Goal: Information Seeking & Learning: Learn about a topic

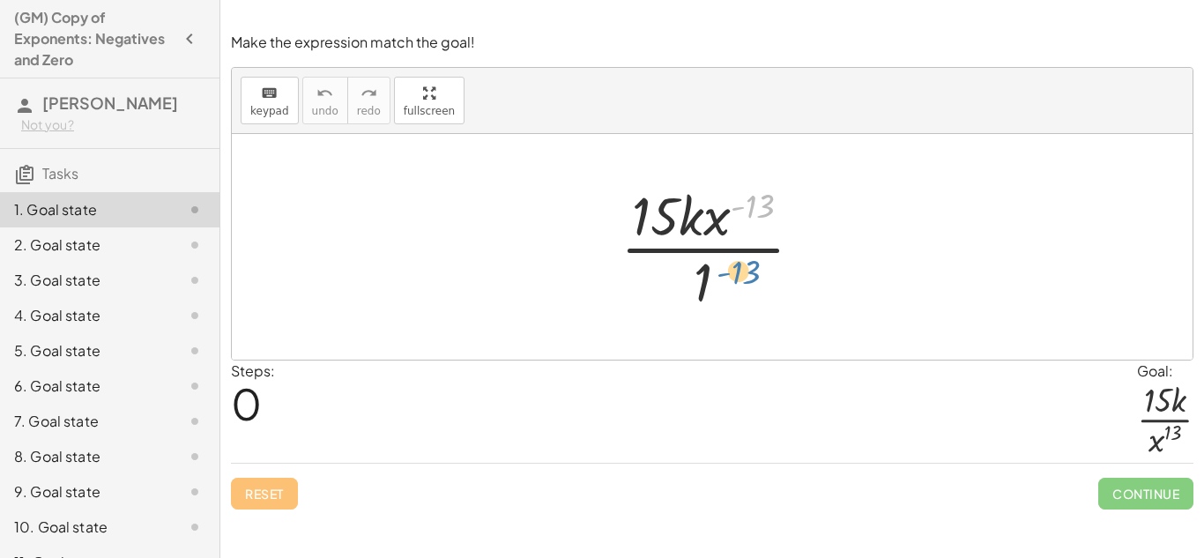
drag, startPoint x: 751, startPoint y: 215, endPoint x: 729, endPoint y: 292, distance: 79.8
click at [729, 292] on div at bounding box center [718, 247] width 214 height 136
drag, startPoint x: 724, startPoint y: 229, endPoint x: 727, endPoint y: 322, distance: 92.6
click at [727, 322] on div "· x ( - 13 ) · 15 · k · x ( - 13 ) · 1" at bounding box center [712, 247] width 960 height 226
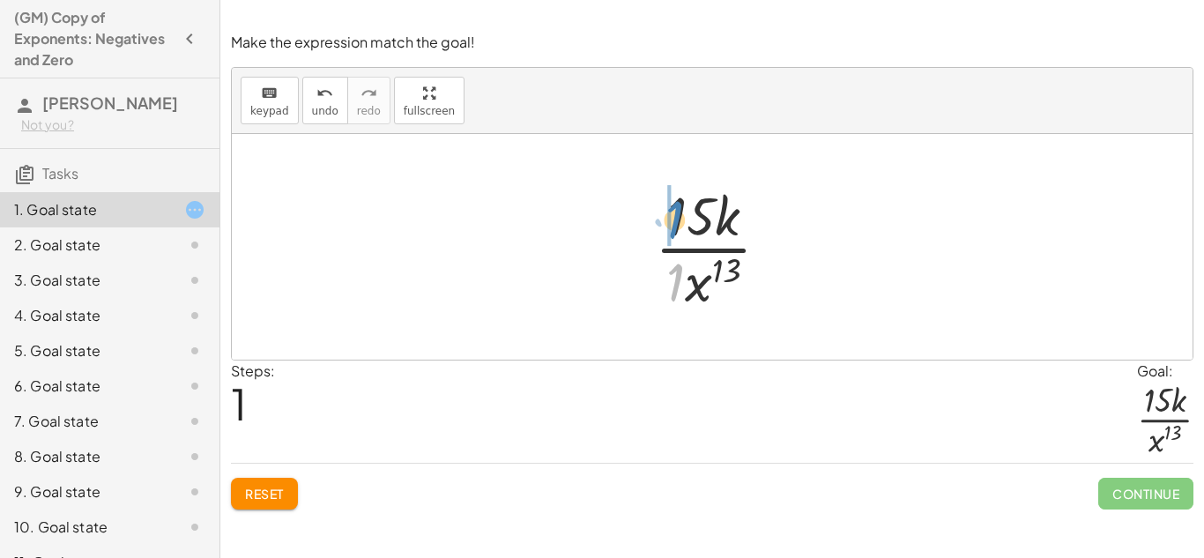
drag, startPoint x: 676, startPoint y: 282, endPoint x: 676, endPoint y: 219, distance: 62.6
click at [676, 219] on div at bounding box center [719, 247] width 146 height 136
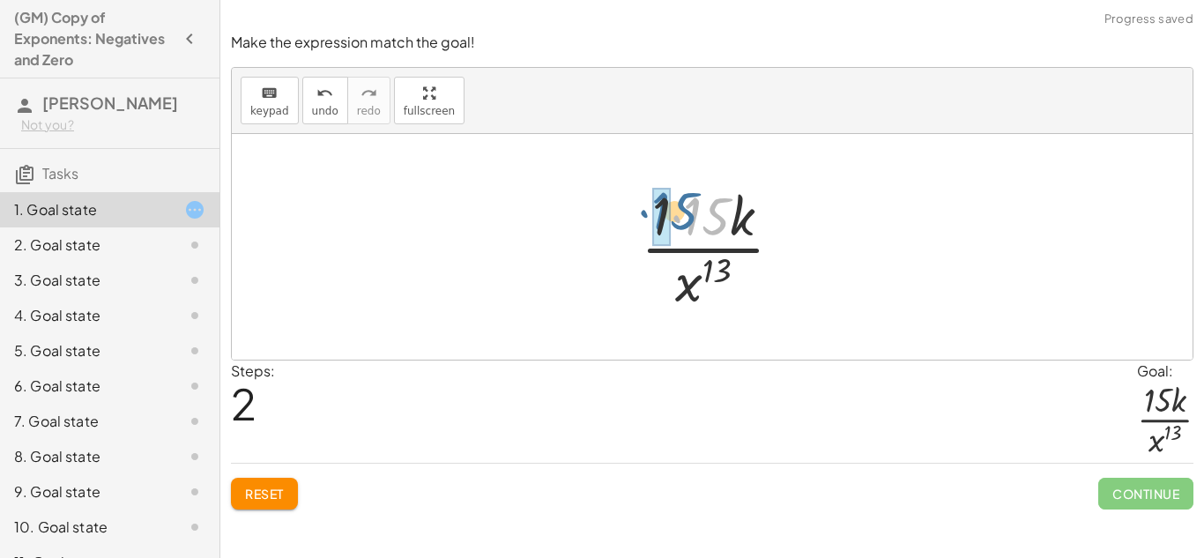
drag, startPoint x: 690, startPoint y: 225, endPoint x: 656, endPoint y: 219, distance: 34.9
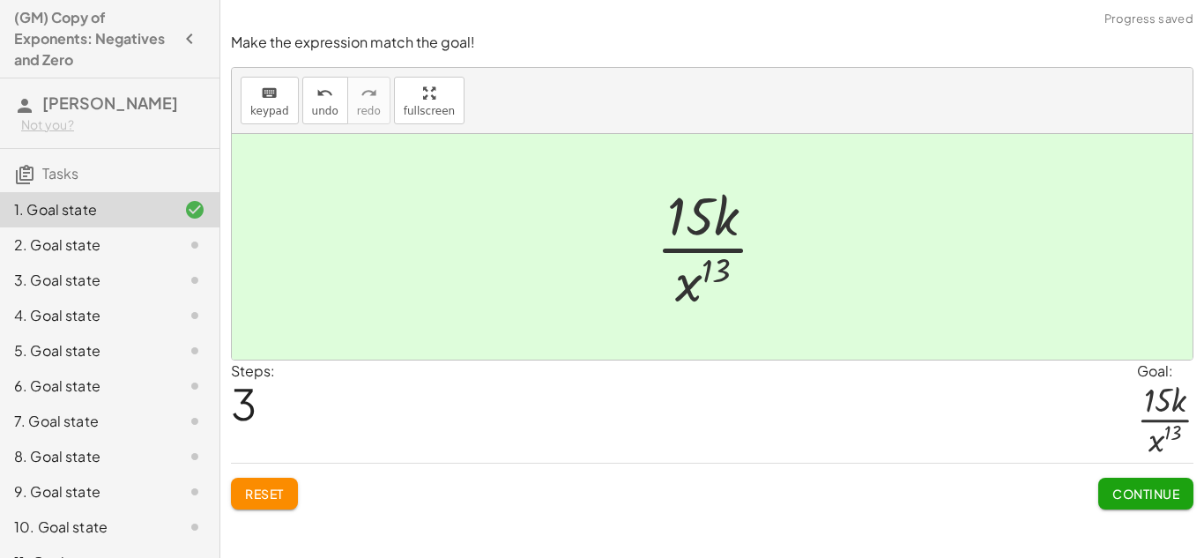
click at [1121, 493] on span "Continue" at bounding box center [1145, 493] width 67 height 16
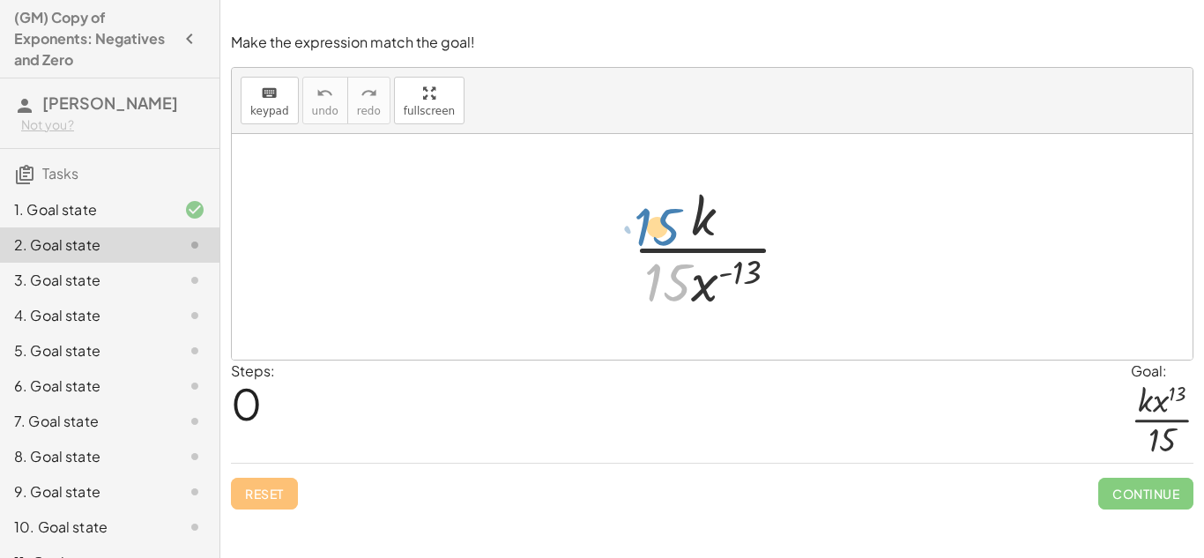
drag, startPoint x: 668, startPoint y: 268, endPoint x: 661, endPoint y: 211, distance: 56.8
click at [661, 211] on div at bounding box center [718, 247] width 189 height 136
drag, startPoint x: 661, startPoint y: 292, endPoint x: 678, endPoint y: 219, distance: 75.2
click at [678, 219] on div at bounding box center [718, 247] width 189 height 136
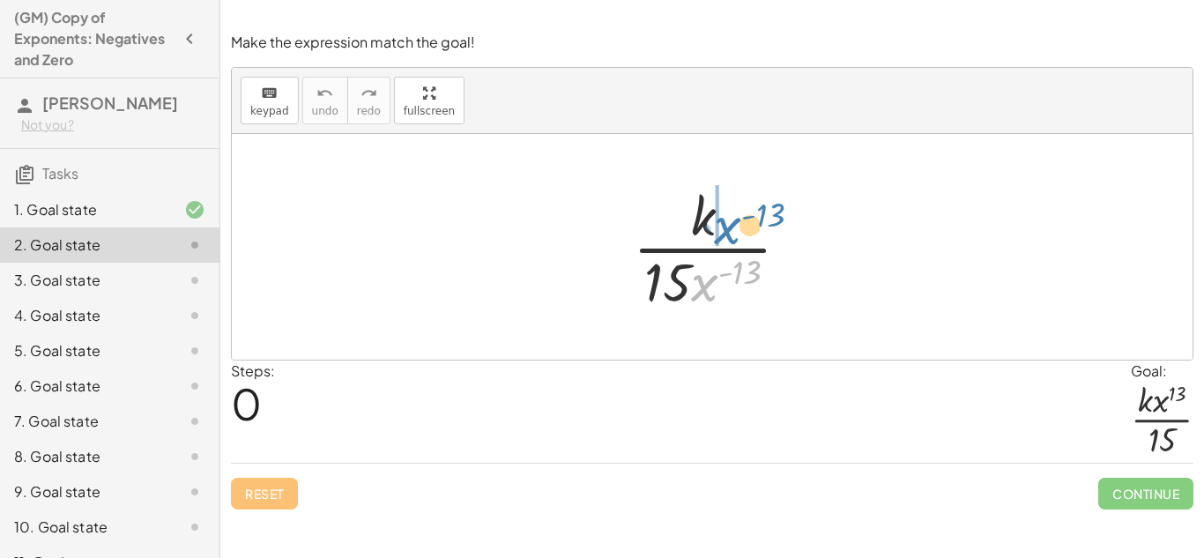
drag, startPoint x: 700, startPoint y: 285, endPoint x: 722, endPoint y: 228, distance: 61.4
click at [722, 228] on div at bounding box center [718, 247] width 189 height 136
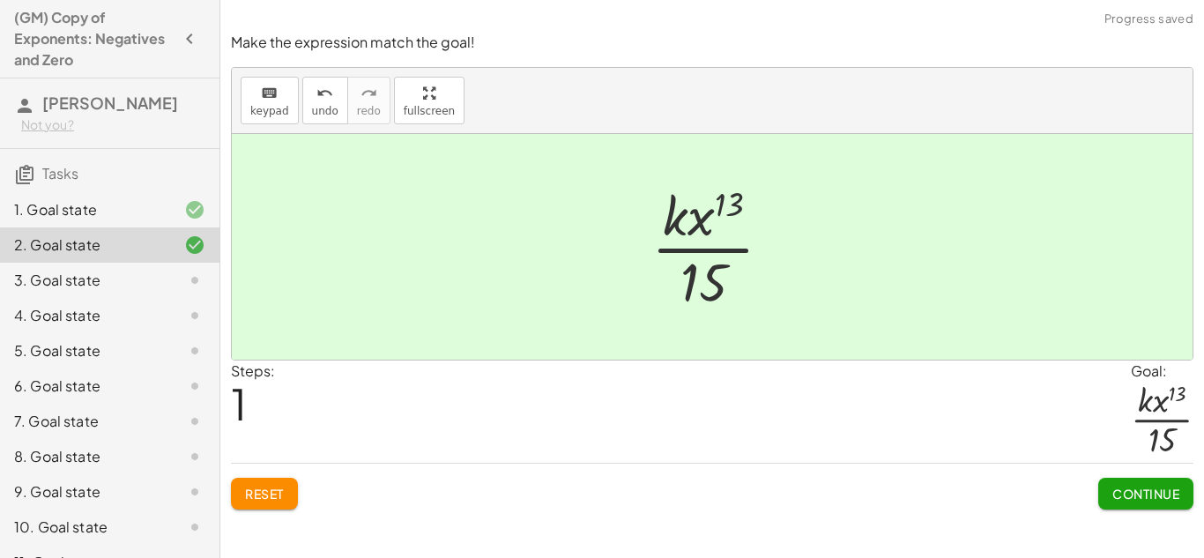
click at [1129, 465] on div "Continue" at bounding box center [1145, 486] width 95 height 46
click at [1140, 484] on button "Continue" at bounding box center [1145, 494] width 95 height 32
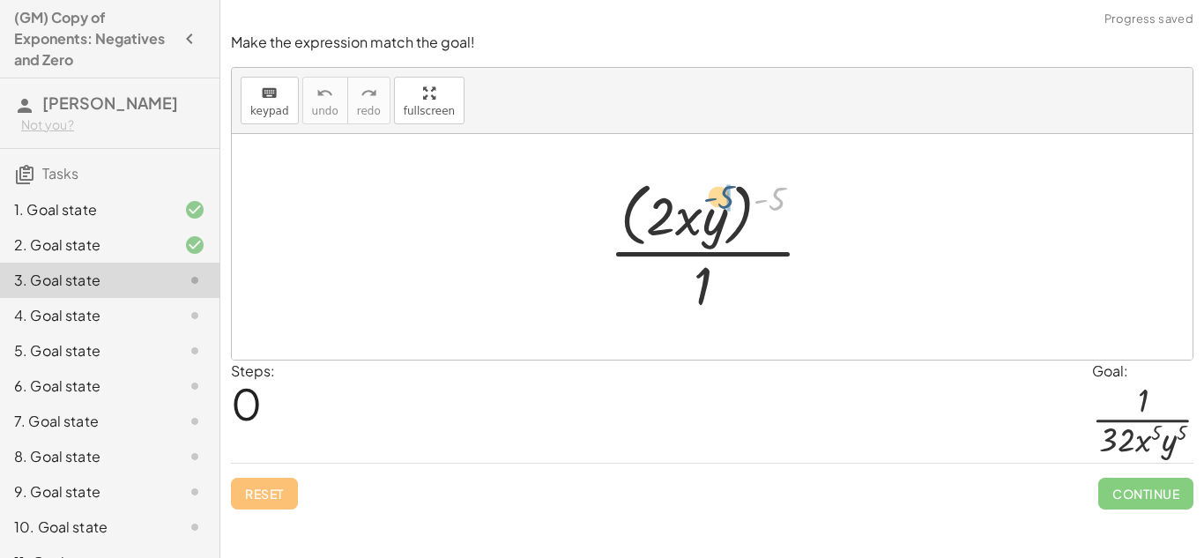
drag, startPoint x: 778, startPoint y: 199, endPoint x: 722, endPoint y: 196, distance: 56.5
click at [722, 196] on div at bounding box center [718, 246] width 236 height 144
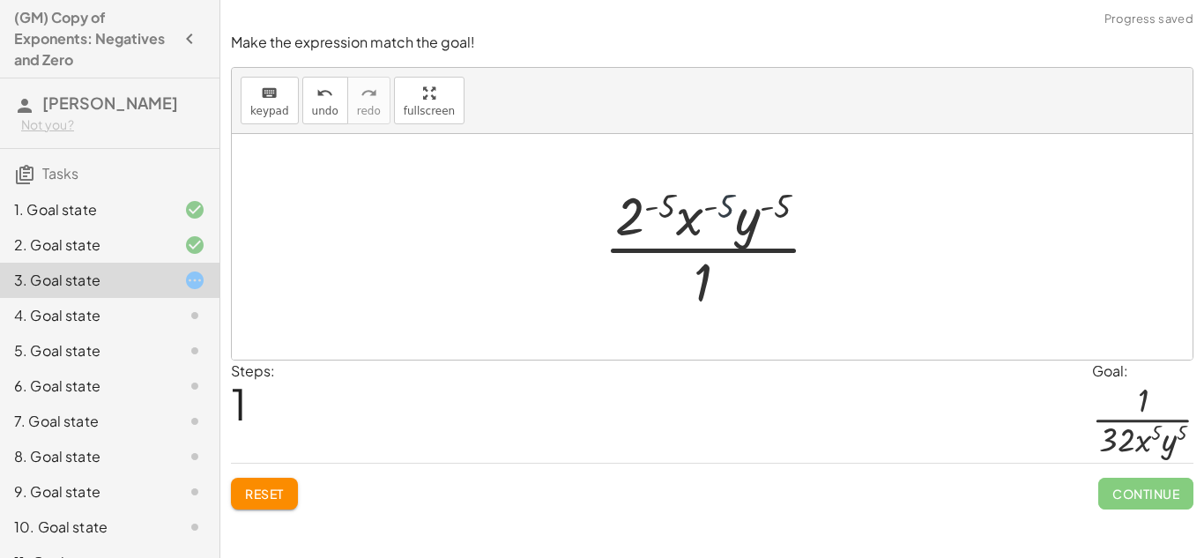
click at [718, 201] on div at bounding box center [719, 247] width 248 height 136
drag, startPoint x: 663, startPoint y: 200, endPoint x: 628, endPoint y: 211, distance: 36.2
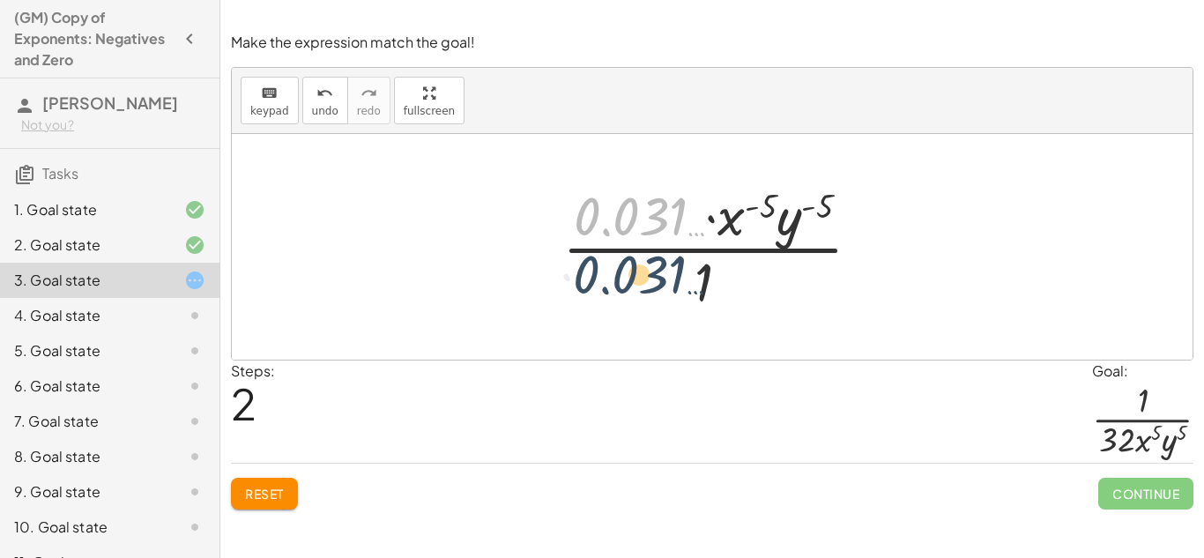
drag, startPoint x: 648, startPoint y: 216, endPoint x: 648, endPoint y: 280, distance: 64.3
click at [648, 280] on div at bounding box center [718, 247] width 330 height 136
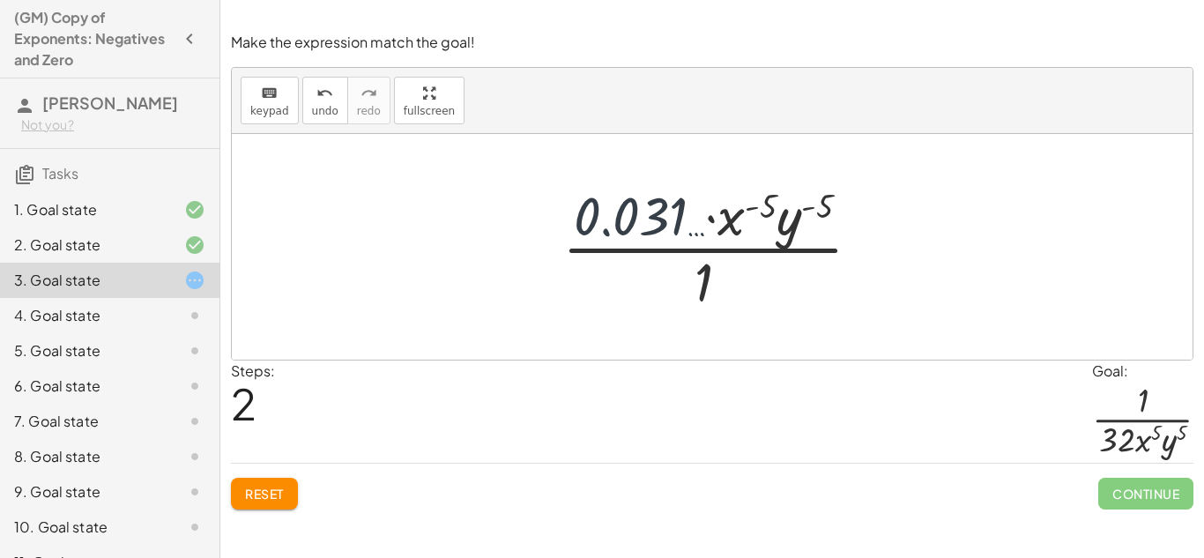
click at [623, 218] on div at bounding box center [718, 247] width 330 height 136
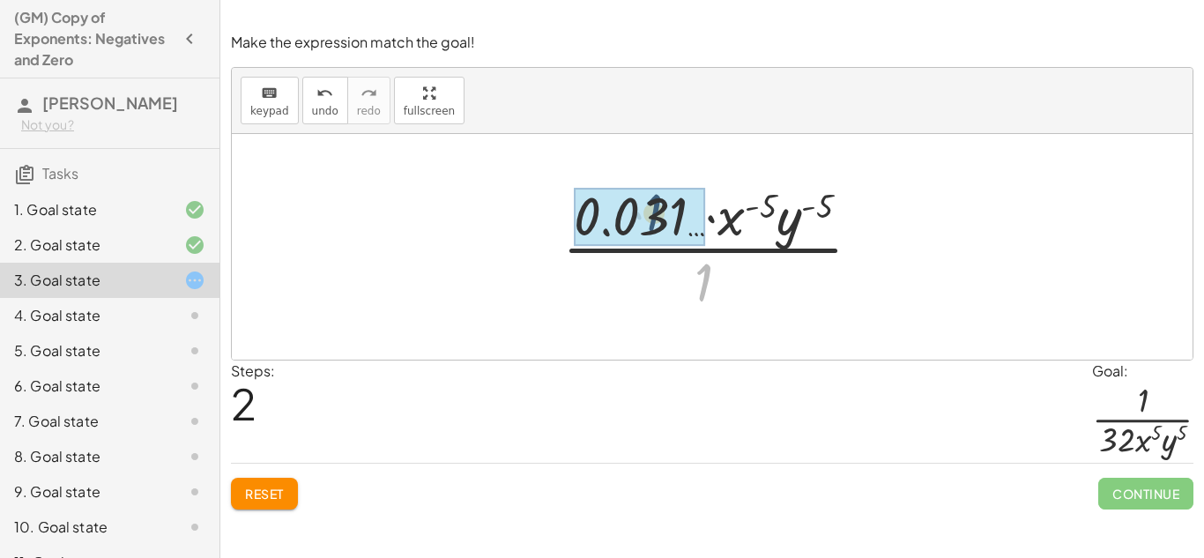
drag, startPoint x: 699, startPoint y: 287, endPoint x: 648, endPoint y: 218, distance: 86.4
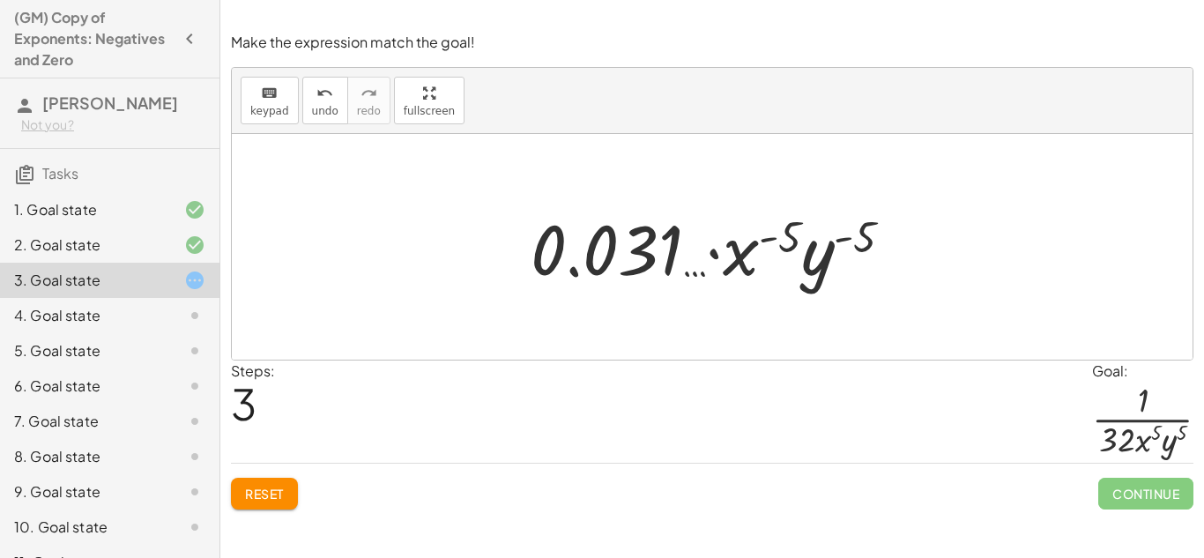
click at [291, 493] on button "Reset" at bounding box center [264, 494] width 67 height 32
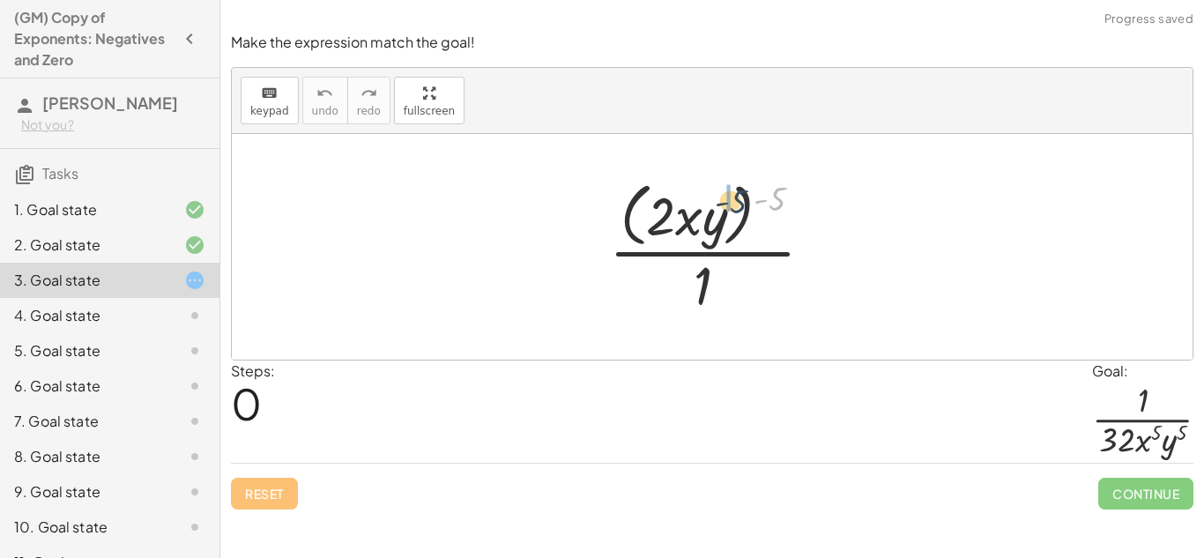
drag, startPoint x: 774, startPoint y: 198, endPoint x: 733, endPoint y: 201, distance: 40.6
click at [733, 201] on div at bounding box center [718, 246] width 236 height 144
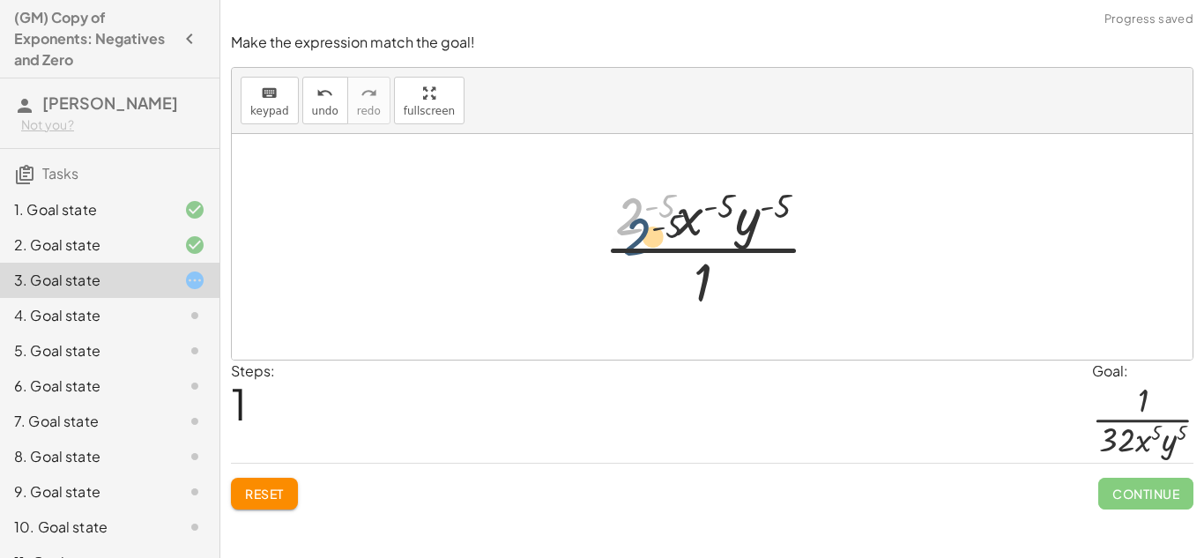
drag, startPoint x: 626, startPoint y: 229, endPoint x: 634, endPoint y: 253, distance: 25.1
click at [634, 253] on div at bounding box center [719, 247] width 248 height 136
drag, startPoint x: 702, startPoint y: 282, endPoint x: 628, endPoint y: 210, distance: 103.4
click at [628, 210] on div at bounding box center [719, 247] width 248 height 136
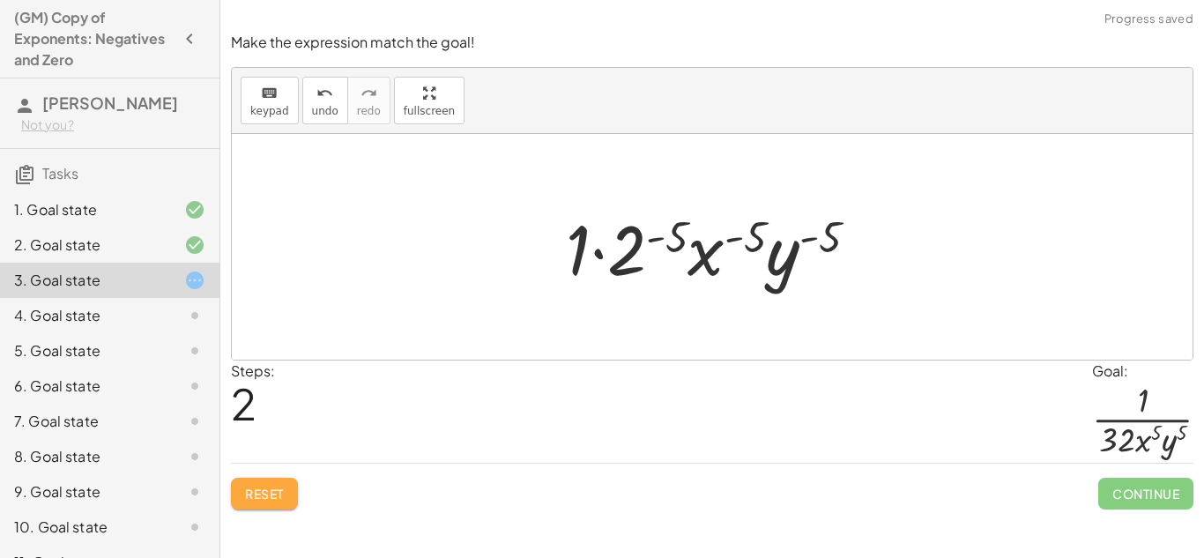
click at [245, 493] on span "Reset" at bounding box center [264, 493] width 39 height 16
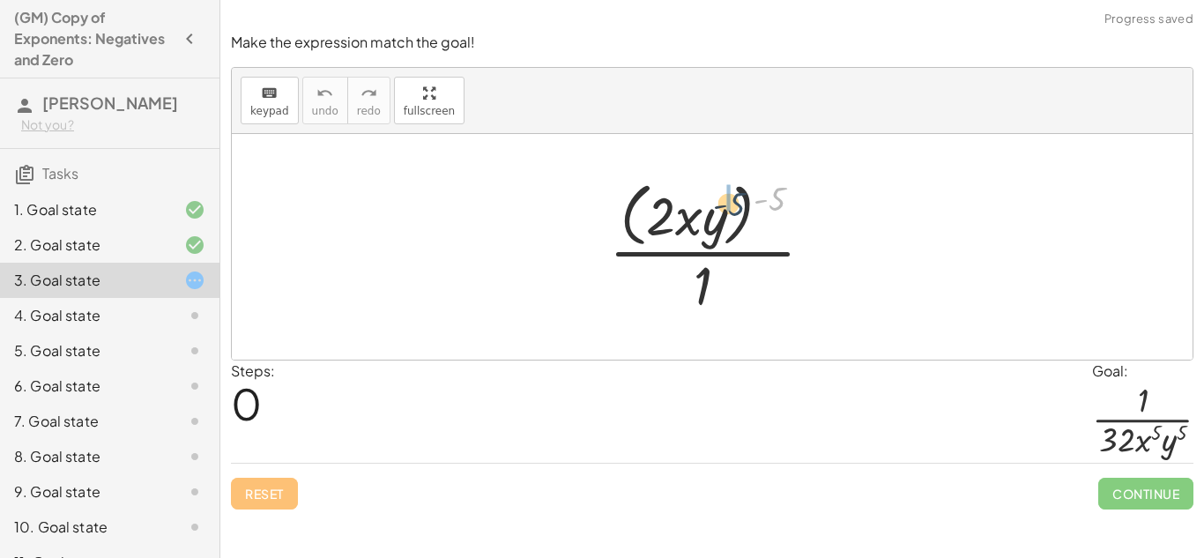
drag, startPoint x: 786, startPoint y: 196, endPoint x: 739, endPoint y: 202, distance: 47.1
click at [739, 202] on div at bounding box center [718, 246] width 236 height 144
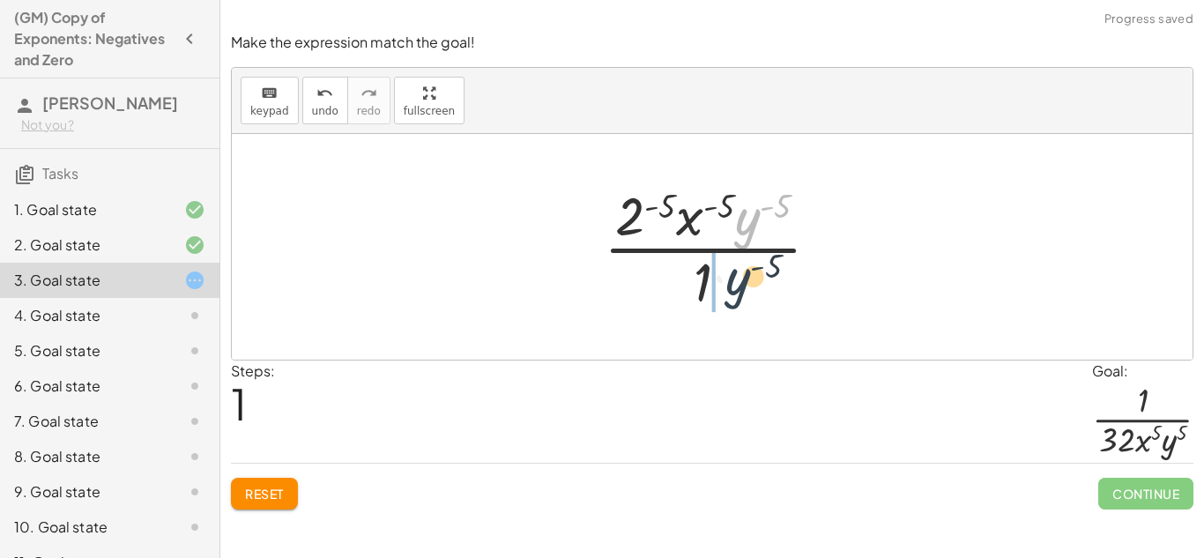
drag, startPoint x: 748, startPoint y: 218, endPoint x: 738, endPoint y: 286, distance: 69.4
click at [738, 286] on div at bounding box center [719, 247] width 248 height 136
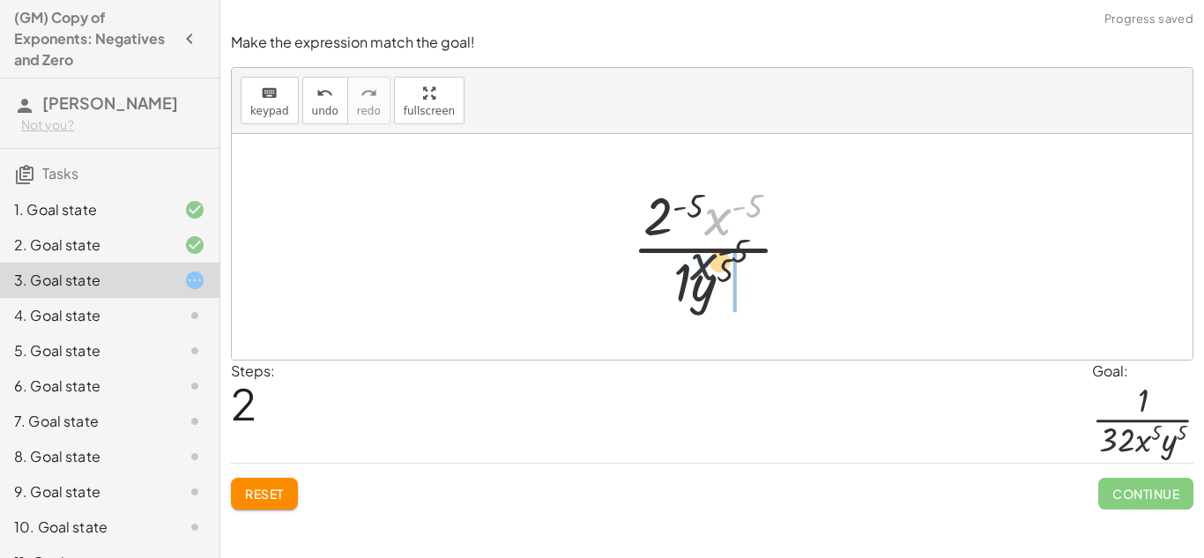
drag, startPoint x: 718, startPoint y: 219, endPoint x: 693, endPoint y: 284, distance: 70.0
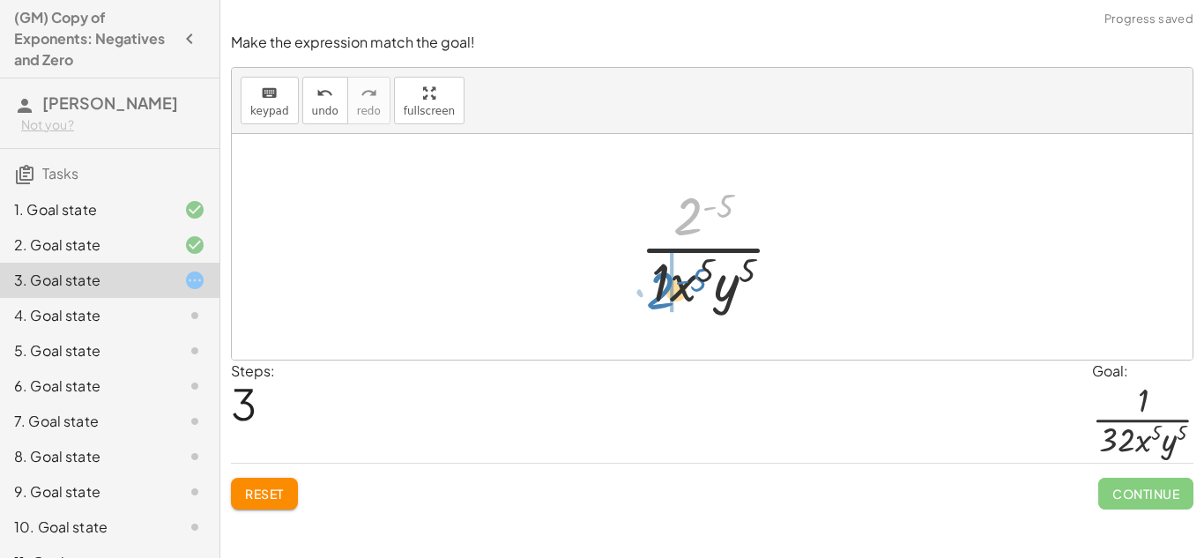
drag, startPoint x: 691, startPoint y: 226, endPoint x: 663, endPoint y: 313, distance: 90.8
click at [663, 313] on div at bounding box center [718, 247] width 175 height 136
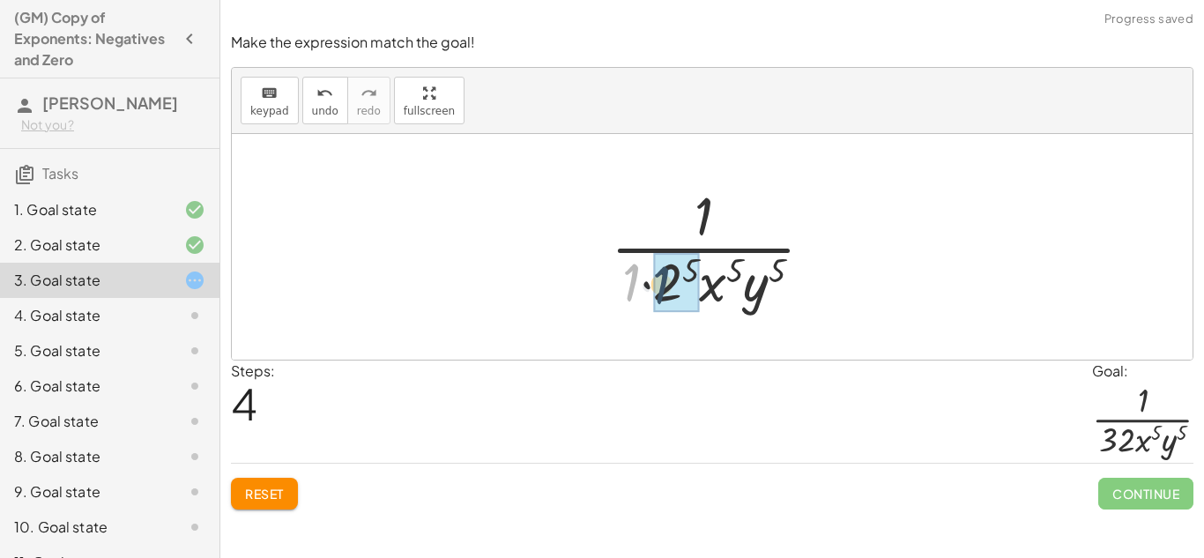
drag, startPoint x: 630, startPoint y: 291, endPoint x: 661, endPoint y: 293, distance: 31.0
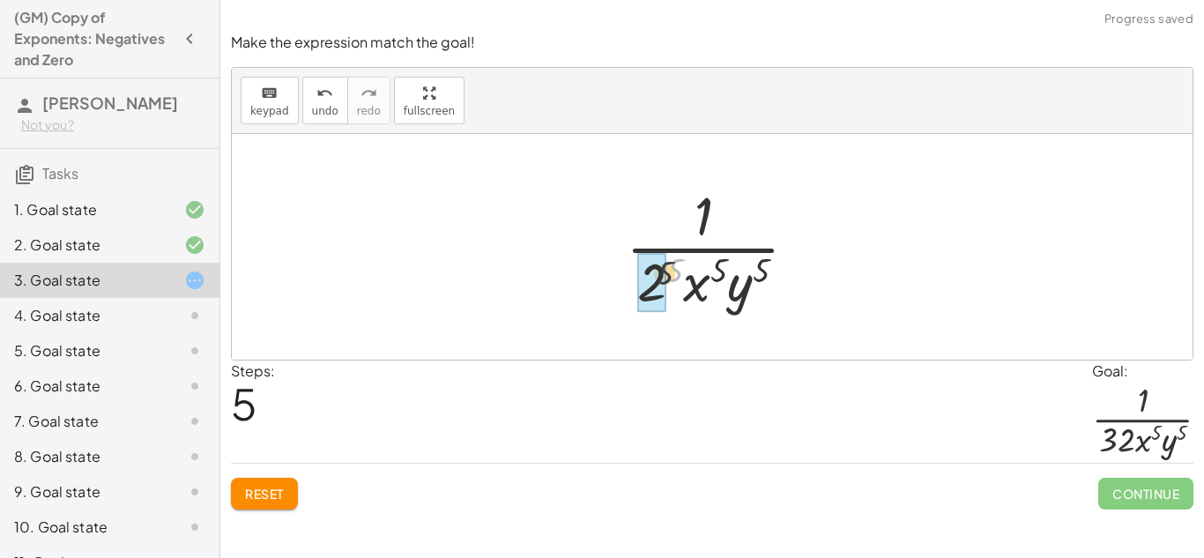
drag, startPoint x: 676, startPoint y: 269, endPoint x: 656, endPoint y: 274, distance: 20.1
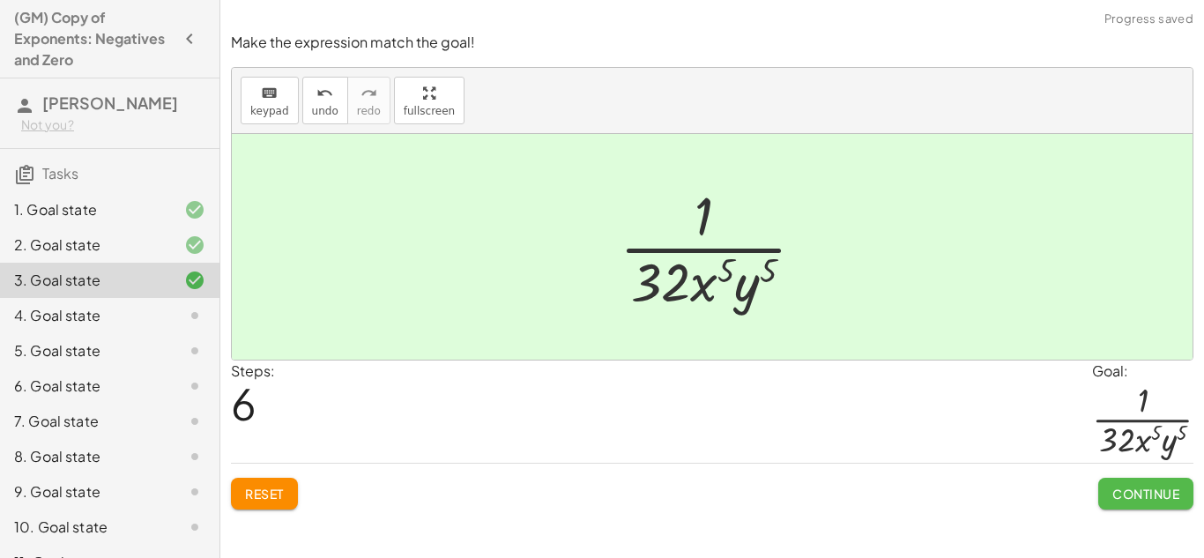
click at [1138, 494] on span "Continue" at bounding box center [1145, 493] width 67 height 16
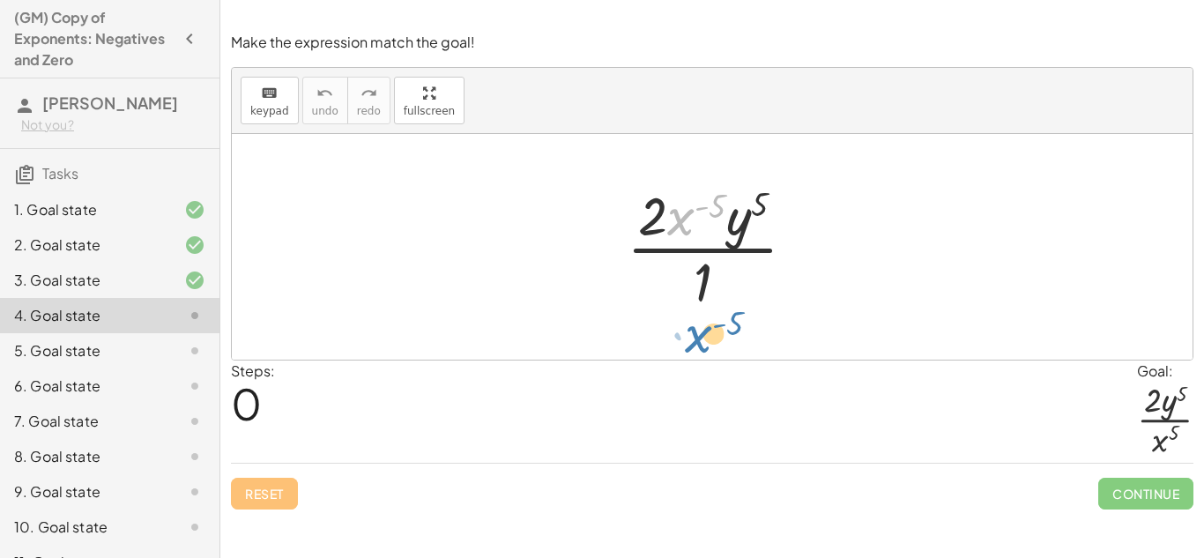
drag, startPoint x: 678, startPoint y: 214, endPoint x: 696, endPoint y: 333, distance: 120.2
click at [696, 333] on div "· x ( - 5 ) · 2 · x ( - 5 ) · y 5 · 1" at bounding box center [712, 247] width 960 height 226
drag, startPoint x: 686, startPoint y: 225, endPoint x: 727, endPoint y: 300, distance: 86.4
click at [727, 300] on div at bounding box center [718, 247] width 201 height 136
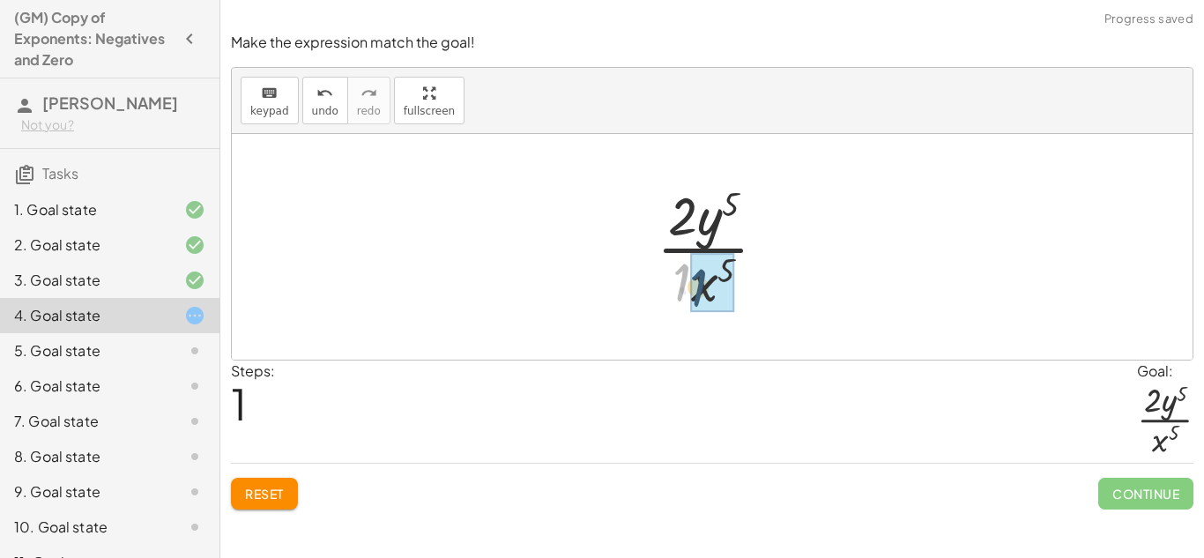
drag, startPoint x: 679, startPoint y: 272, endPoint x: 698, endPoint y: 278, distance: 19.2
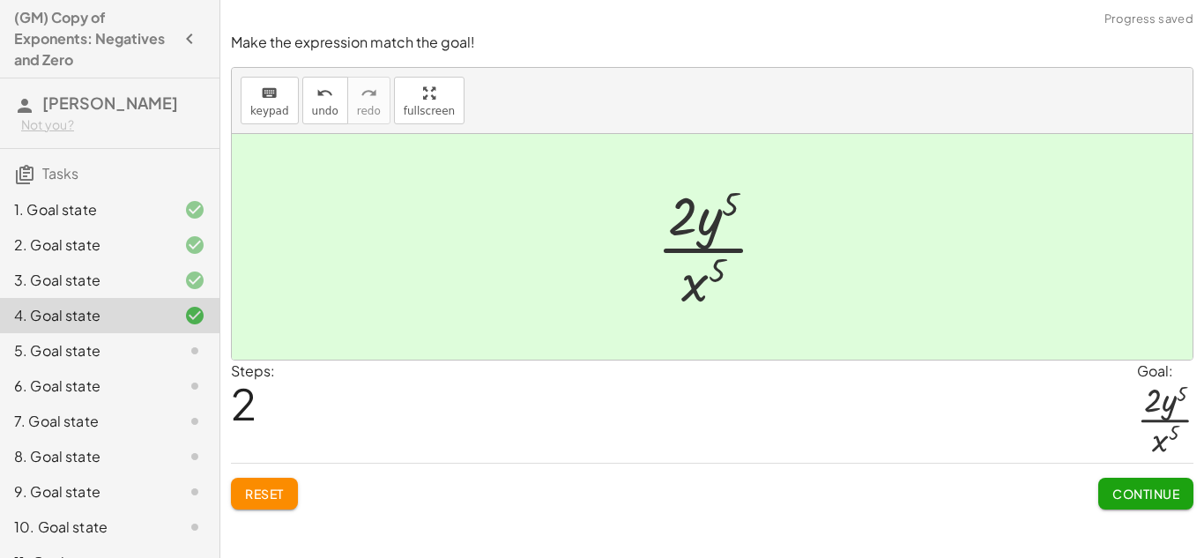
click at [1136, 500] on span "Continue" at bounding box center [1145, 493] width 67 height 16
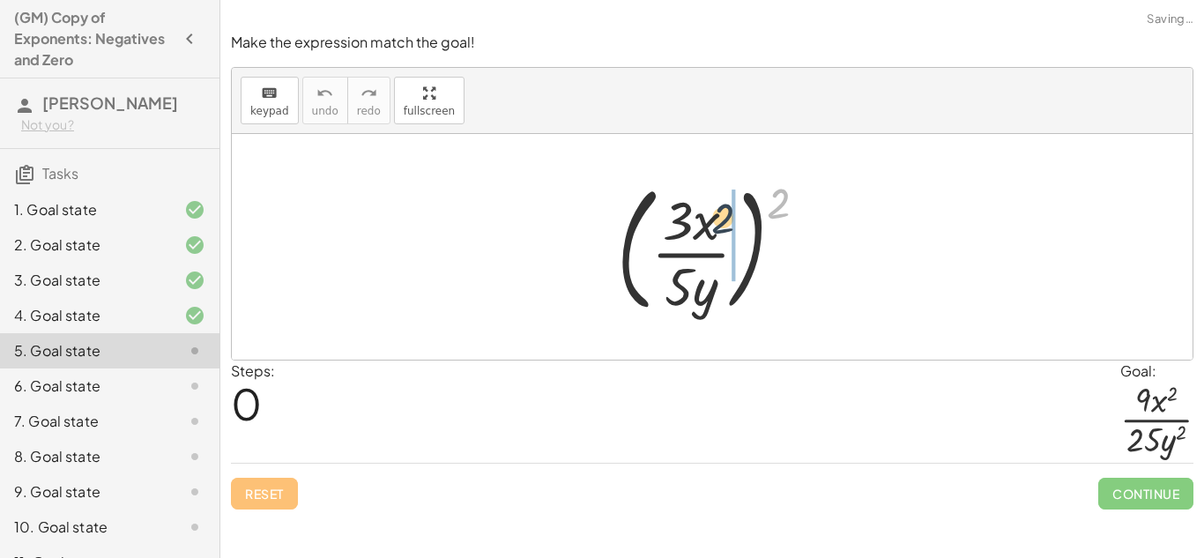
drag, startPoint x: 776, startPoint y: 208, endPoint x: 718, endPoint y: 223, distance: 60.1
click at [718, 223] on div at bounding box center [719, 247] width 222 height 146
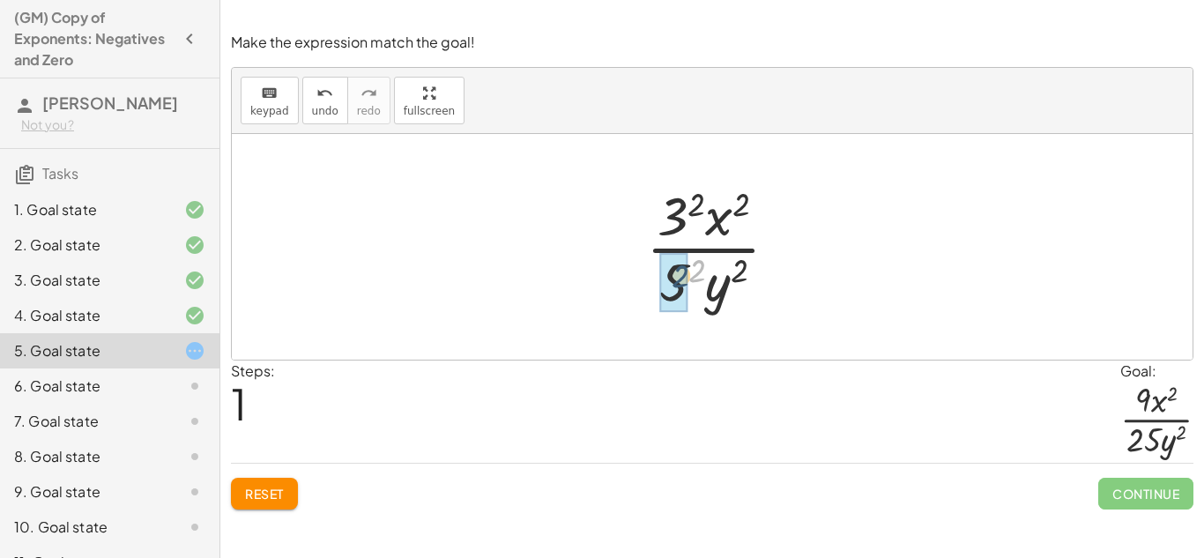
drag, startPoint x: 694, startPoint y: 264, endPoint x: 673, endPoint y: 270, distance: 21.8
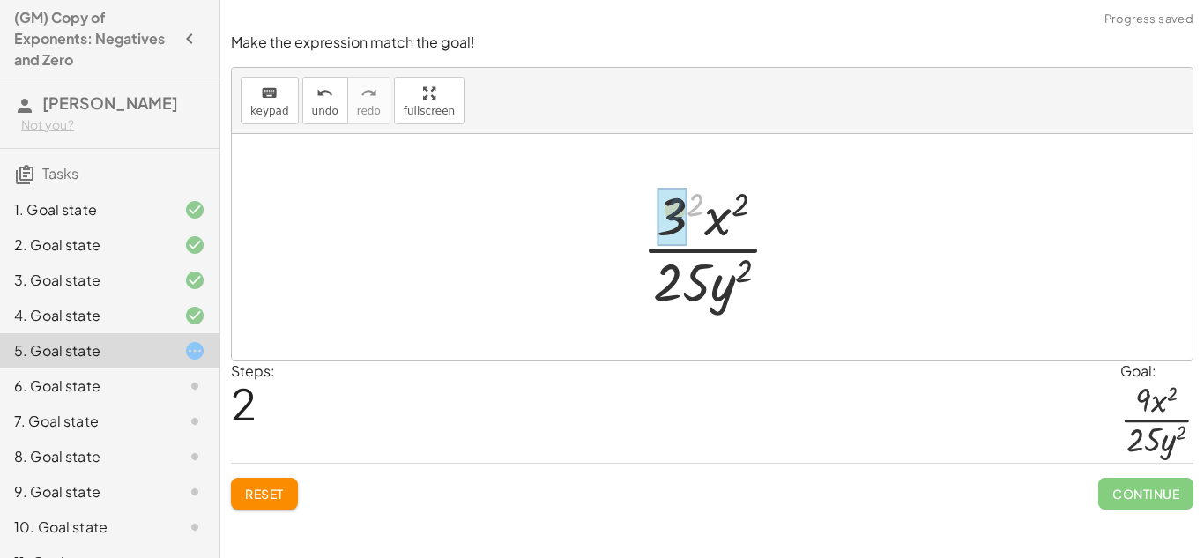
drag, startPoint x: 701, startPoint y: 203, endPoint x: 678, endPoint y: 205, distance: 23.9
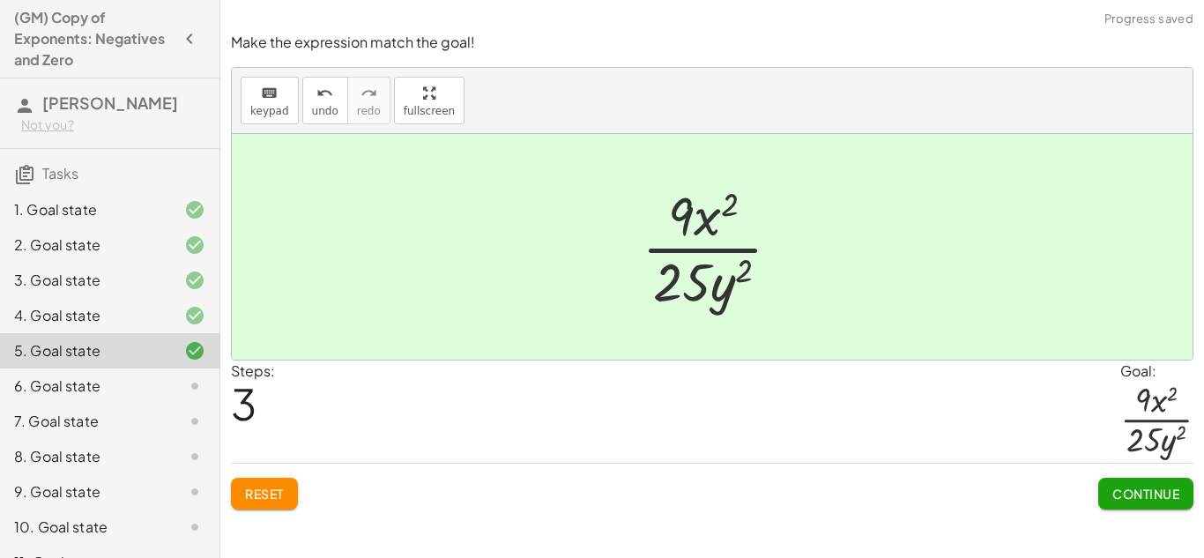
click at [1127, 489] on span "Continue" at bounding box center [1145, 493] width 67 height 16
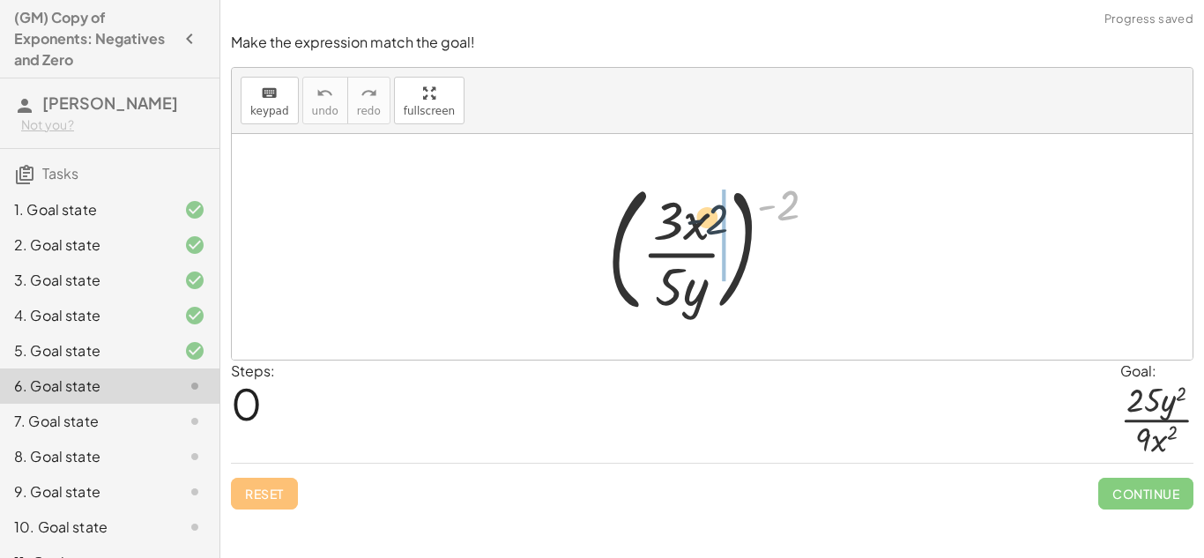
drag, startPoint x: 792, startPoint y: 196, endPoint x: 719, endPoint y: 209, distance: 74.3
click at [719, 209] on div at bounding box center [718, 247] width 241 height 146
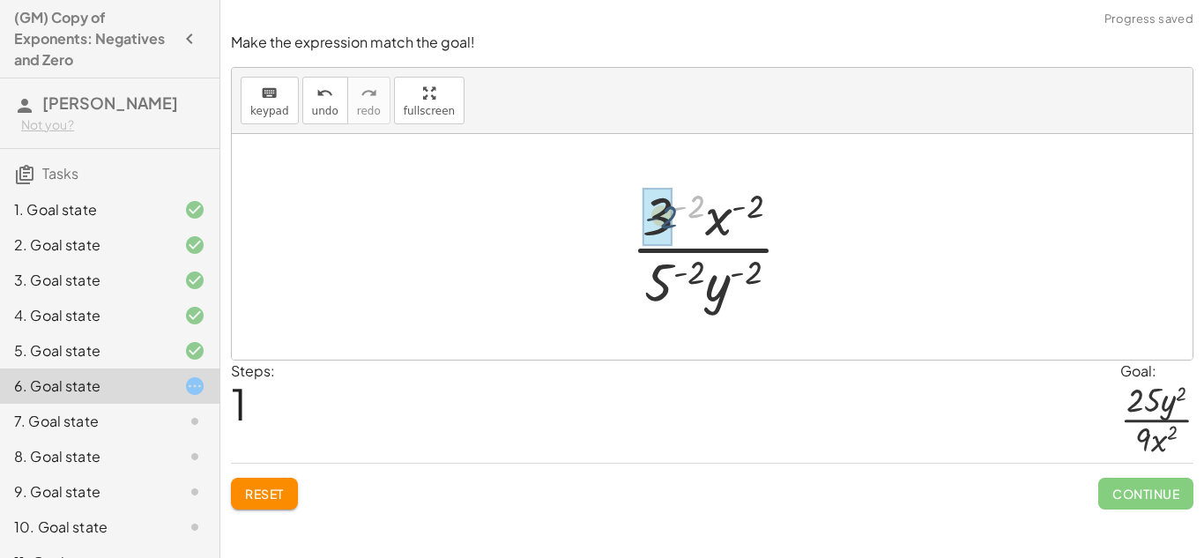
drag, startPoint x: 694, startPoint y: 207, endPoint x: 663, endPoint y: 217, distance: 32.3
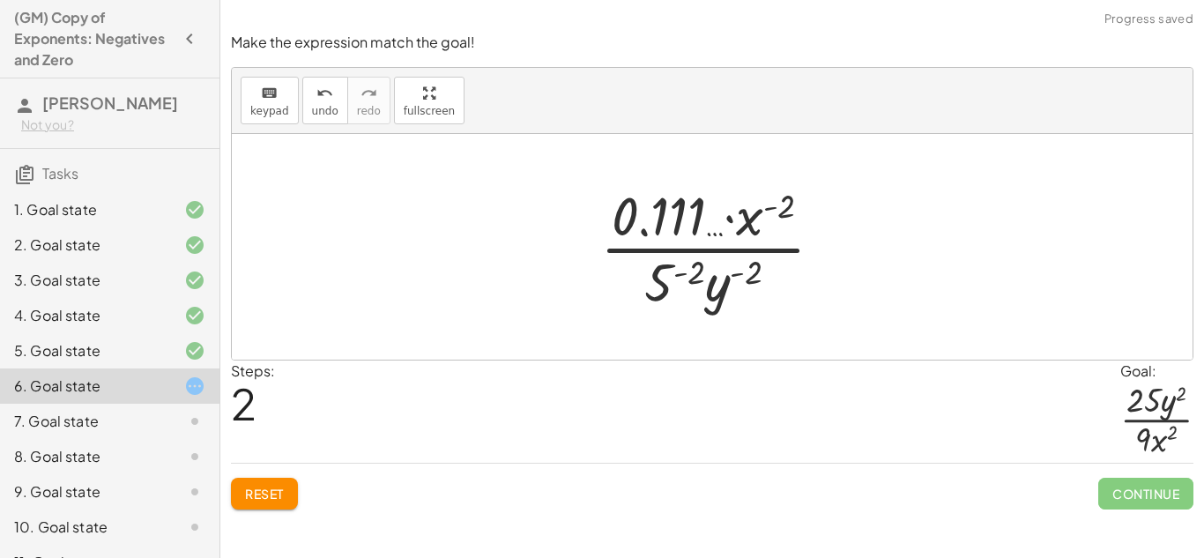
click at [271, 489] on span "Reset" at bounding box center [264, 493] width 39 height 16
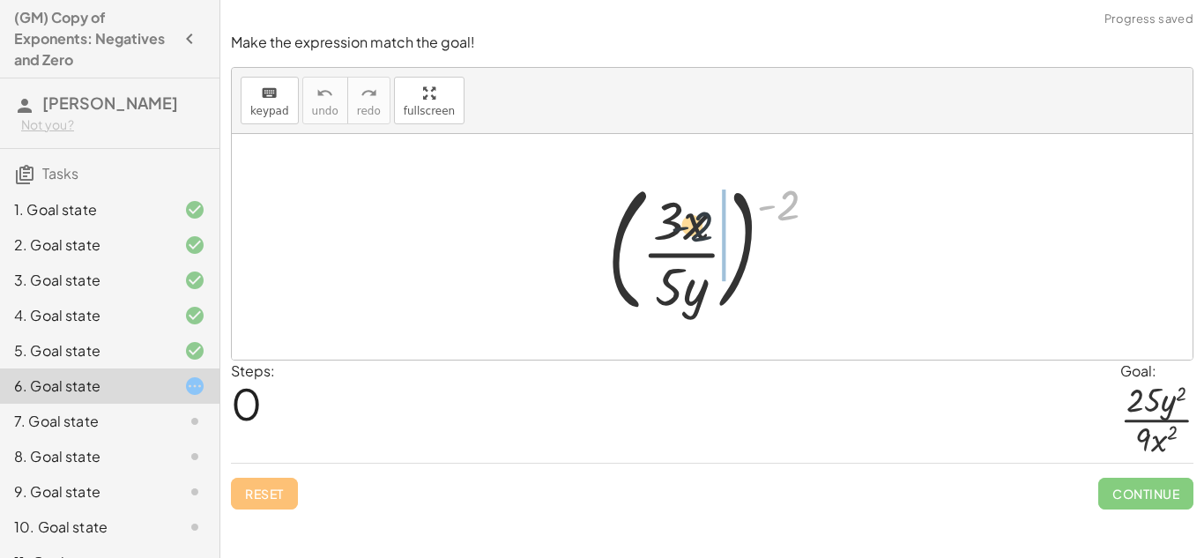
drag, startPoint x: 789, startPoint y: 206, endPoint x: 694, endPoint y: 228, distance: 97.7
click at [694, 228] on div at bounding box center [718, 247] width 241 height 146
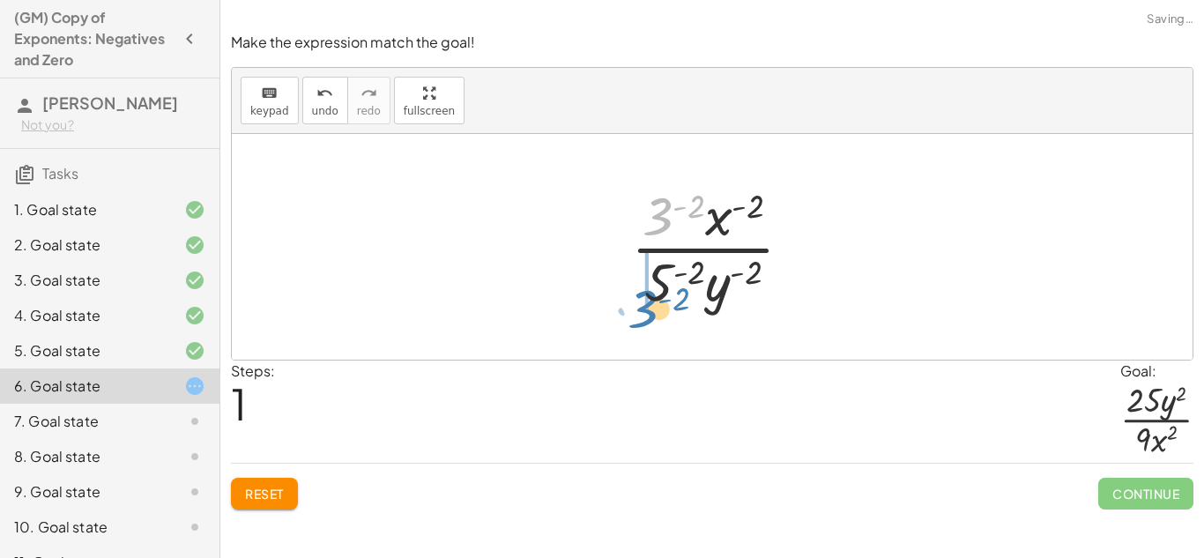
drag, startPoint x: 660, startPoint y: 218, endPoint x: 645, endPoint y: 305, distance: 88.5
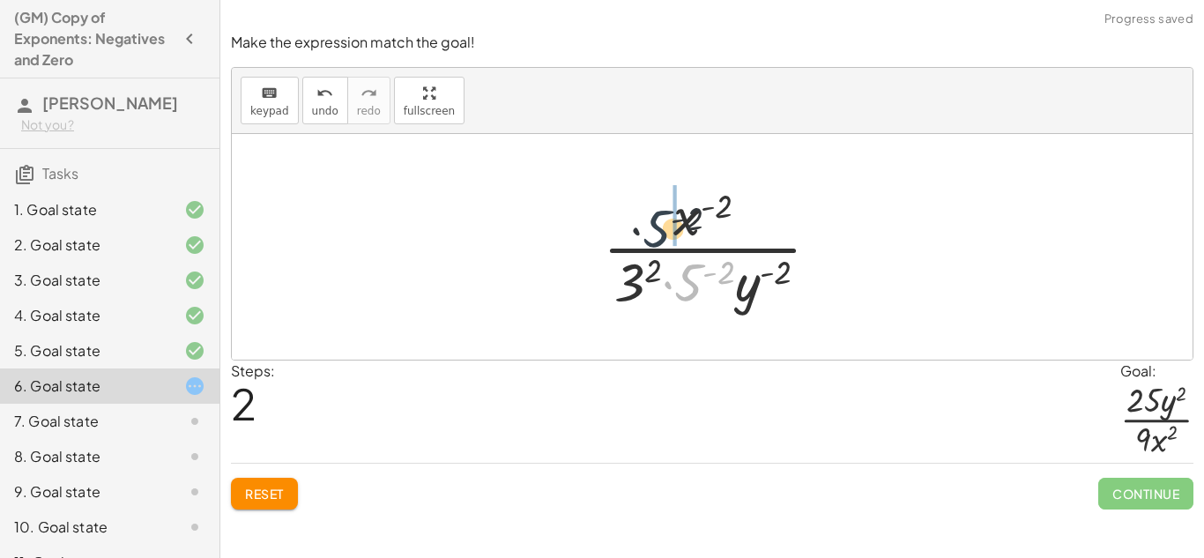
drag, startPoint x: 691, startPoint y: 281, endPoint x: 650, endPoint y: 214, distance: 78.3
click at [650, 214] on div at bounding box center [718, 247] width 248 height 136
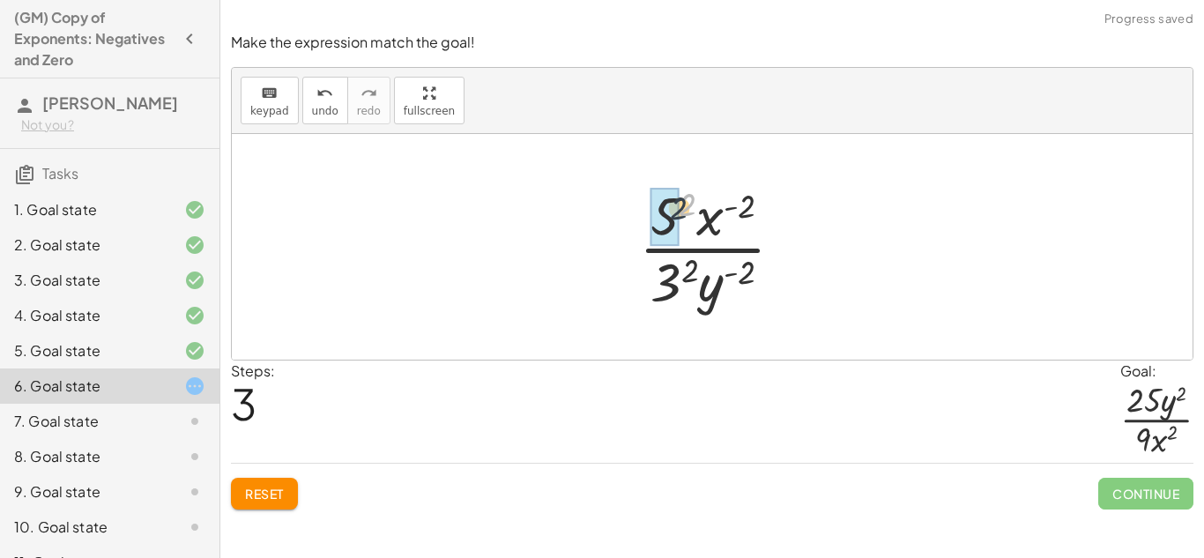
drag, startPoint x: 684, startPoint y: 199, endPoint x: 669, endPoint y: 204, distance: 15.9
drag, startPoint x: 708, startPoint y: 226, endPoint x: 735, endPoint y: 293, distance: 72.0
click at [735, 293] on div at bounding box center [719, 247] width 188 height 136
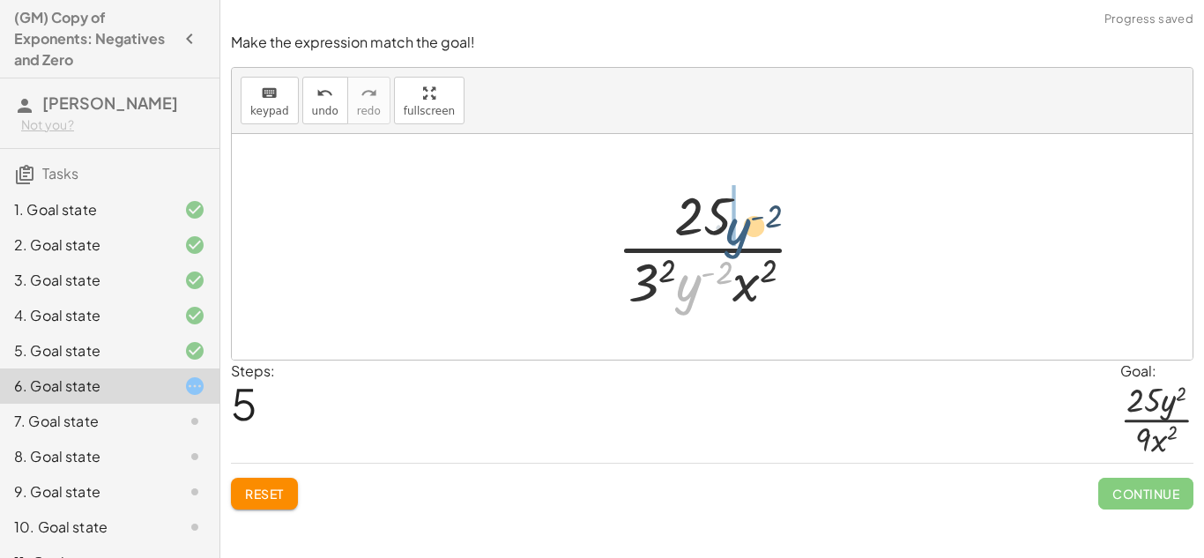
drag, startPoint x: 689, startPoint y: 288, endPoint x: 741, endPoint y: 227, distance: 80.0
click at [741, 227] on div at bounding box center [718, 247] width 220 height 136
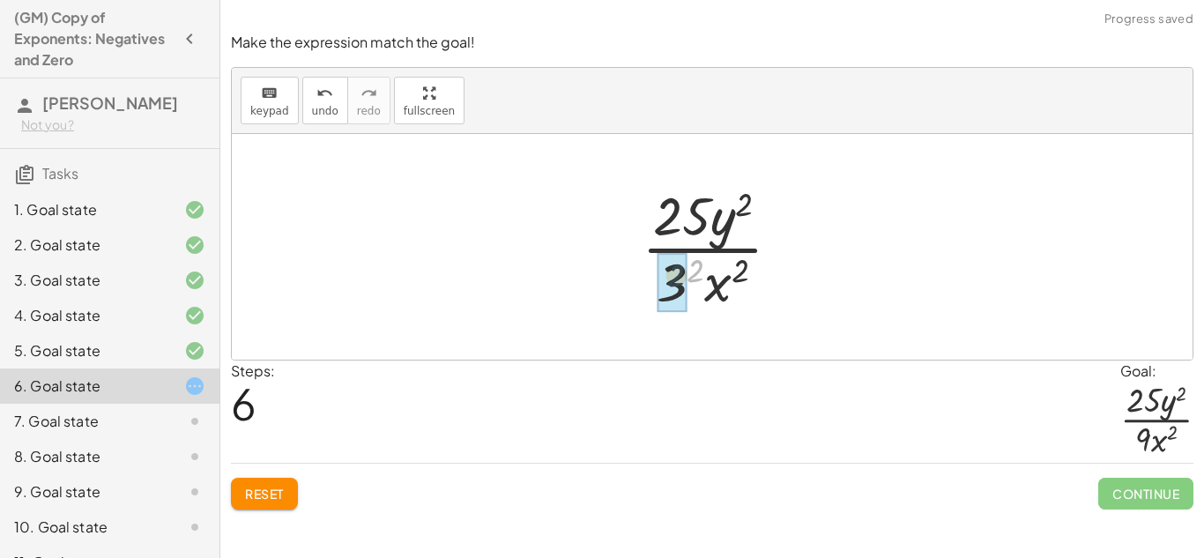
drag, startPoint x: 692, startPoint y: 276, endPoint x: 669, endPoint y: 280, distance: 23.3
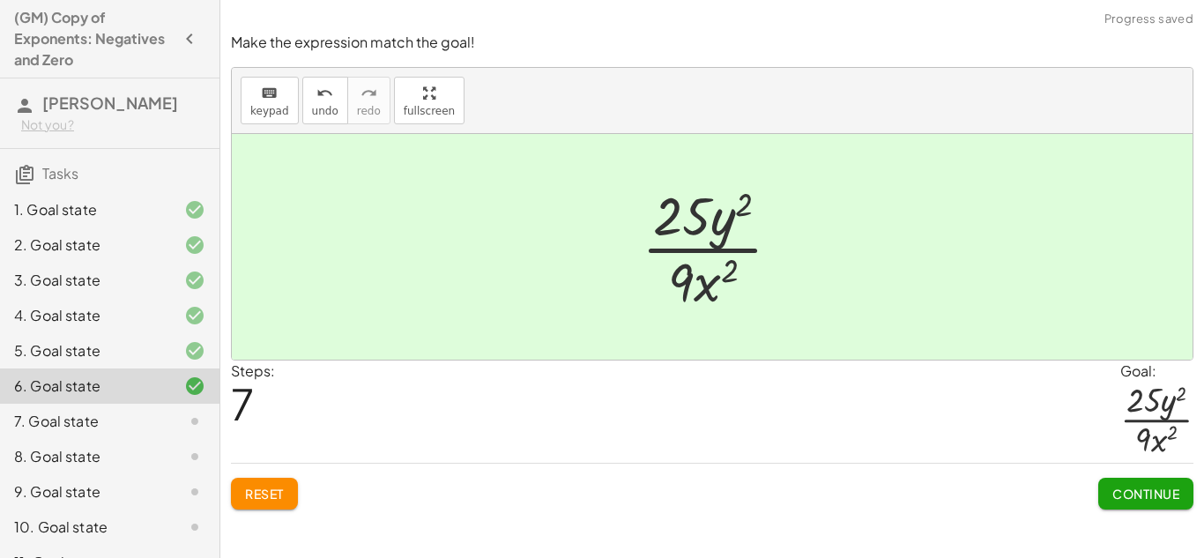
click at [1130, 487] on span "Continue" at bounding box center [1145, 493] width 67 height 16
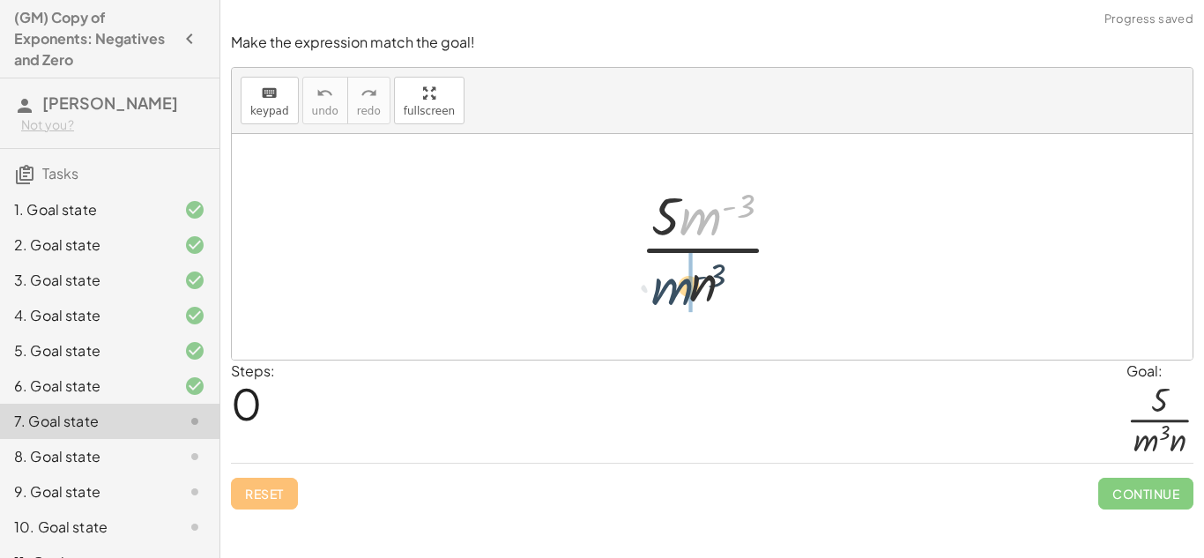
drag, startPoint x: 703, startPoint y: 205, endPoint x: 672, endPoint y: 282, distance: 82.6
click at [672, 282] on div at bounding box center [718, 247] width 174 height 136
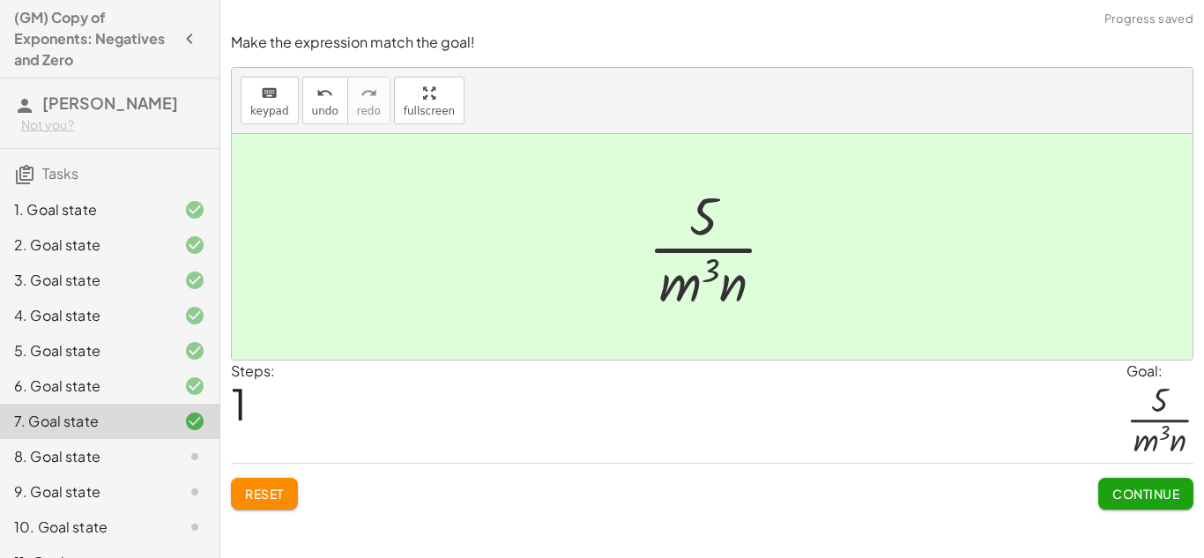
click at [1130, 492] on span "Continue" at bounding box center [1145, 493] width 67 height 16
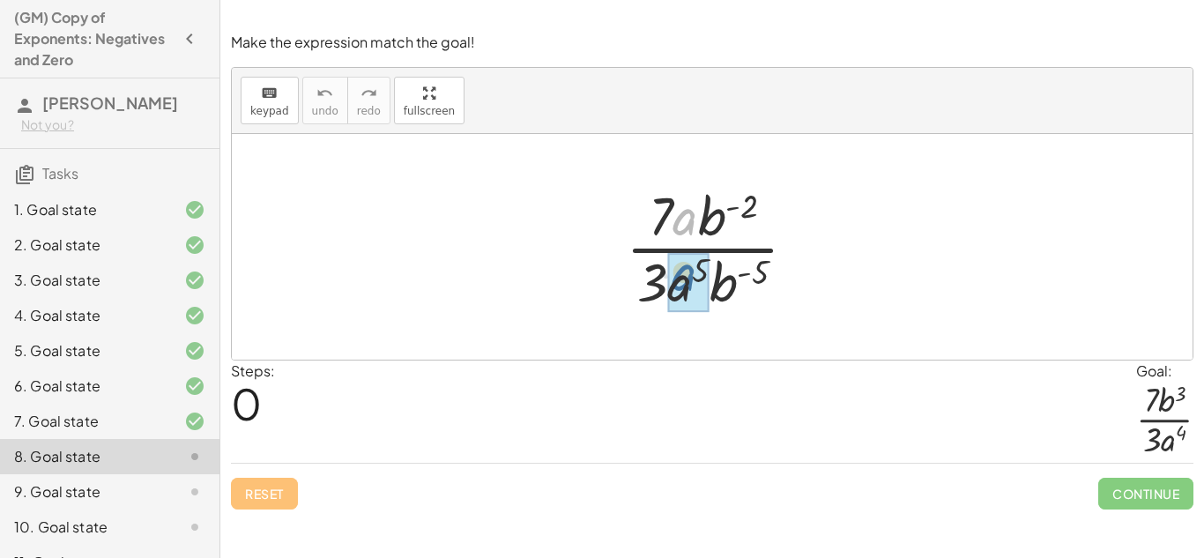
drag, startPoint x: 682, startPoint y: 224, endPoint x: 680, endPoint y: 285, distance: 60.8
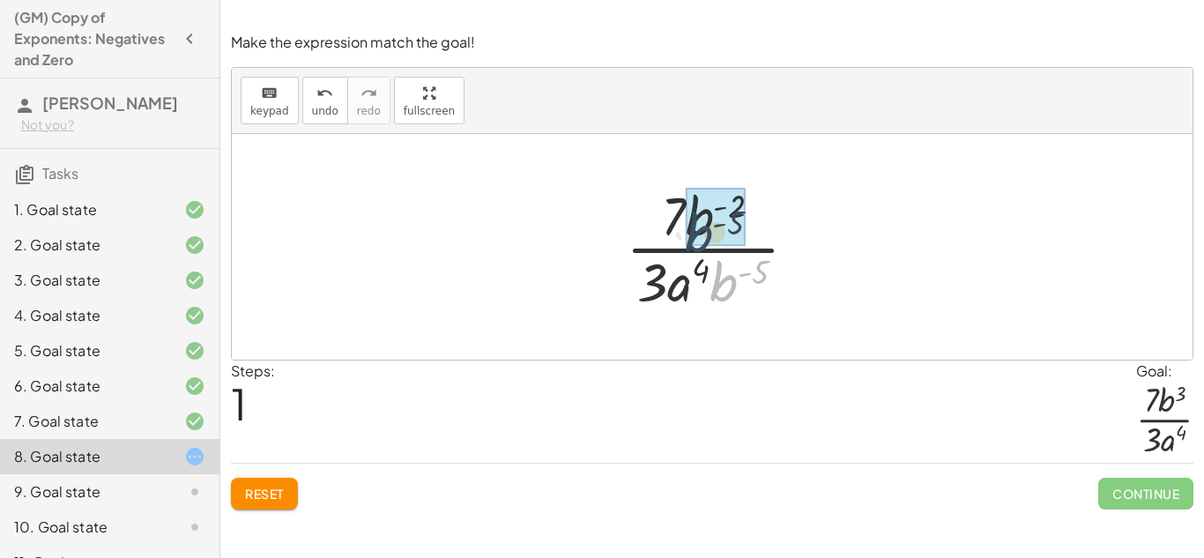
drag, startPoint x: 726, startPoint y: 291, endPoint x: 700, endPoint y: 241, distance: 56.8
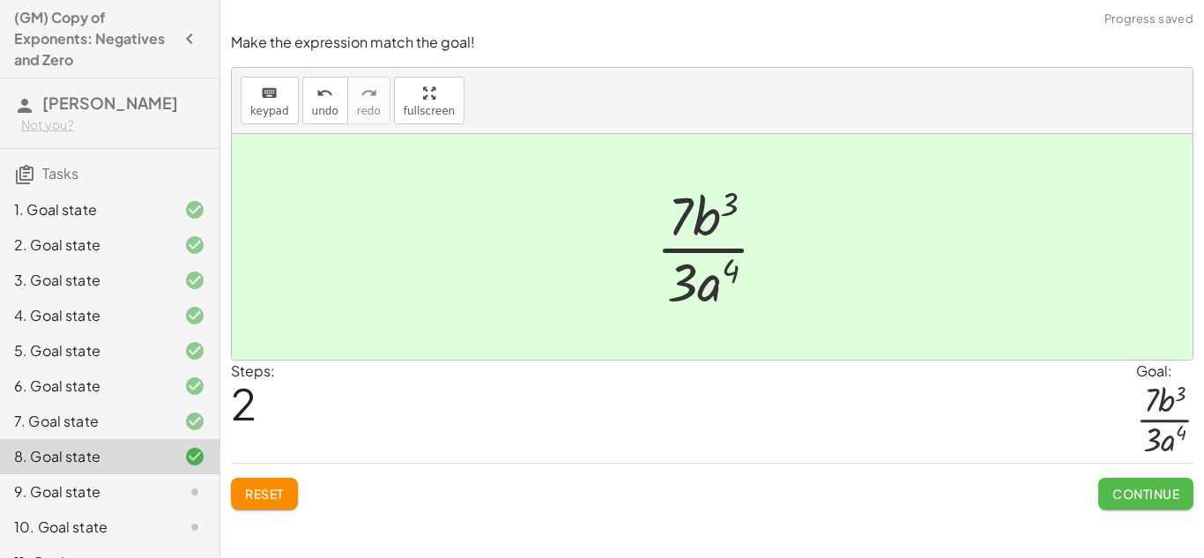
click at [1120, 499] on span "Continue" at bounding box center [1145, 493] width 67 height 16
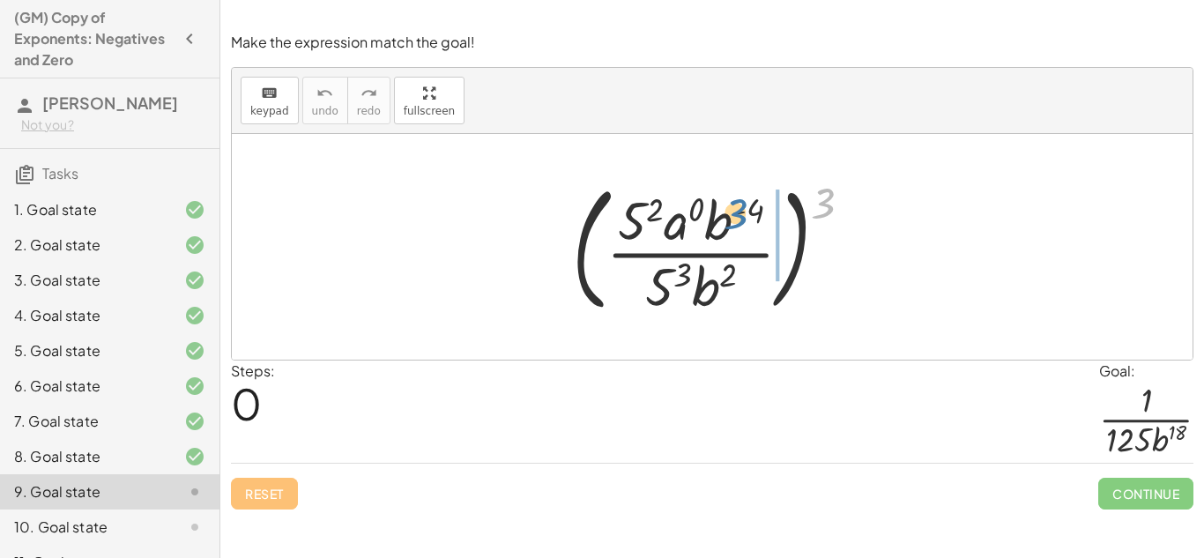
drag, startPoint x: 822, startPoint y: 198, endPoint x: 734, endPoint y: 209, distance: 88.7
click at [734, 209] on div at bounding box center [719, 247] width 312 height 146
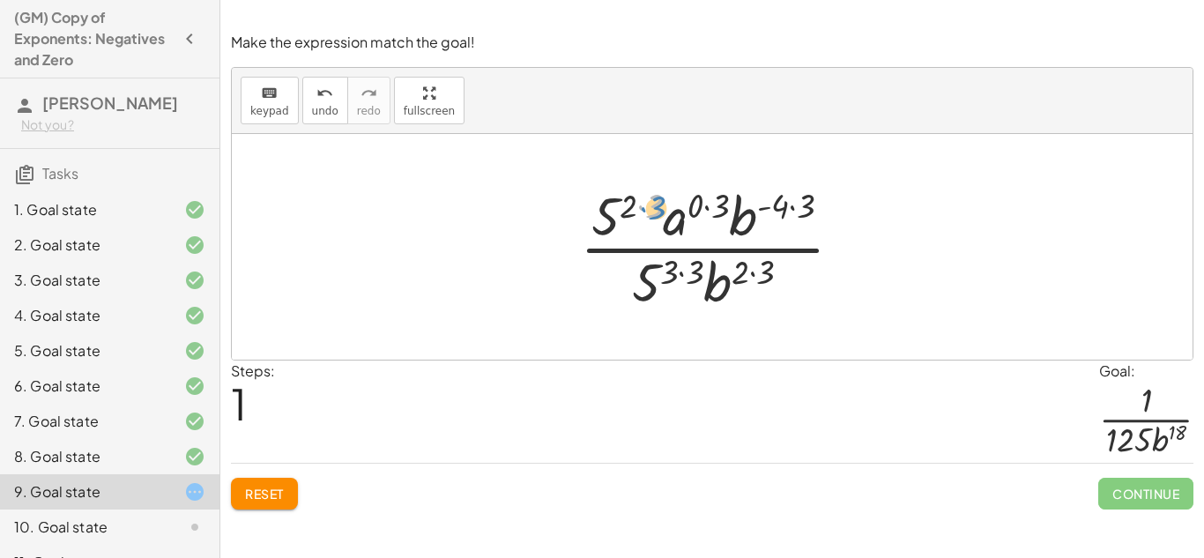
click at [650, 203] on div at bounding box center [718, 247] width 294 height 136
drag, startPoint x: 693, startPoint y: 209, endPoint x: 678, endPoint y: 217, distance: 16.9
click at [678, 217] on div at bounding box center [718, 247] width 294 height 136
drag, startPoint x: 697, startPoint y: 204, endPoint x: 673, endPoint y: 222, distance: 30.1
click at [673, 222] on div at bounding box center [718, 247] width 294 height 136
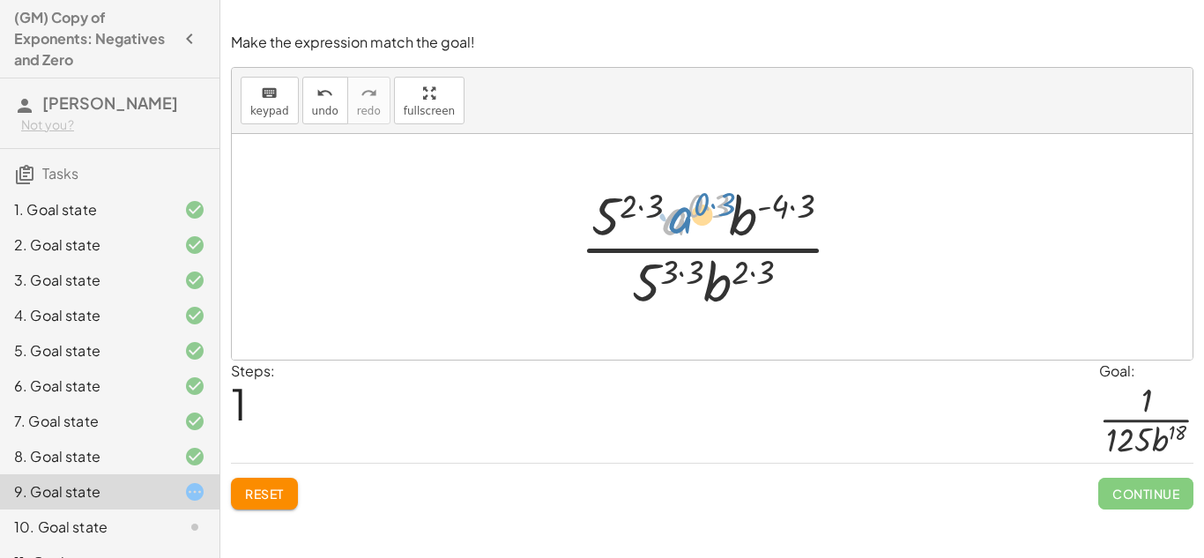
click at [680, 219] on div at bounding box center [718, 247] width 294 height 136
drag, startPoint x: 671, startPoint y: 228, endPoint x: 625, endPoint y: 281, distance: 70.5
click at [625, 281] on div at bounding box center [718, 247] width 294 height 136
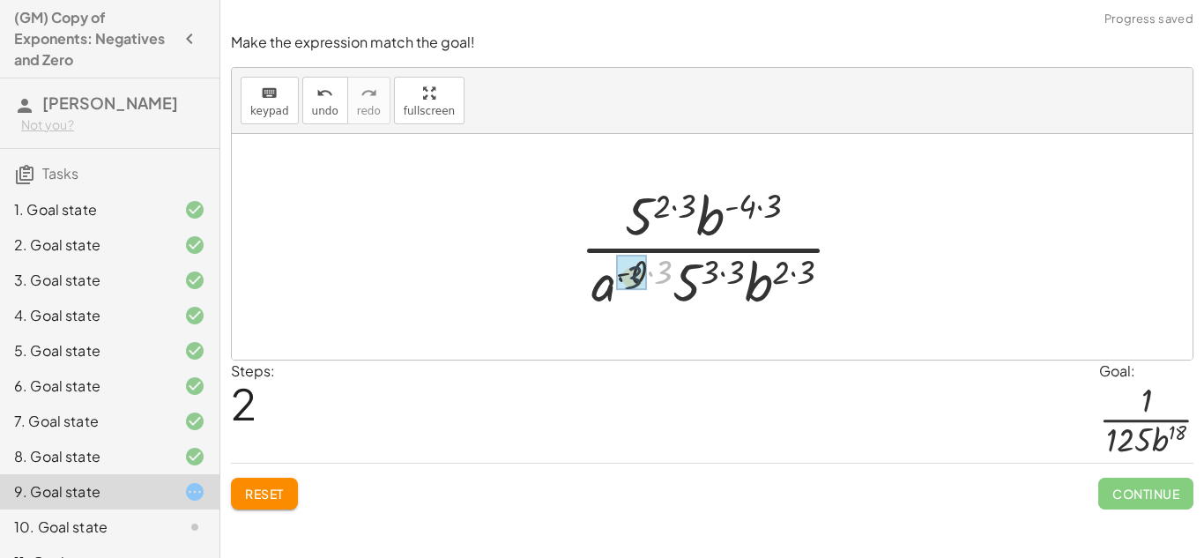
drag, startPoint x: 664, startPoint y: 274, endPoint x: 619, endPoint y: 286, distance: 46.6
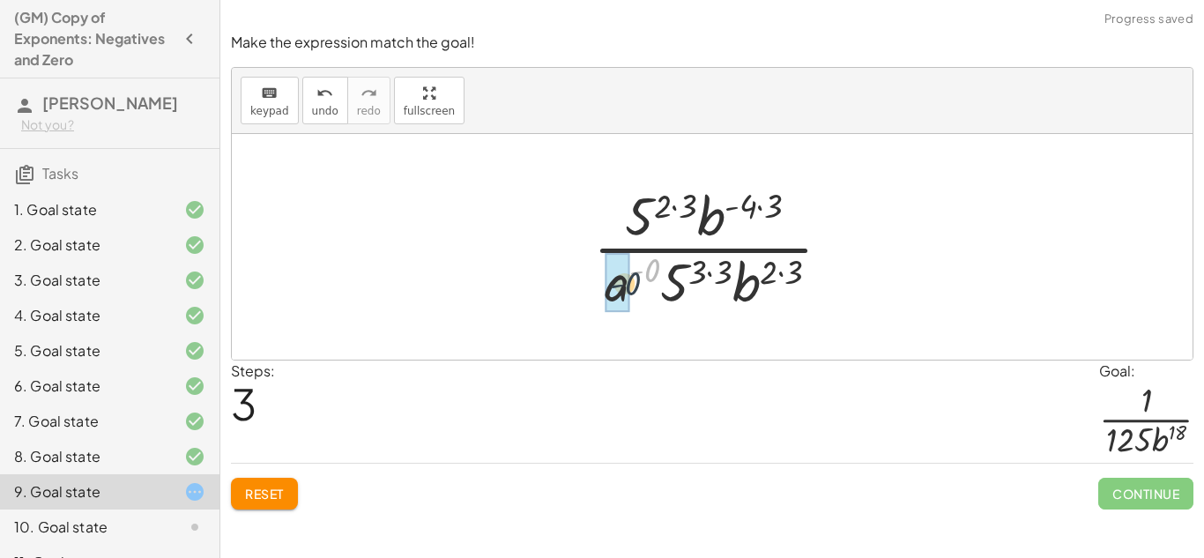
drag, startPoint x: 649, startPoint y: 272, endPoint x: 627, endPoint y: 285, distance: 25.7
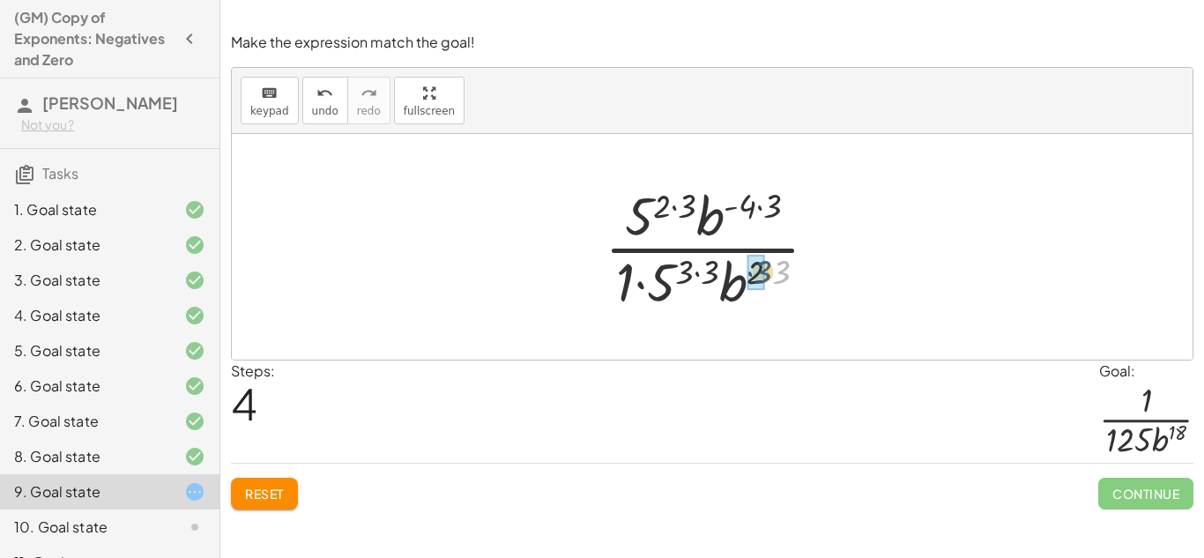
drag, startPoint x: 782, startPoint y: 271, endPoint x: 763, endPoint y: 271, distance: 19.4
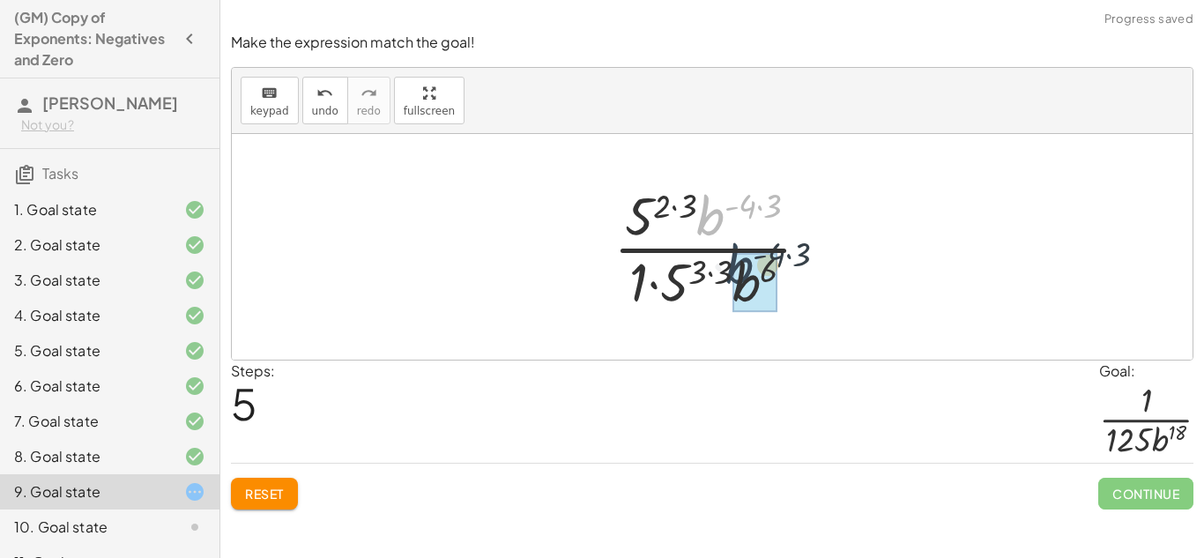
drag, startPoint x: 718, startPoint y: 223, endPoint x: 753, endPoint y: 278, distance: 65.8
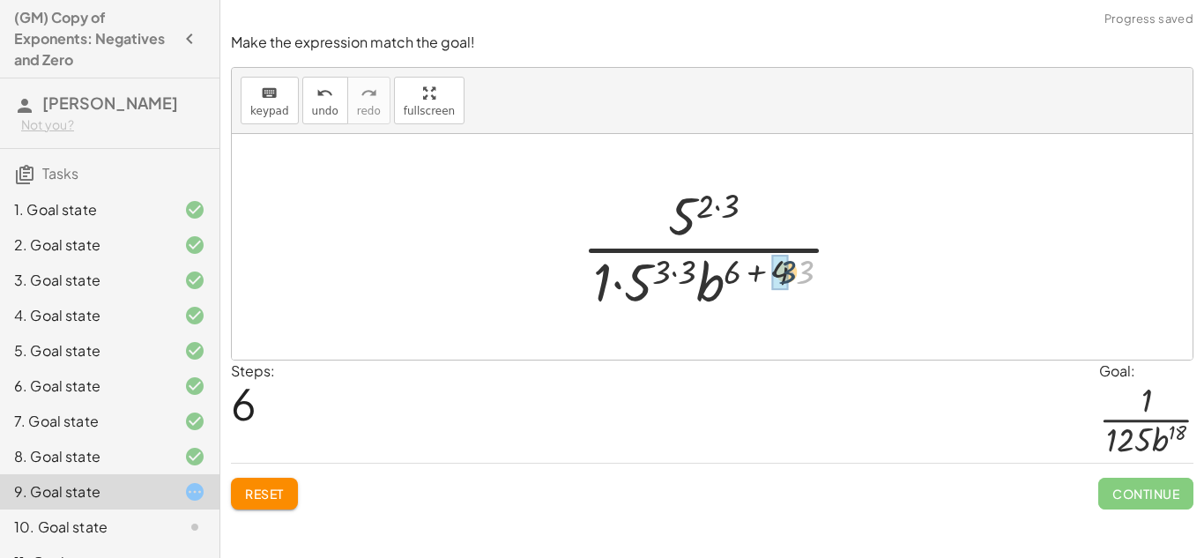
drag, startPoint x: 800, startPoint y: 278, endPoint x: 781, endPoint y: 278, distance: 19.4
click at [778, 276] on div at bounding box center [719, 247] width 278 height 136
click at [780, 276] on div at bounding box center [719, 247] width 232 height 136
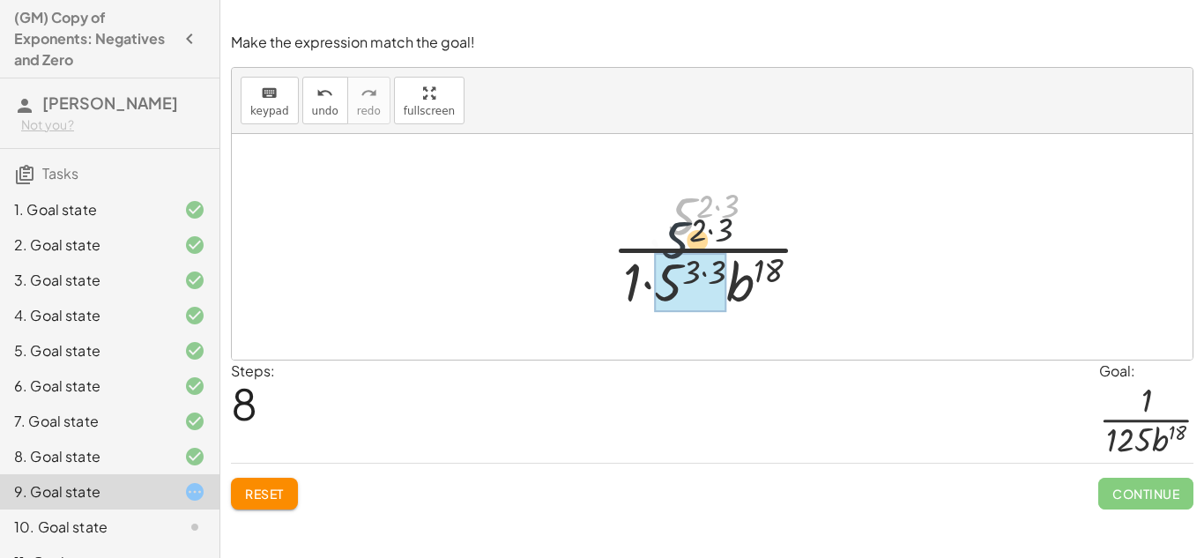
drag, startPoint x: 689, startPoint y: 208, endPoint x: 671, endPoint y: 262, distance: 56.8
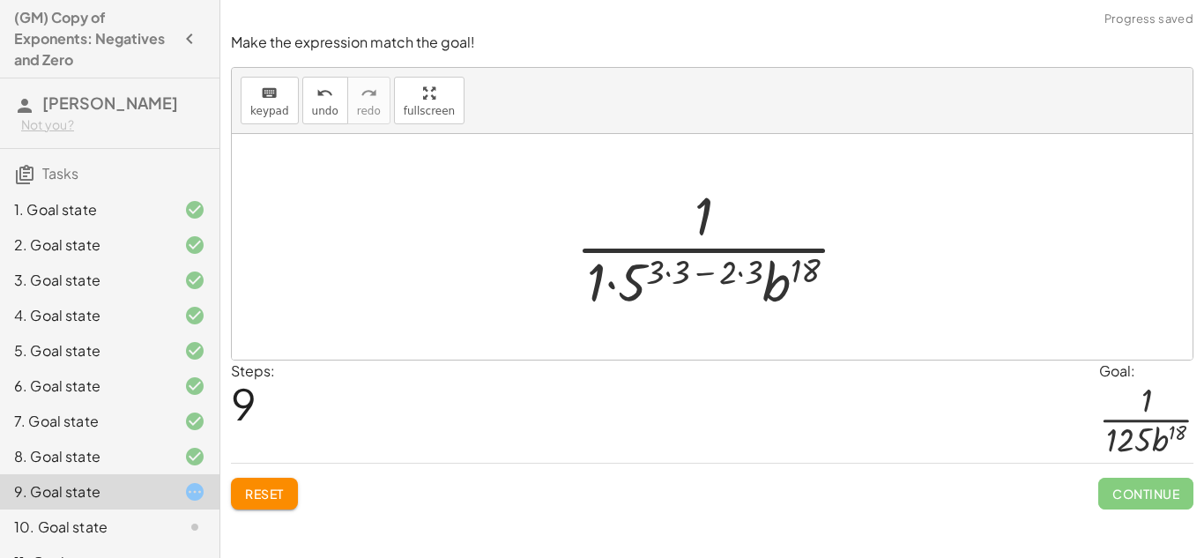
click at [684, 273] on div at bounding box center [719, 247] width 305 height 136
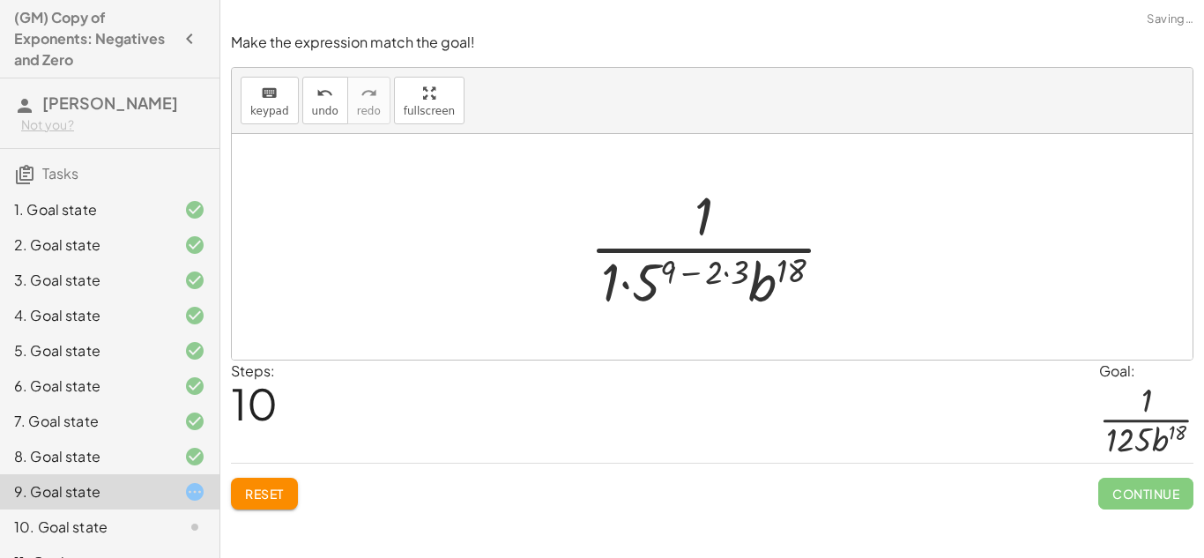
click at [722, 272] on div at bounding box center [719, 247] width 277 height 136
click at [740, 277] on div at bounding box center [719, 247] width 277 height 136
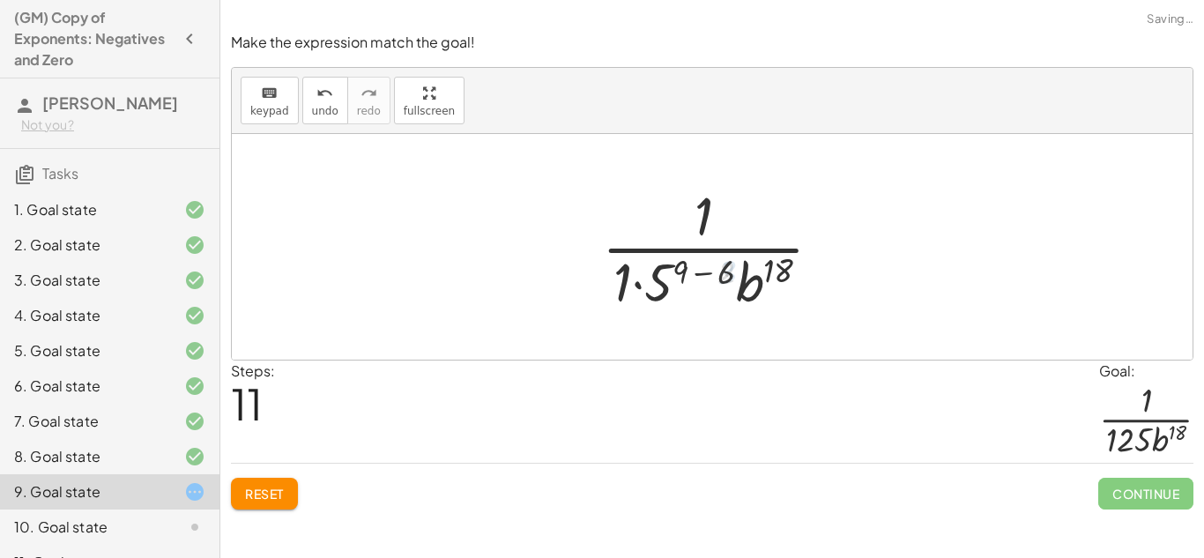
click at [720, 271] on div at bounding box center [718, 247] width 251 height 136
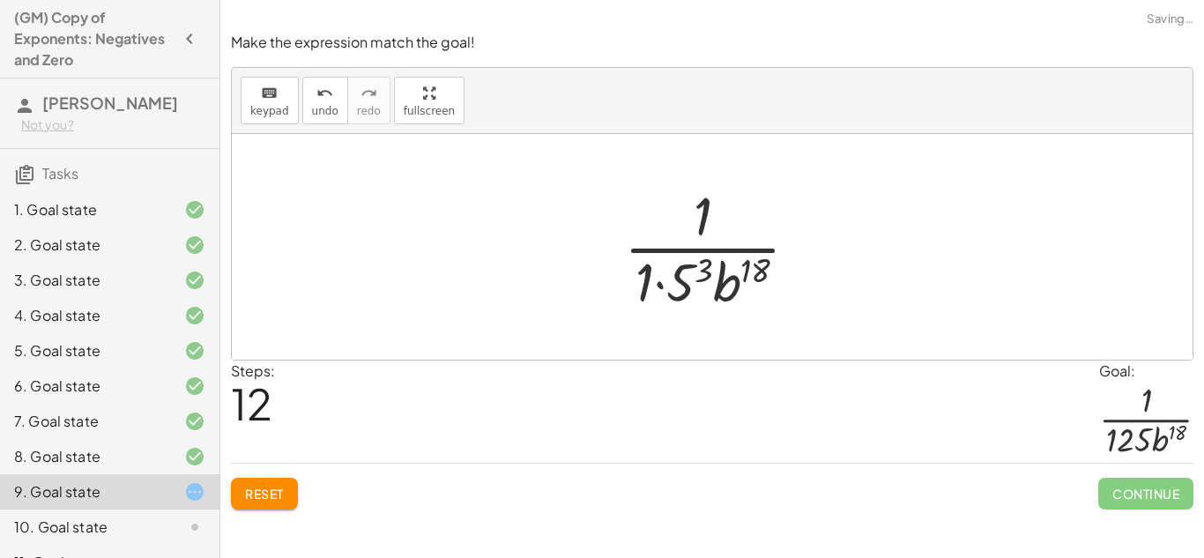
click at [690, 273] on div at bounding box center [718, 247] width 206 height 136
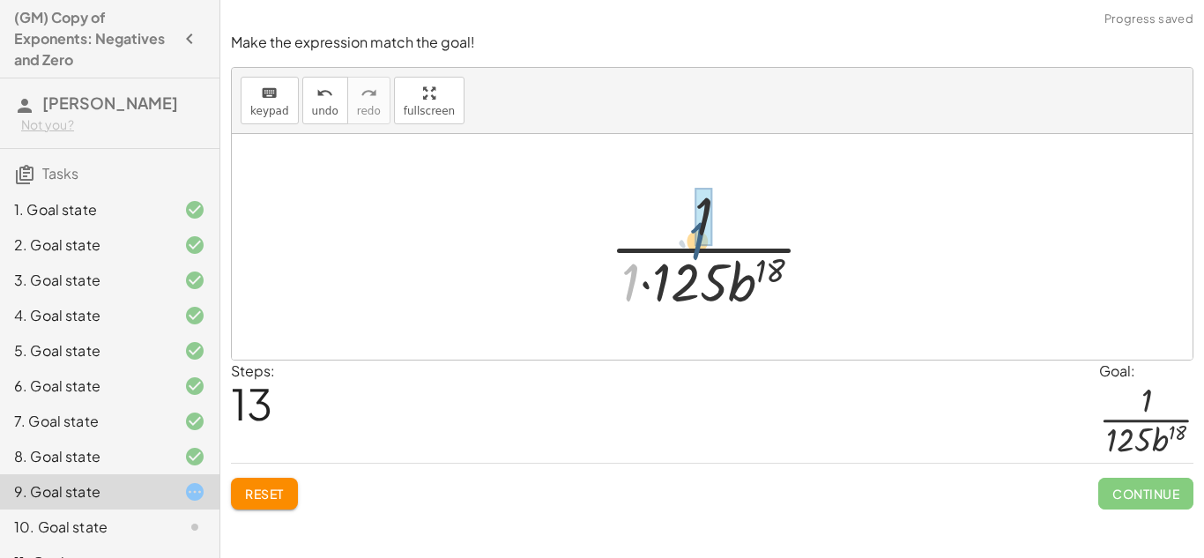
drag, startPoint x: 632, startPoint y: 275, endPoint x: 706, endPoint y: 228, distance: 87.5
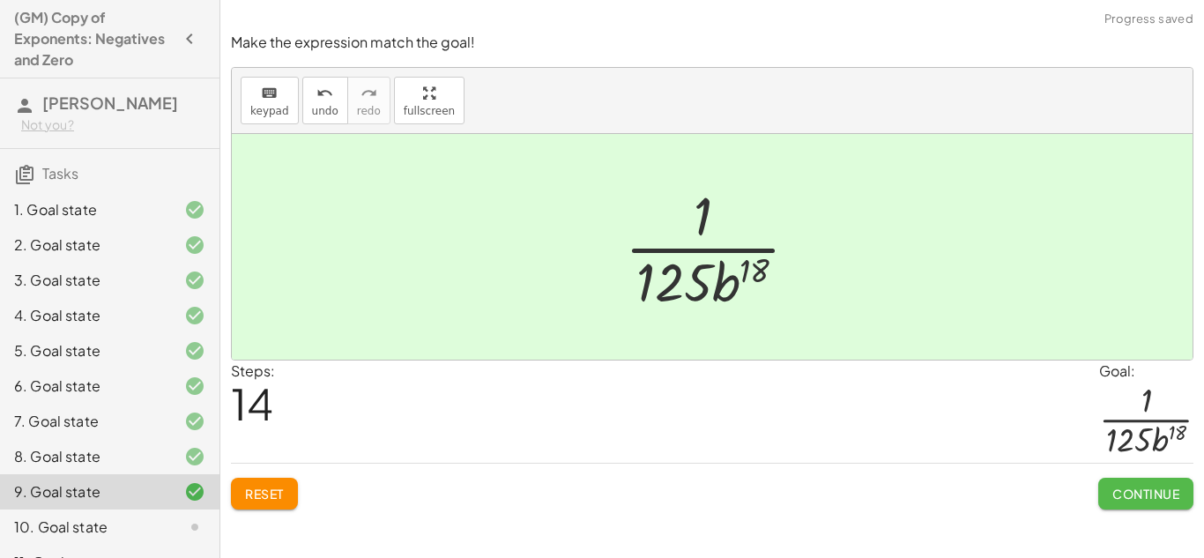
click at [1121, 485] on span "Continue" at bounding box center [1145, 493] width 67 height 16
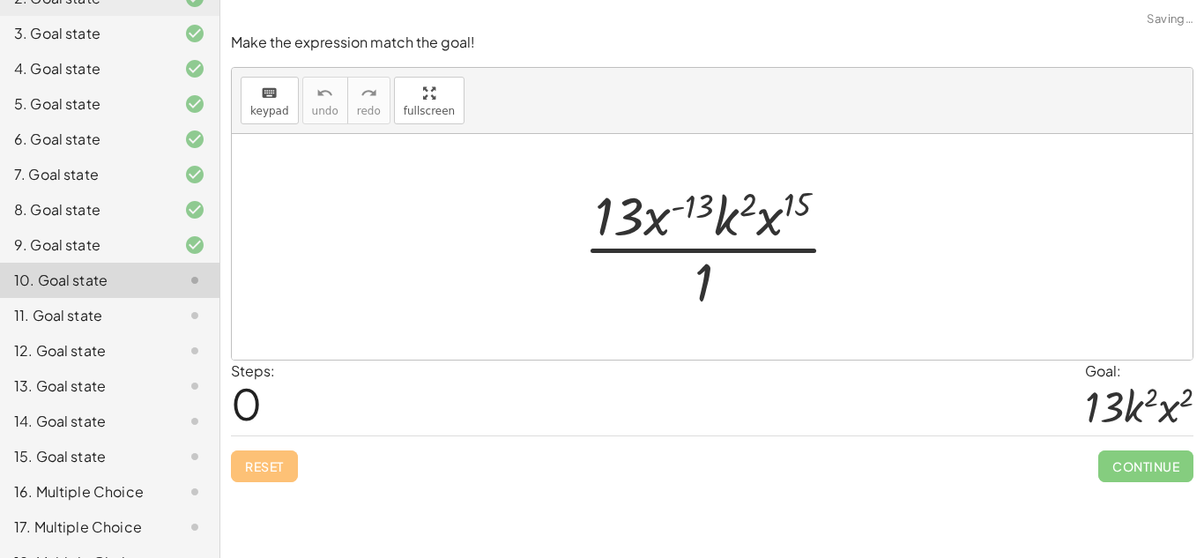
scroll to position [276, 0]
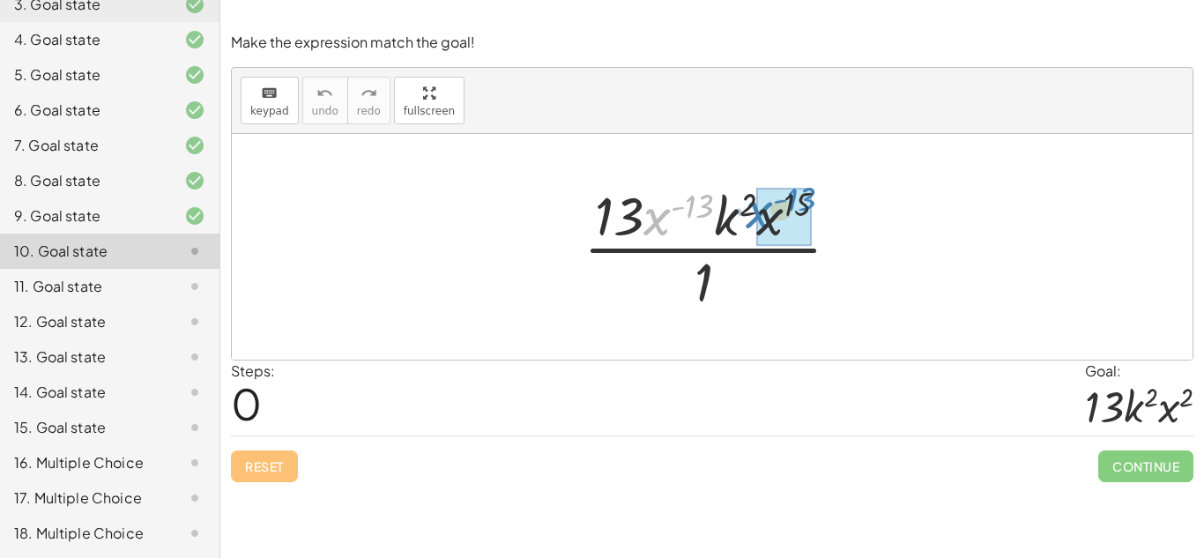
drag, startPoint x: 654, startPoint y: 215, endPoint x: 761, endPoint y: 208, distance: 107.7
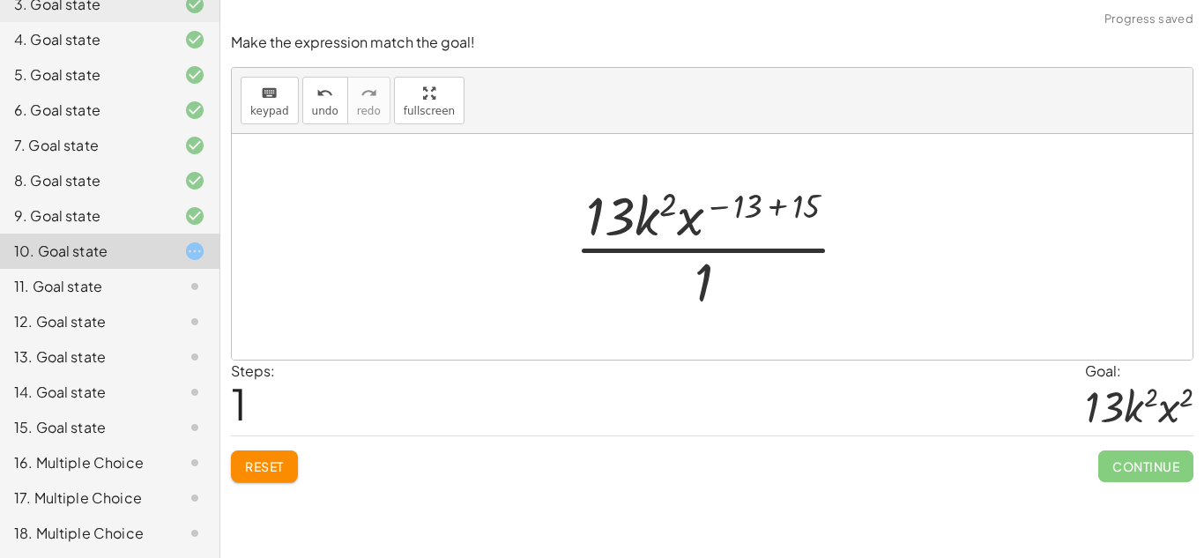
click at [779, 211] on div at bounding box center [719, 247] width 306 height 136
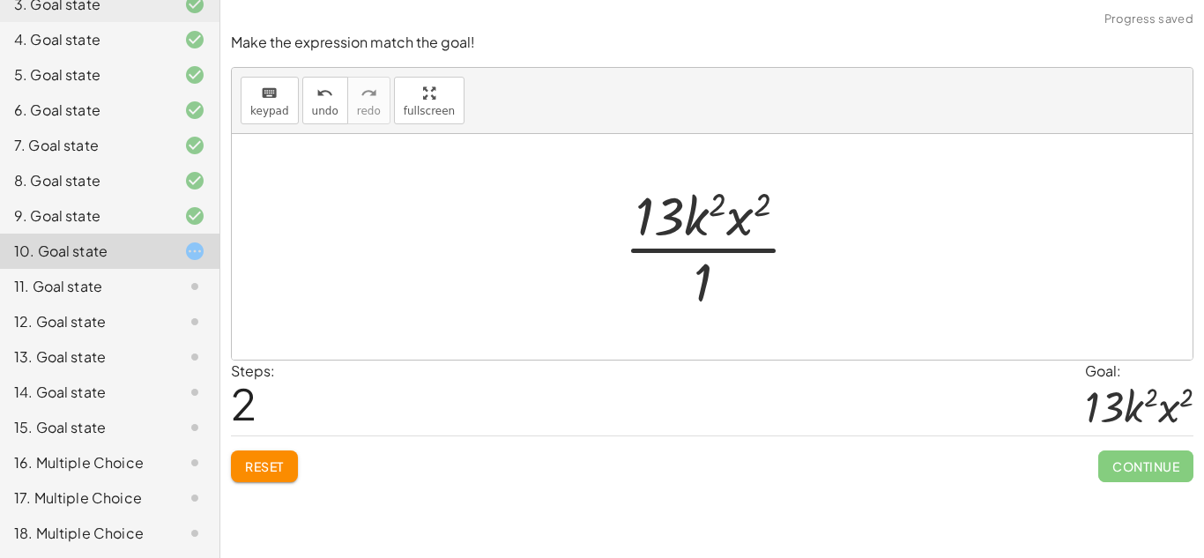
click at [705, 282] on div at bounding box center [718, 247] width 207 height 136
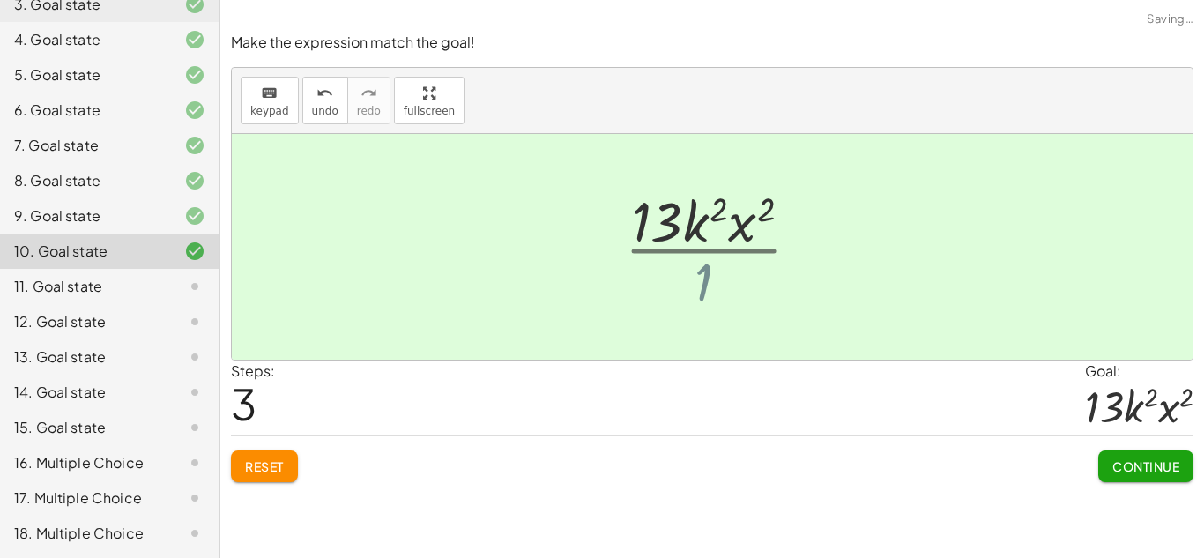
click at [705, 282] on div at bounding box center [718, 247] width 229 height 91
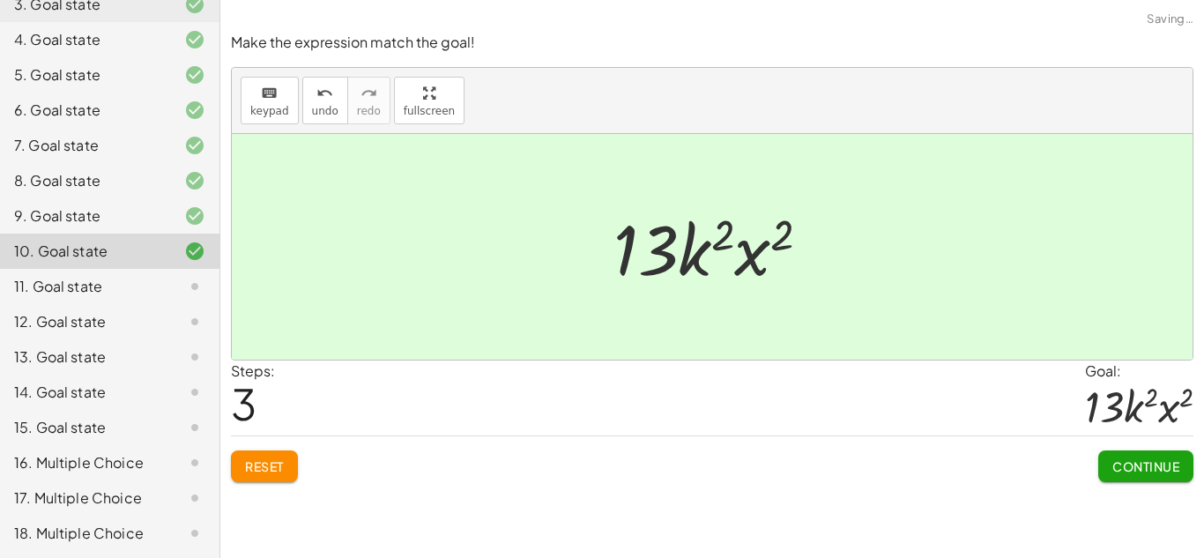
click at [1152, 477] on button "Continue" at bounding box center [1145, 466] width 95 height 32
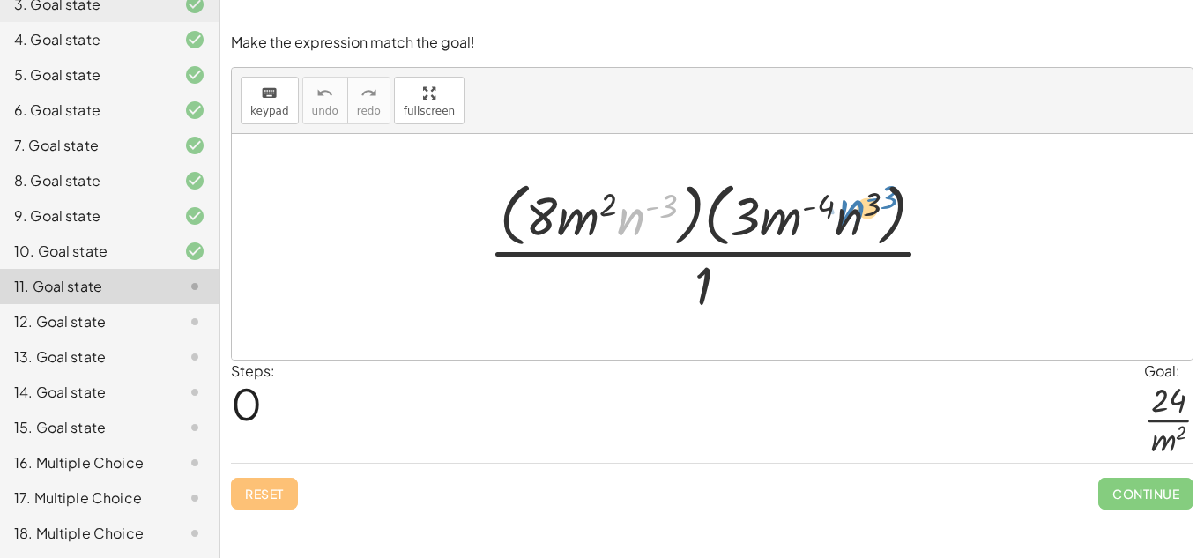
drag, startPoint x: 632, startPoint y: 217, endPoint x: 848, endPoint y: 206, distance: 216.1
click at [848, 206] on div at bounding box center [718, 246] width 478 height 144
click at [848, 211] on div at bounding box center [718, 246] width 478 height 144
drag, startPoint x: 767, startPoint y: 226, endPoint x: 543, endPoint y: 225, distance: 223.8
click at [543, 225] on div at bounding box center [718, 246] width 478 height 144
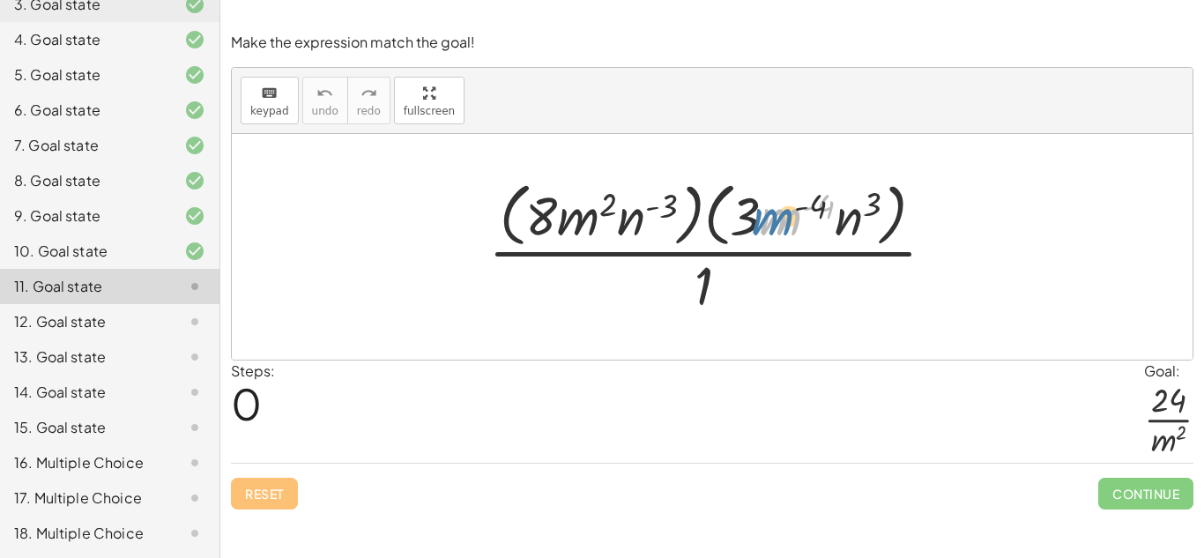
drag, startPoint x: 788, startPoint y: 221, endPoint x: 773, endPoint y: 221, distance: 15.0
click at [773, 221] on div at bounding box center [718, 246] width 478 height 144
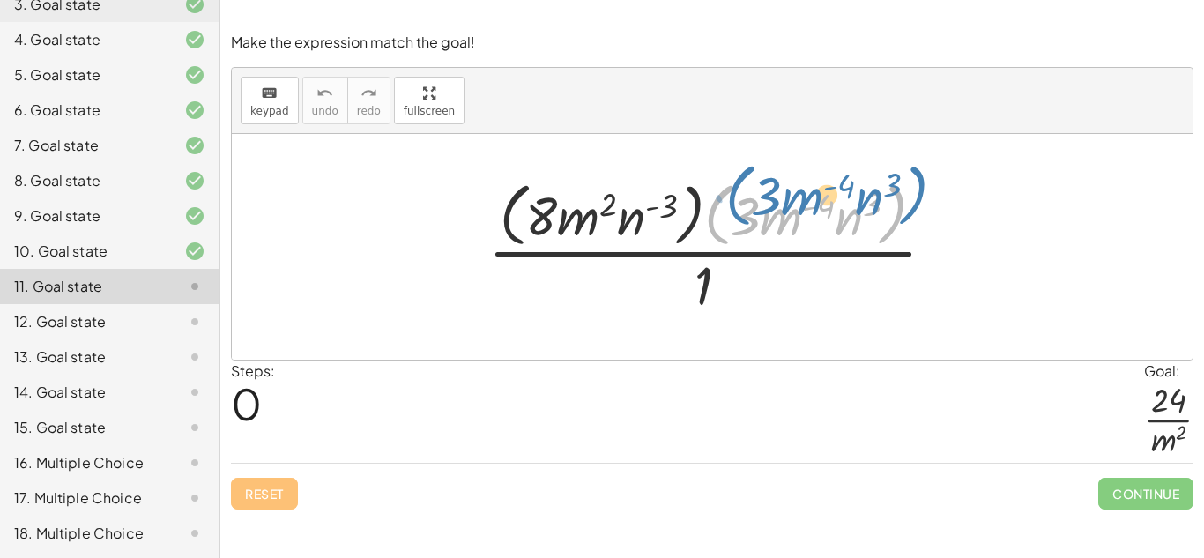
drag, startPoint x: 715, startPoint y: 201, endPoint x: 733, endPoint y: 181, distance: 27.4
click at [733, 181] on div at bounding box center [718, 246] width 478 height 144
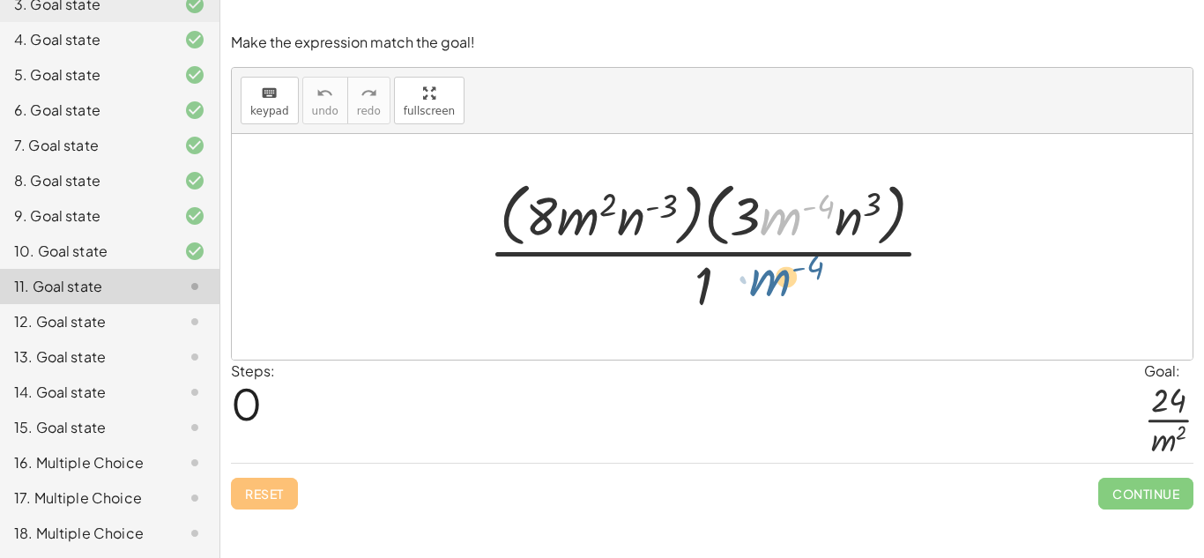
drag, startPoint x: 784, startPoint y: 224, endPoint x: 774, endPoint y: 292, distance: 68.7
click at [774, 292] on div at bounding box center [718, 246] width 478 height 144
drag, startPoint x: 775, startPoint y: 214, endPoint x: 713, endPoint y: 291, distance: 98.9
click at [713, 291] on div at bounding box center [718, 246] width 478 height 144
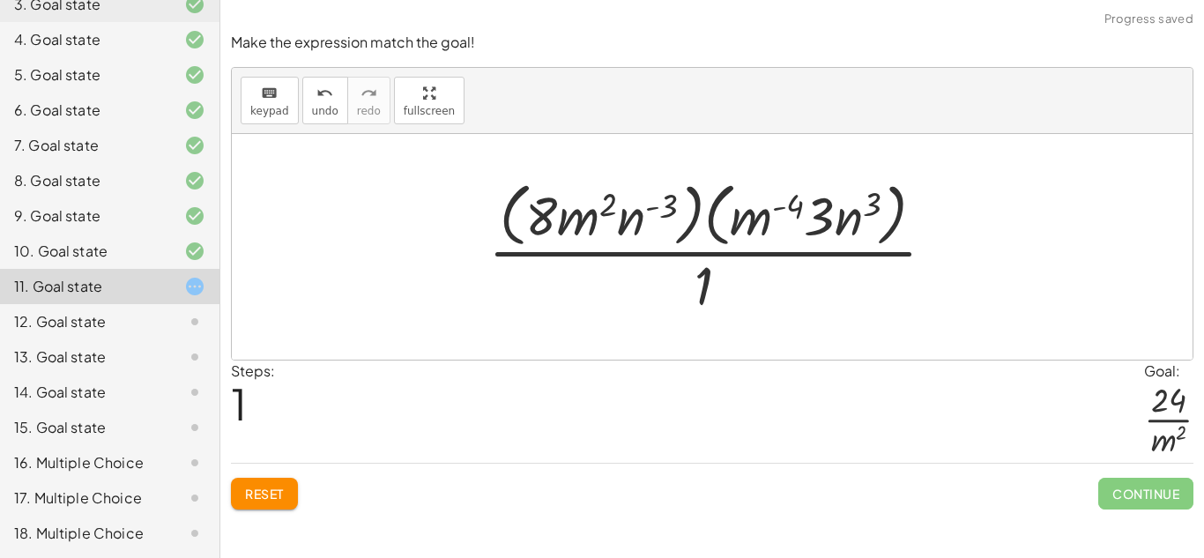
click at [289, 495] on button "Reset" at bounding box center [264, 494] width 67 height 32
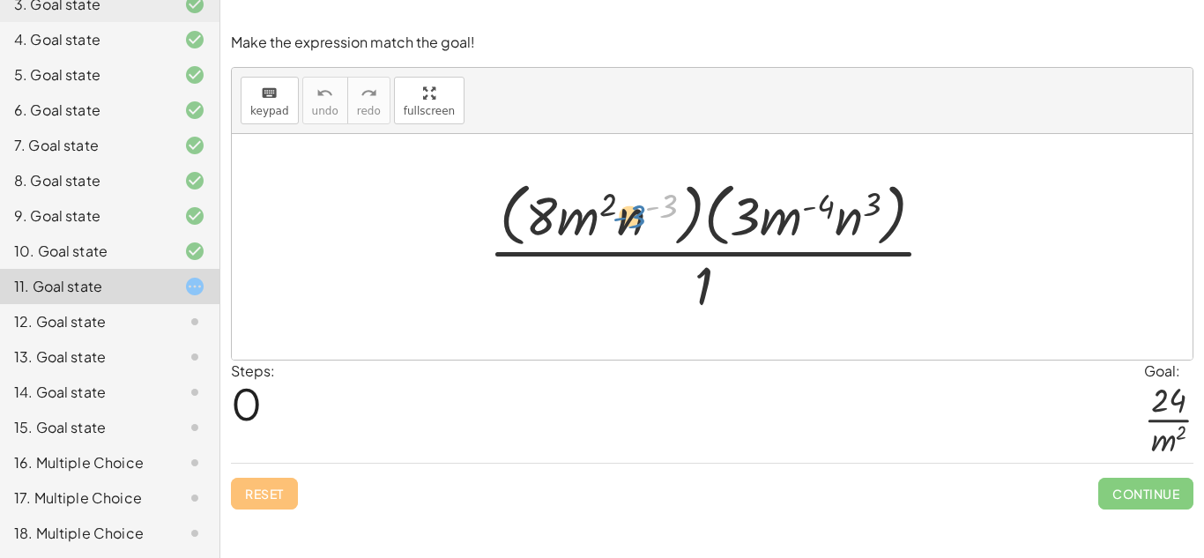
drag, startPoint x: 663, startPoint y: 217, endPoint x: 628, endPoint y: 228, distance: 36.2
click at [628, 228] on div at bounding box center [718, 246] width 478 height 144
drag, startPoint x: 602, startPoint y: 203, endPoint x: 576, endPoint y: 217, distance: 29.2
click at [576, 217] on div at bounding box center [718, 246] width 478 height 144
drag, startPoint x: 744, startPoint y: 218, endPoint x: 540, endPoint y: 216, distance: 203.5
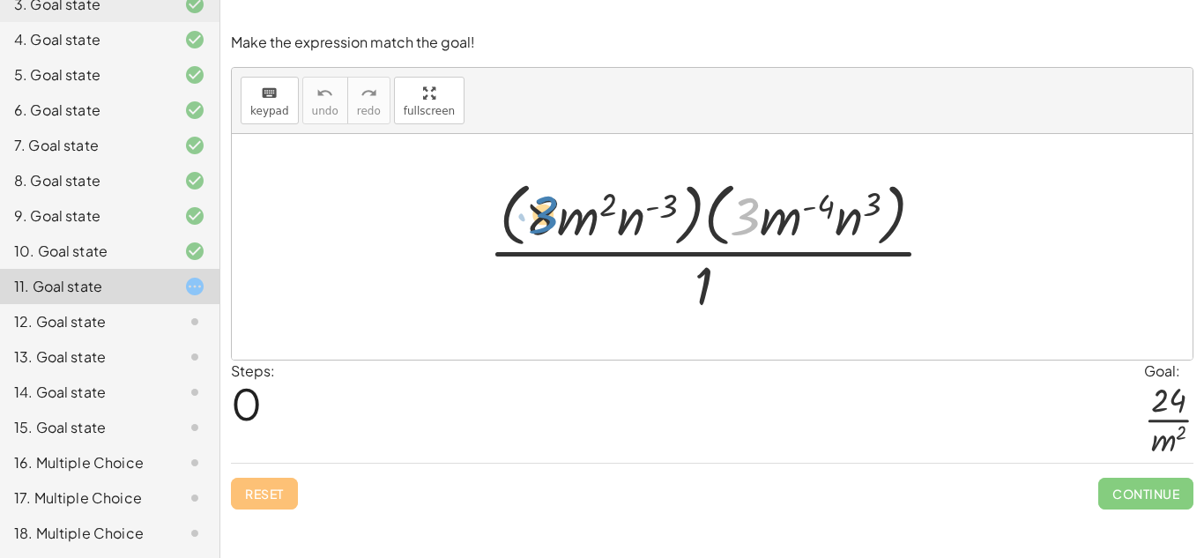
click at [540, 216] on div at bounding box center [718, 246] width 478 height 144
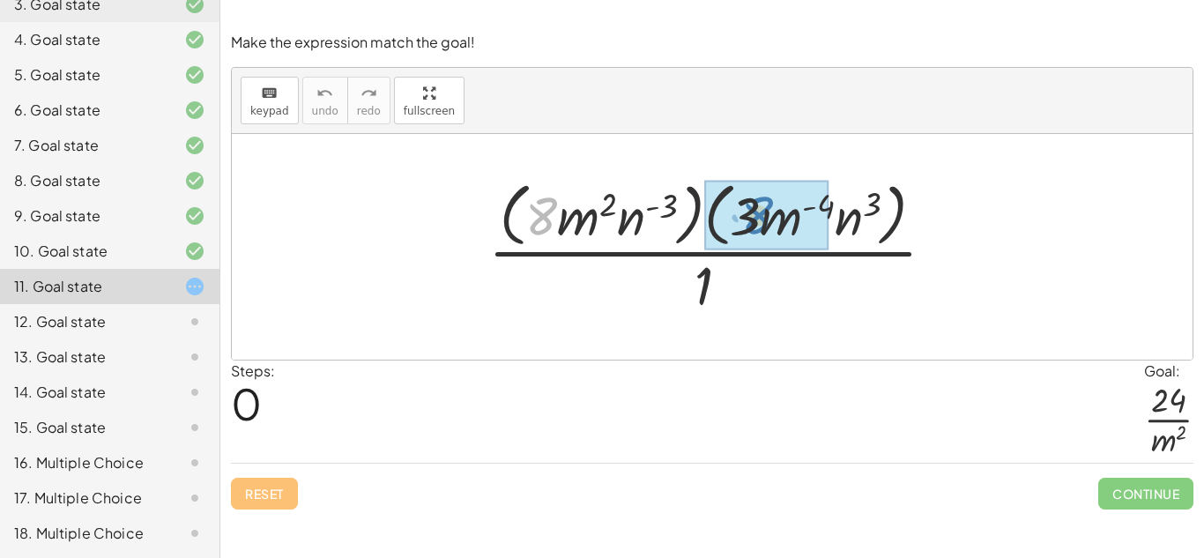
drag, startPoint x: 538, startPoint y: 216, endPoint x: 754, endPoint y: 215, distance: 215.9
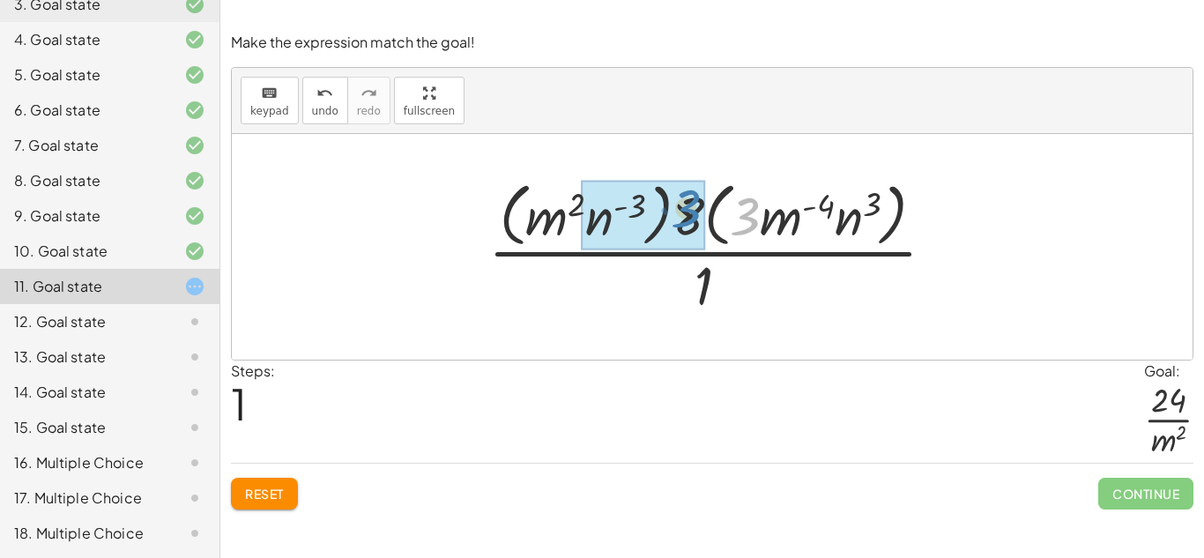
drag, startPoint x: 741, startPoint y: 214, endPoint x: 685, endPoint y: 208, distance: 56.7
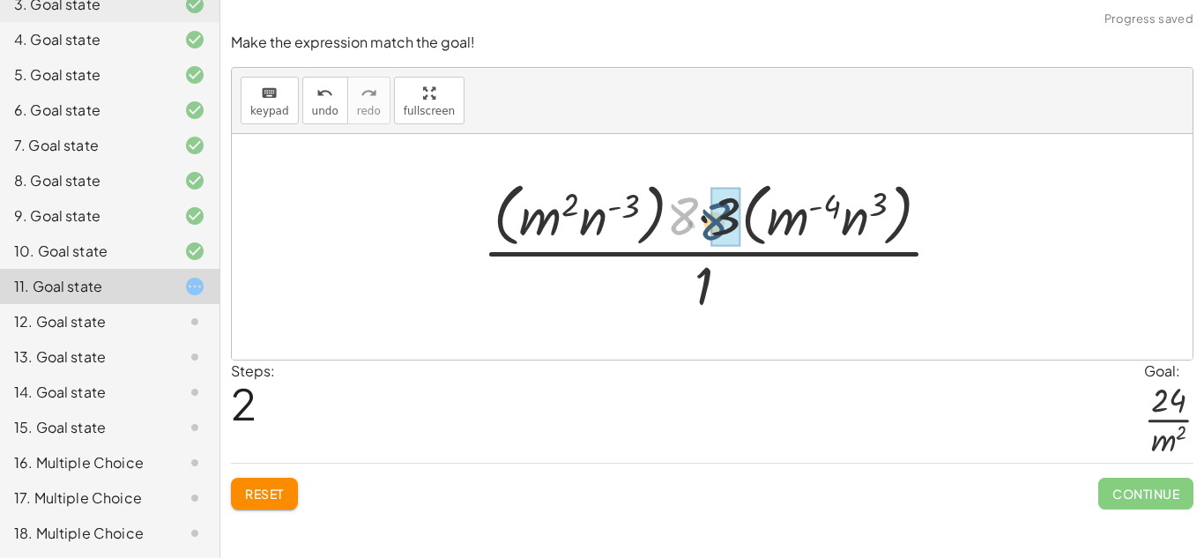
drag, startPoint x: 676, startPoint y: 208, endPoint x: 712, endPoint y: 214, distance: 36.6
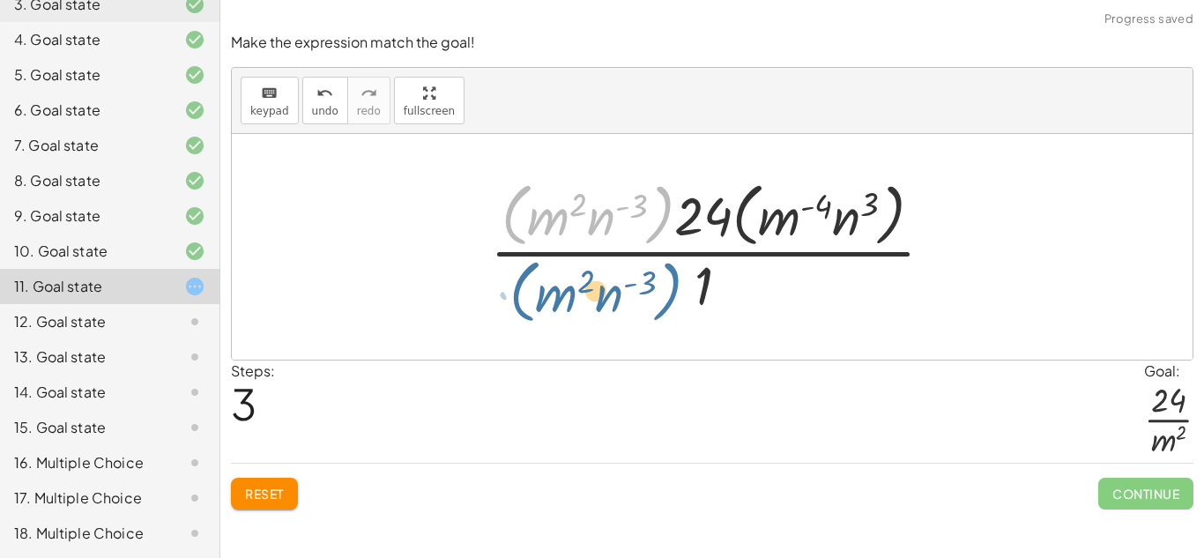
drag, startPoint x: 654, startPoint y: 196, endPoint x: 663, endPoint y: 275, distance: 79.8
click at [663, 275] on div at bounding box center [718, 246] width 475 height 144
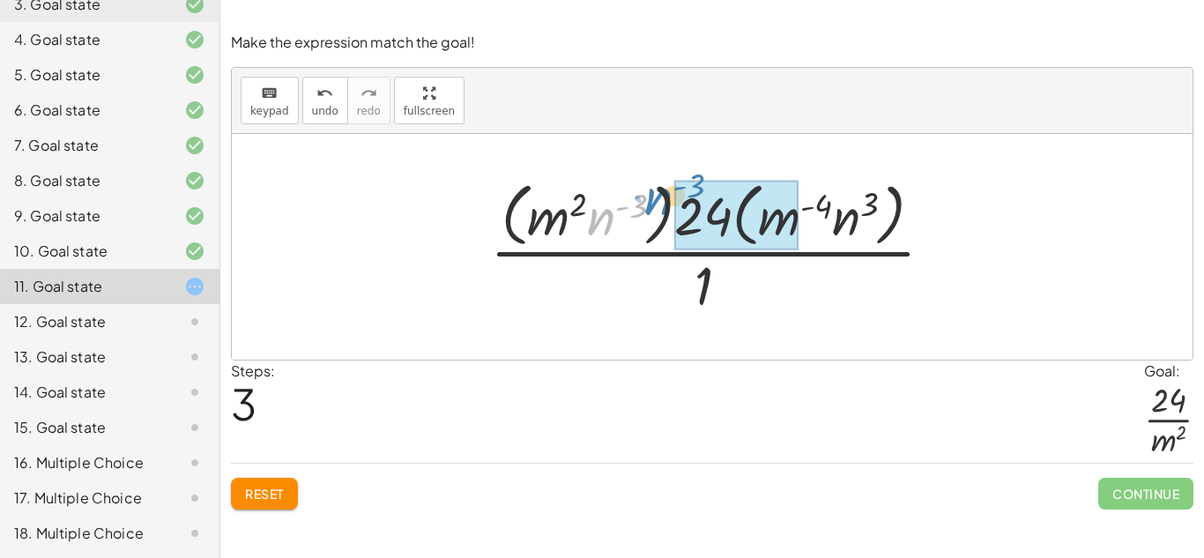
drag, startPoint x: 596, startPoint y: 220, endPoint x: 651, endPoint y: 200, distance: 59.1
click at [651, 200] on div at bounding box center [718, 246] width 475 height 144
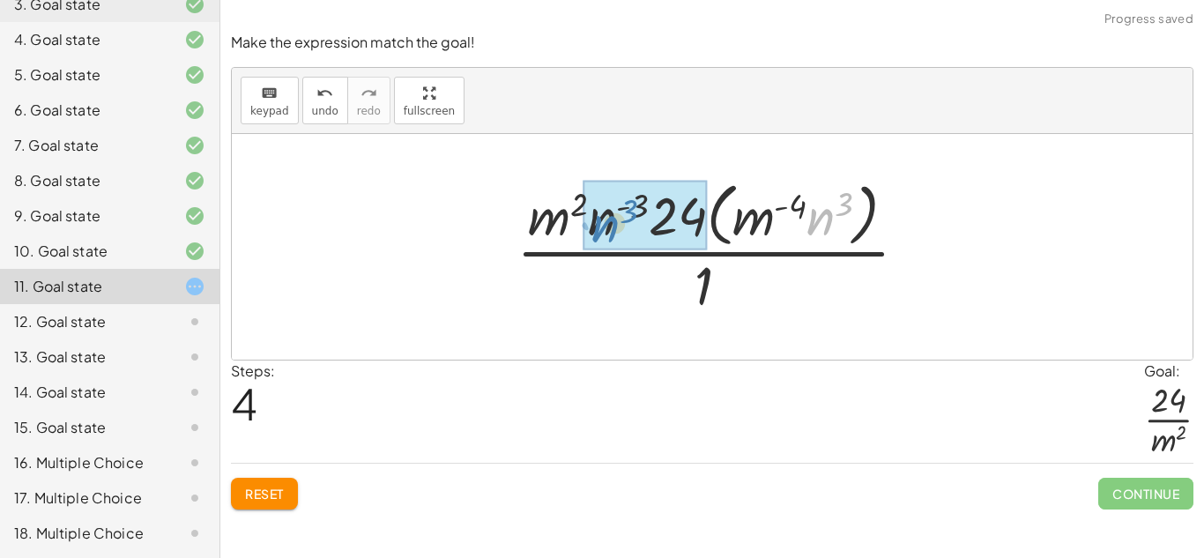
drag, startPoint x: 814, startPoint y: 219, endPoint x: 598, endPoint y: 226, distance: 216.0
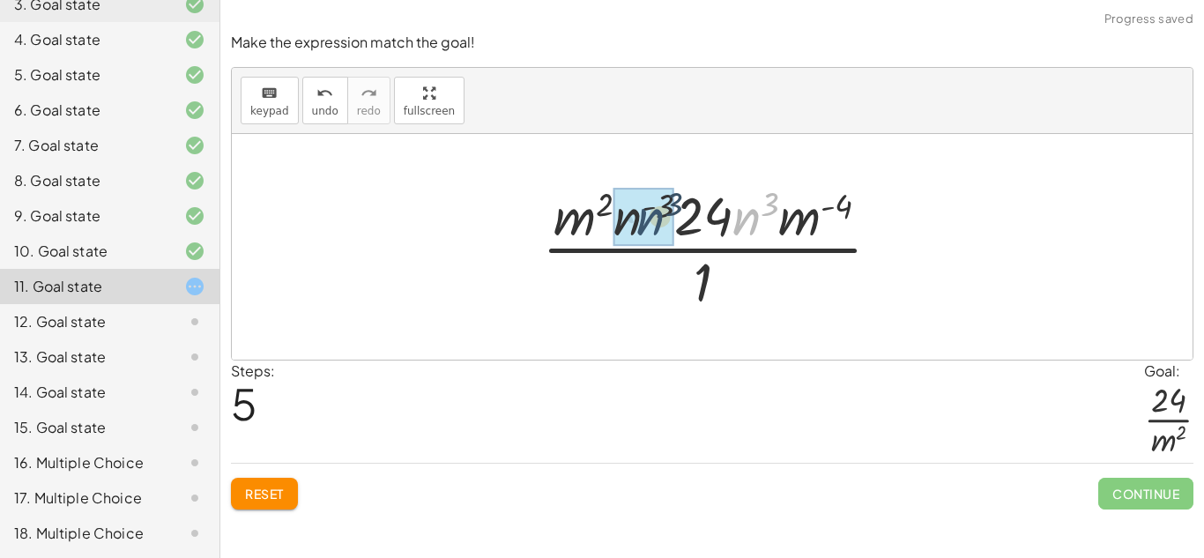
drag, startPoint x: 737, startPoint y: 217, endPoint x: 634, endPoint y: 216, distance: 103.1
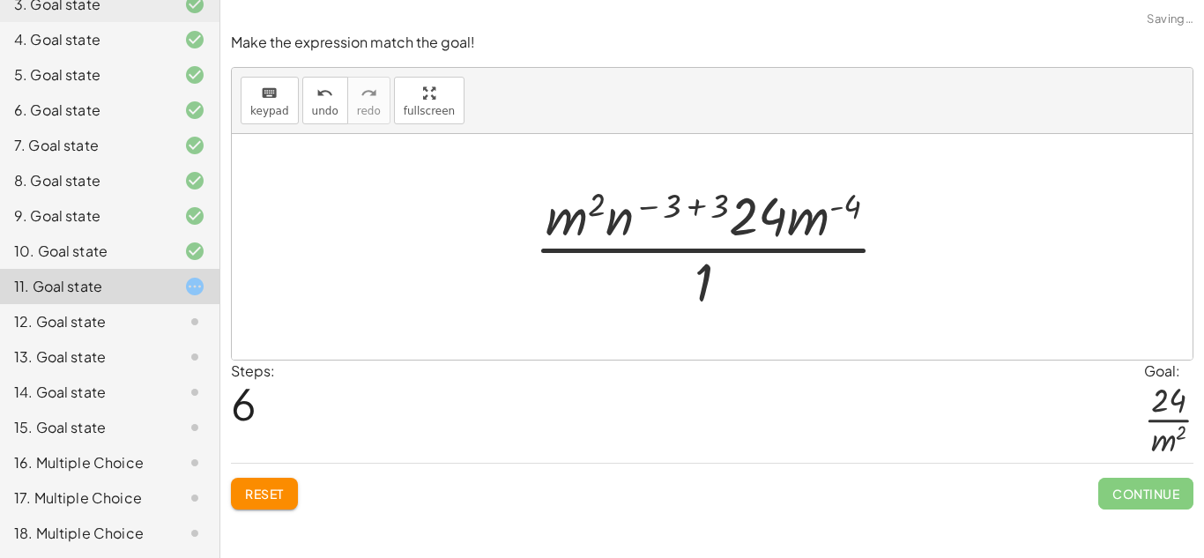
click at [693, 204] on div at bounding box center [718, 247] width 387 height 136
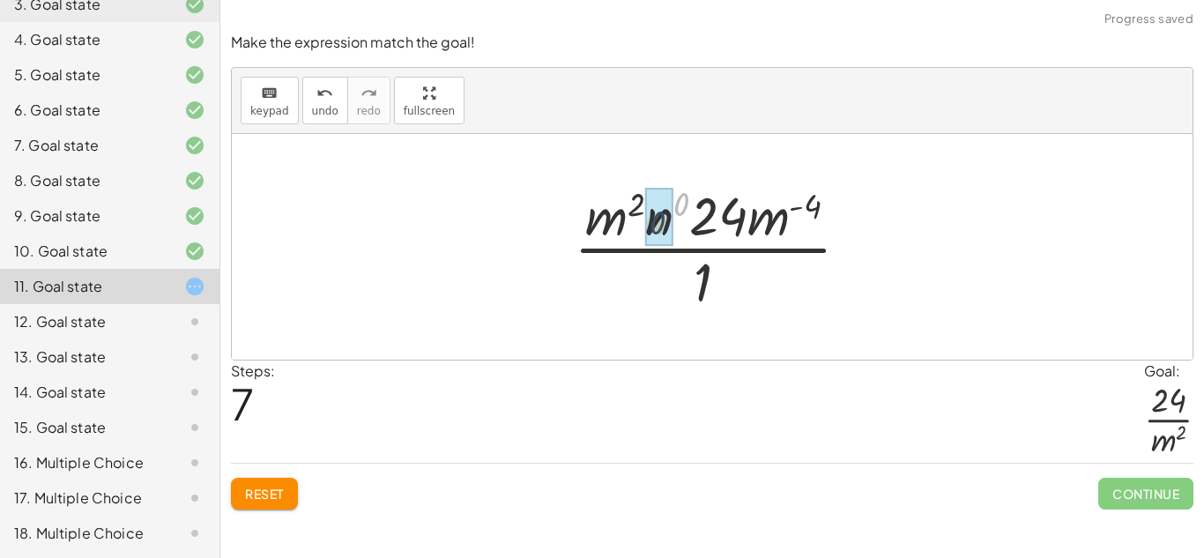
drag, startPoint x: 678, startPoint y: 210, endPoint x: 654, endPoint y: 228, distance: 30.8
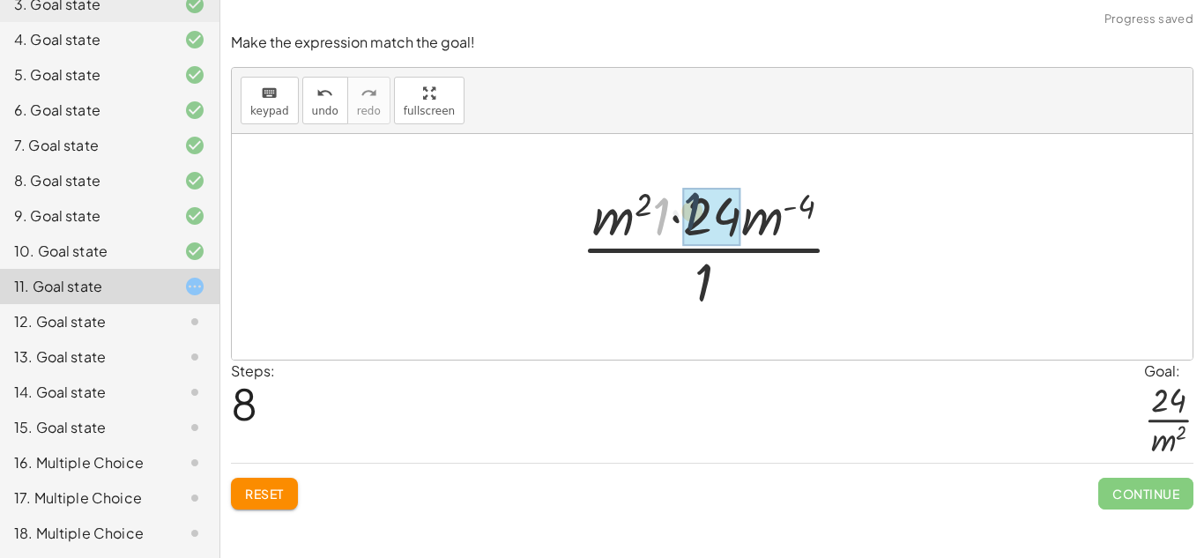
drag, startPoint x: 663, startPoint y: 226, endPoint x: 694, endPoint y: 220, distance: 32.2
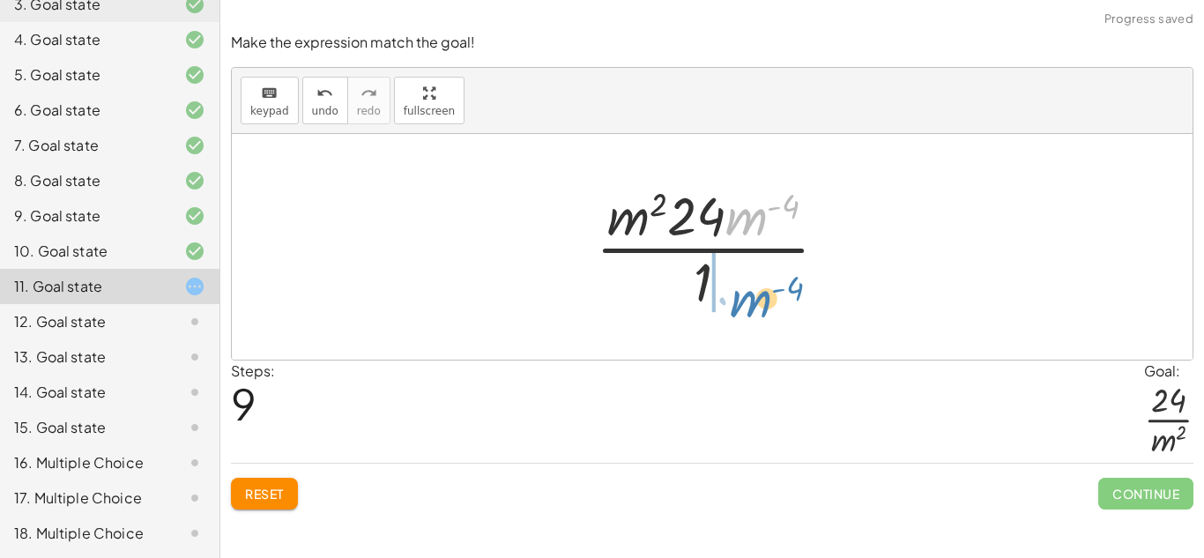
drag, startPoint x: 740, startPoint y: 222, endPoint x: 744, endPoint y: 301, distance: 79.4
click at [744, 301] on div at bounding box center [718, 247] width 263 height 136
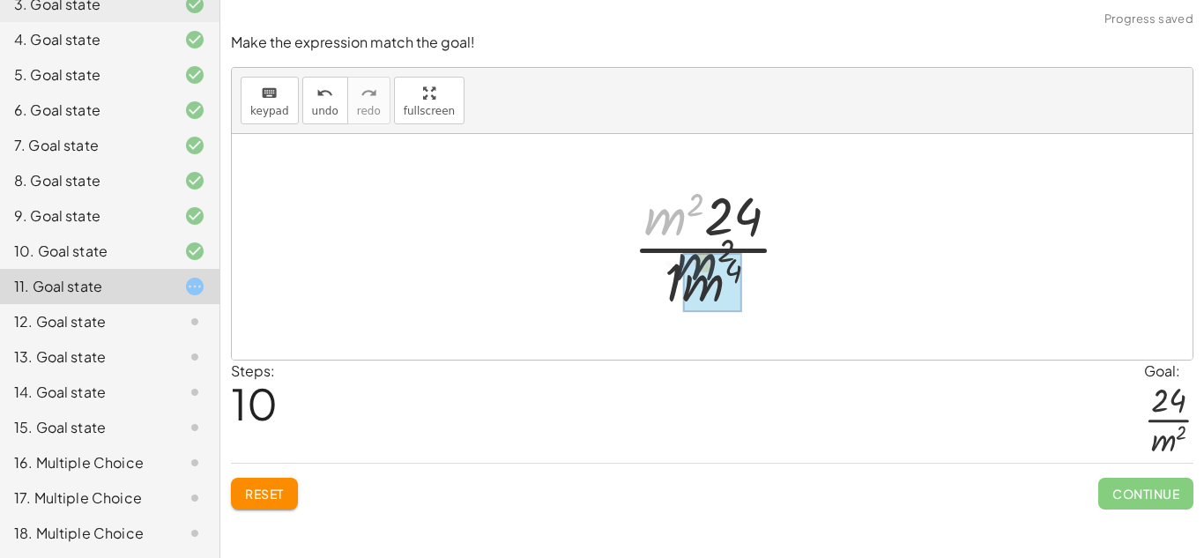
drag, startPoint x: 673, startPoint y: 218, endPoint x: 728, endPoint y: 293, distance: 92.7
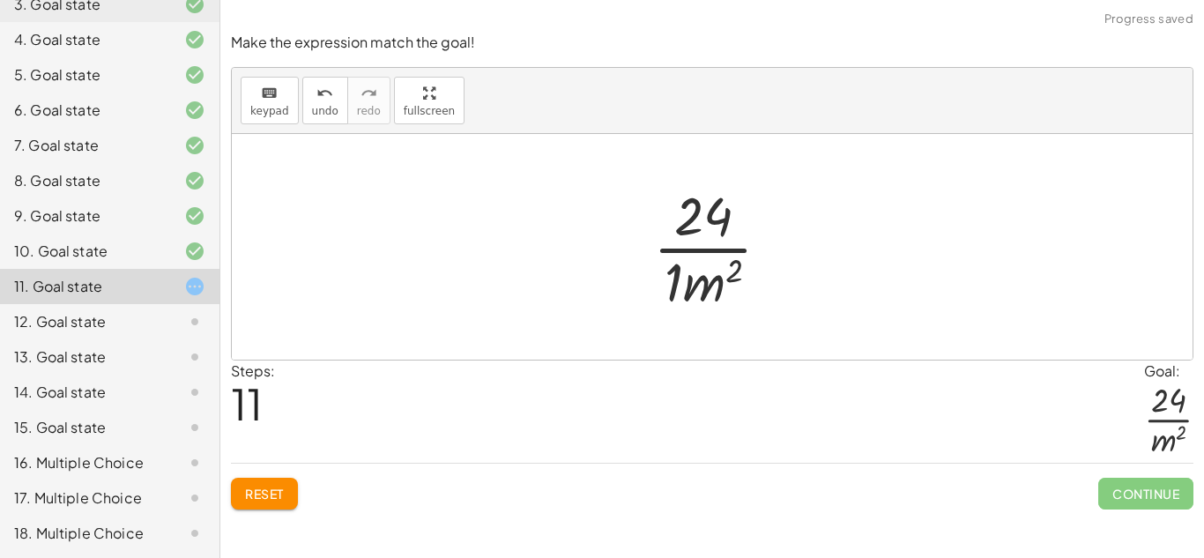
click at [678, 271] on div at bounding box center [718, 247] width 149 height 136
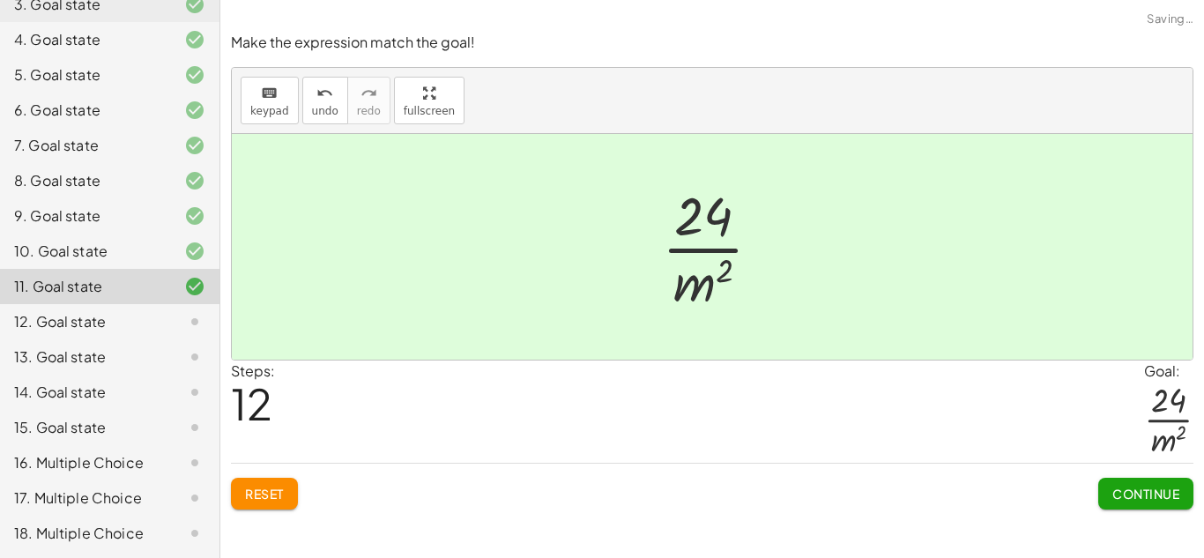
click at [1145, 484] on button "Continue" at bounding box center [1145, 494] width 95 height 32
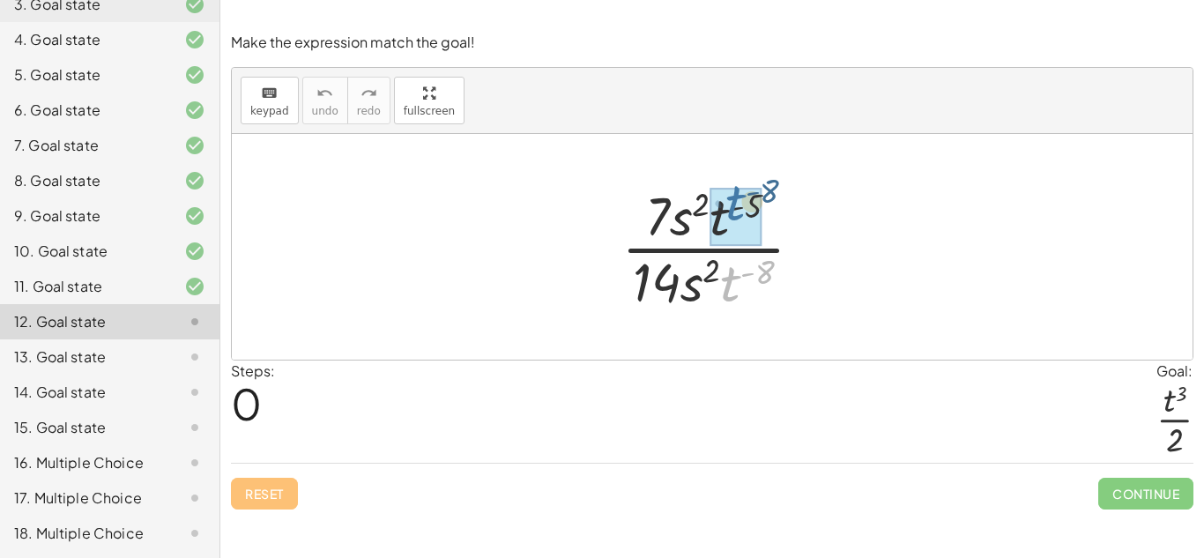
drag, startPoint x: 725, startPoint y: 276, endPoint x: 725, endPoint y: 195, distance: 81.1
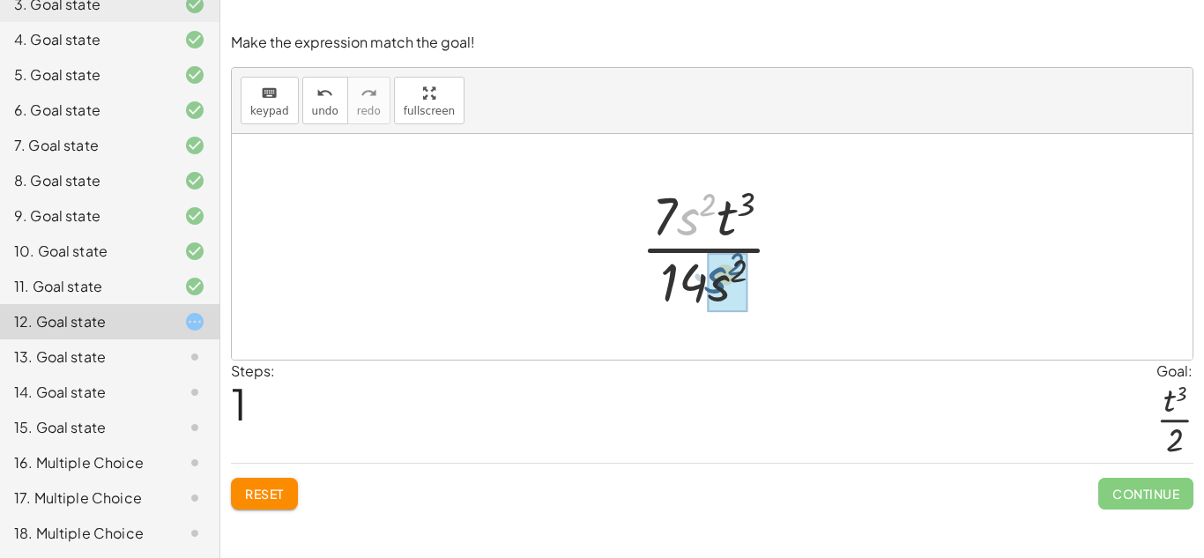
drag, startPoint x: 692, startPoint y: 211, endPoint x: 720, endPoint y: 270, distance: 65.4
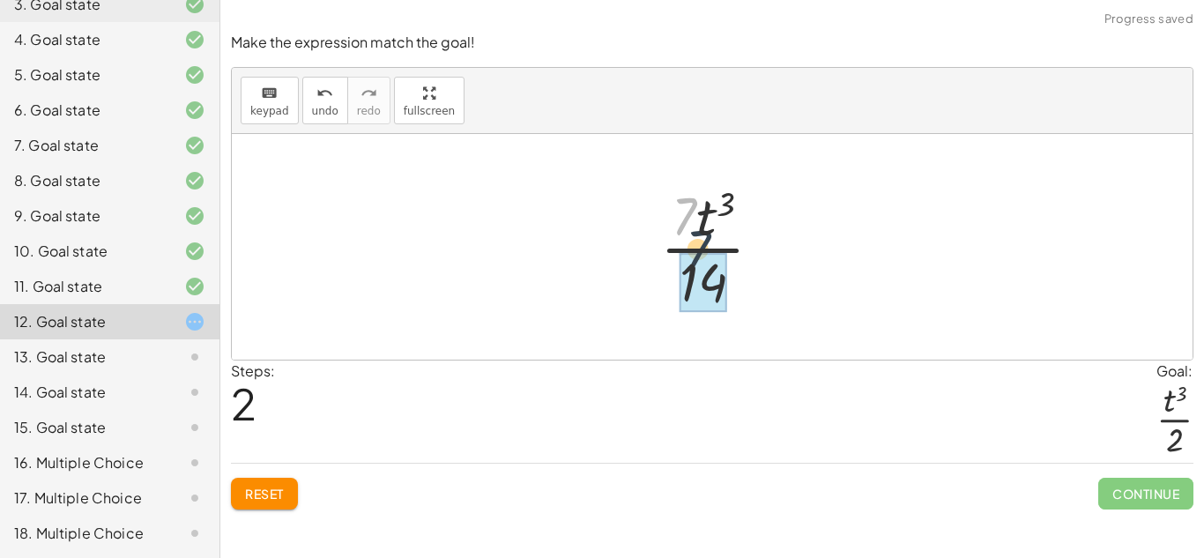
drag, startPoint x: 681, startPoint y: 224, endPoint x: 705, endPoint y: 271, distance: 53.2
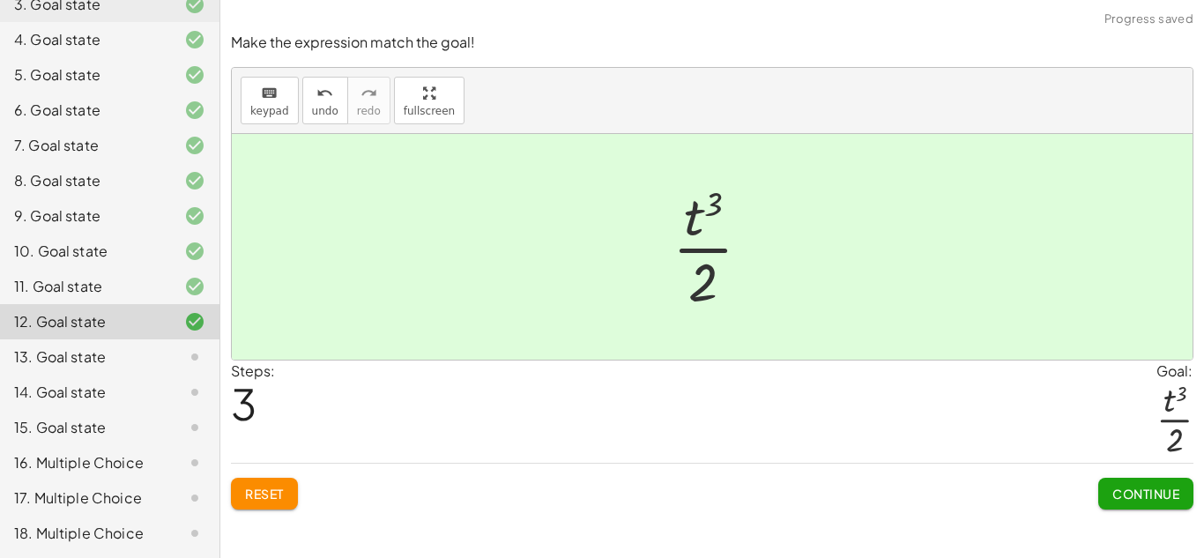
click at [1118, 494] on span "Continue" at bounding box center [1145, 493] width 67 height 16
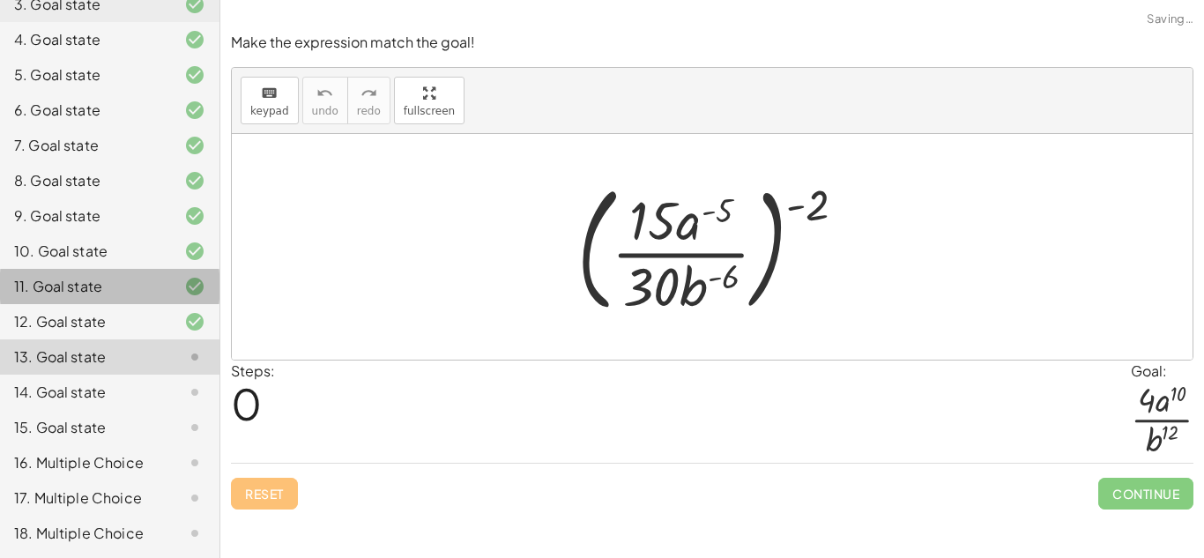
click at [167, 293] on div at bounding box center [180, 286] width 49 height 21
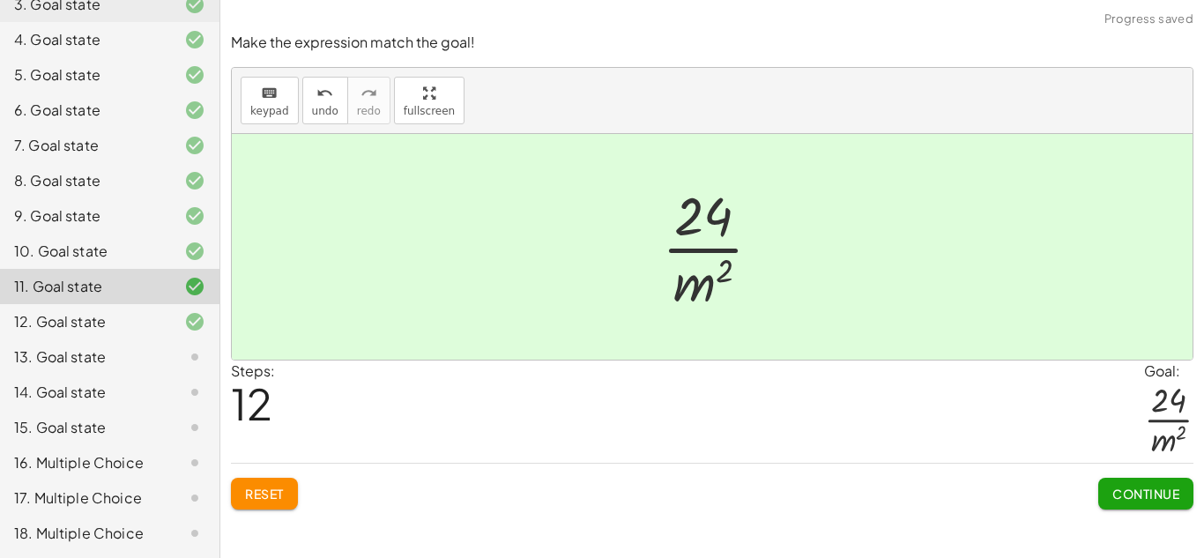
click at [161, 328] on div at bounding box center [180, 321] width 49 height 21
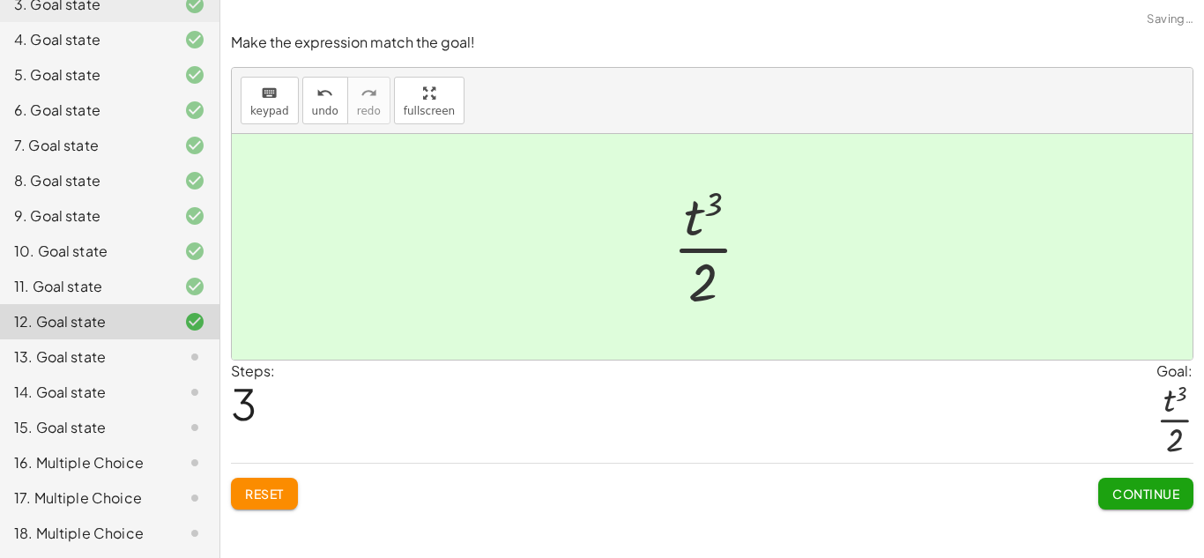
click at [145, 339] on div "11. Goal state" at bounding box center [109, 356] width 219 height 35
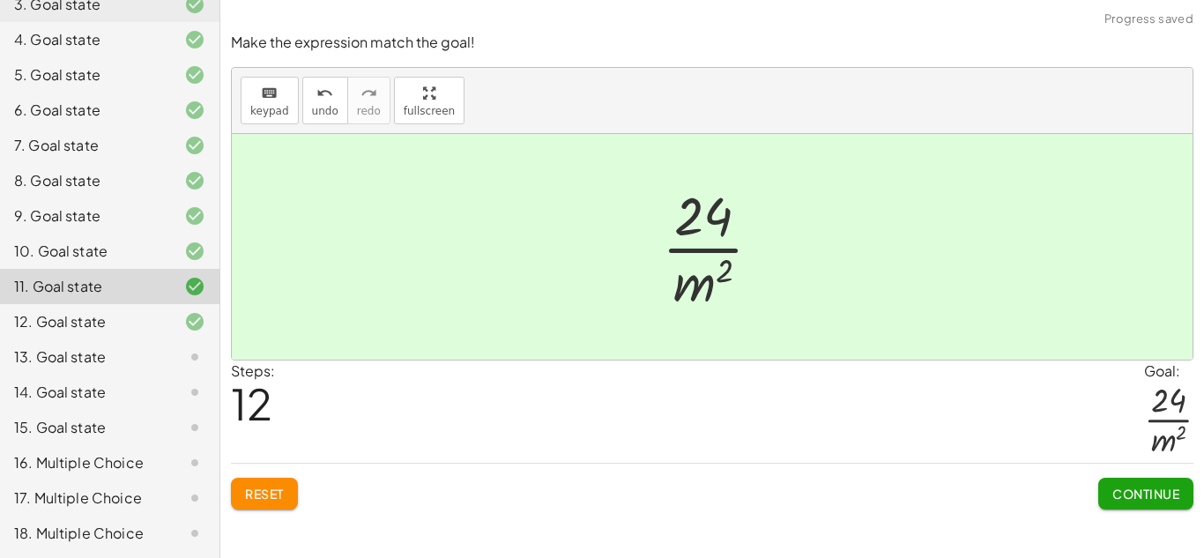
click at [152, 326] on div "12. Goal state" at bounding box center [85, 321] width 142 height 21
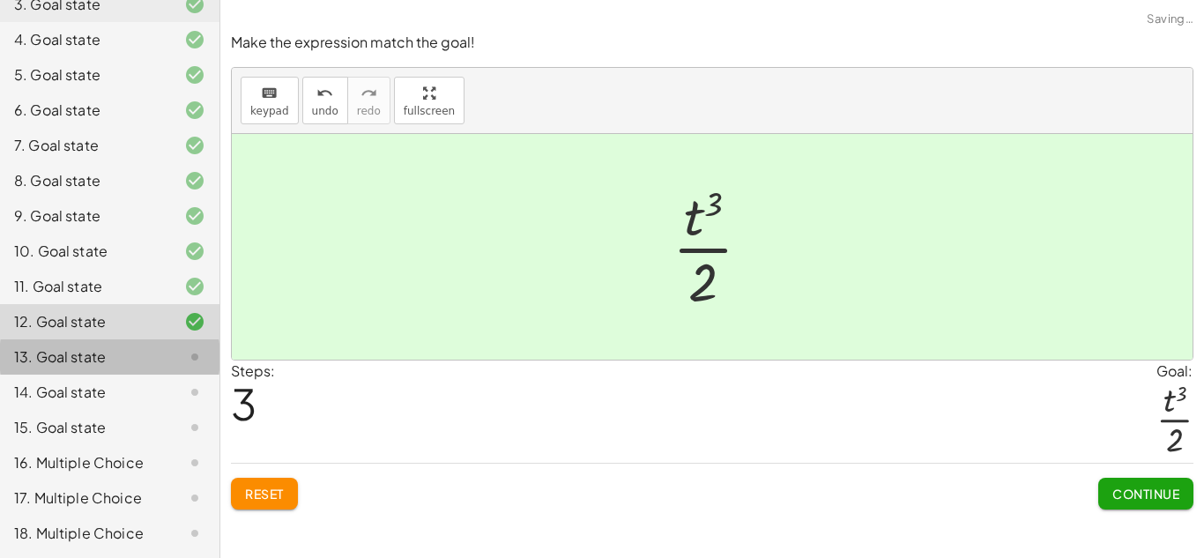
click at [153, 361] on div "13. Goal state" at bounding box center [85, 356] width 142 height 21
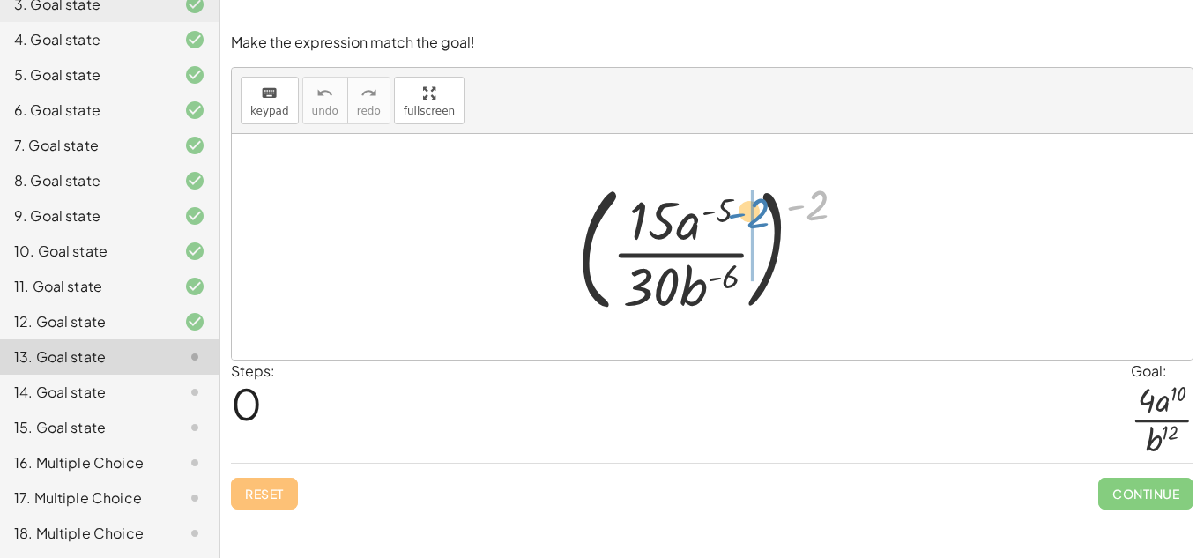
drag, startPoint x: 817, startPoint y: 206, endPoint x: 758, endPoint y: 213, distance: 59.5
click at [758, 213] on div at bounding box center [718, 247] width 300 height 146
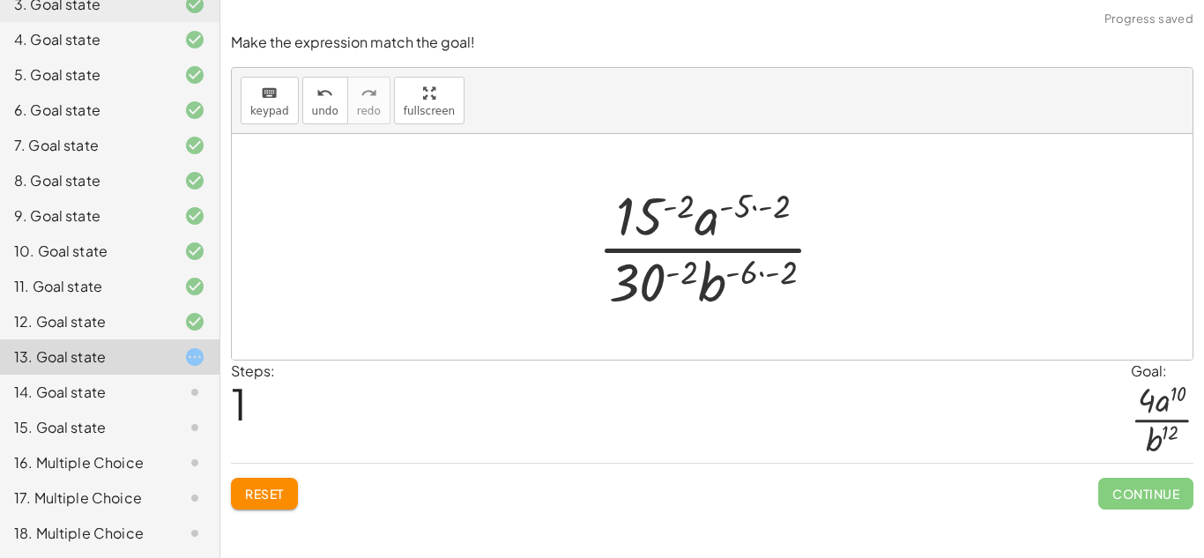
click at [762, 209] on div at bounding box center [718, 247] width 259 height 136
click at [757, 274] on div at bounding box center [718, 247] width 259 height 136
click at [767, 272] on div at bounding box center [718, 247] width 259 height 136
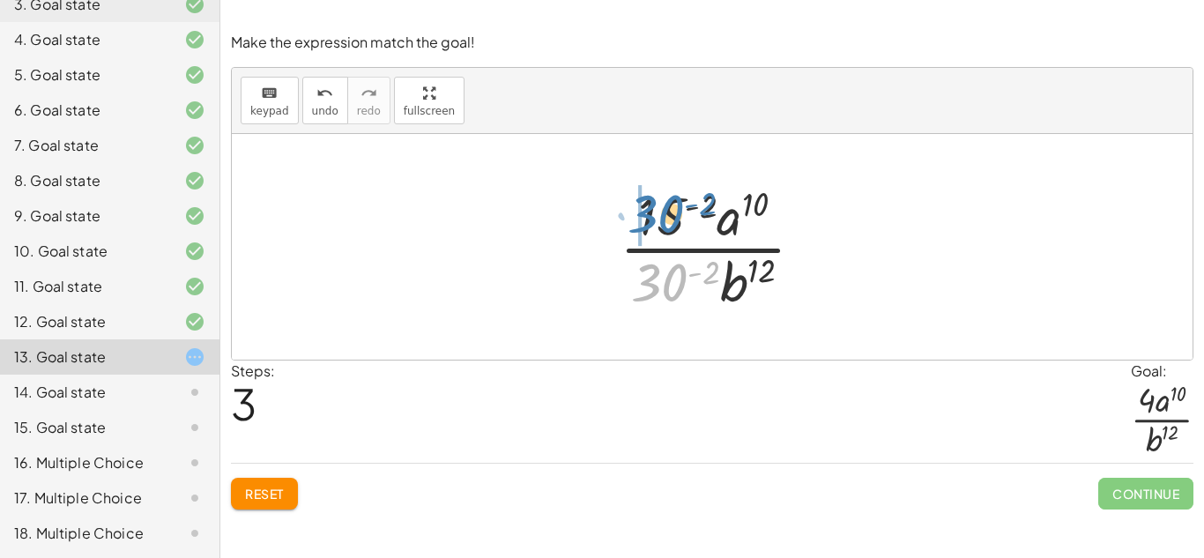
drag, startPoint x: 662, startPoint y: 282, endPoint x: 659, endPoint y: 214, distance: 67.9
click at [659, 214] on div at bounding box center [719, 247] width 216 height 136
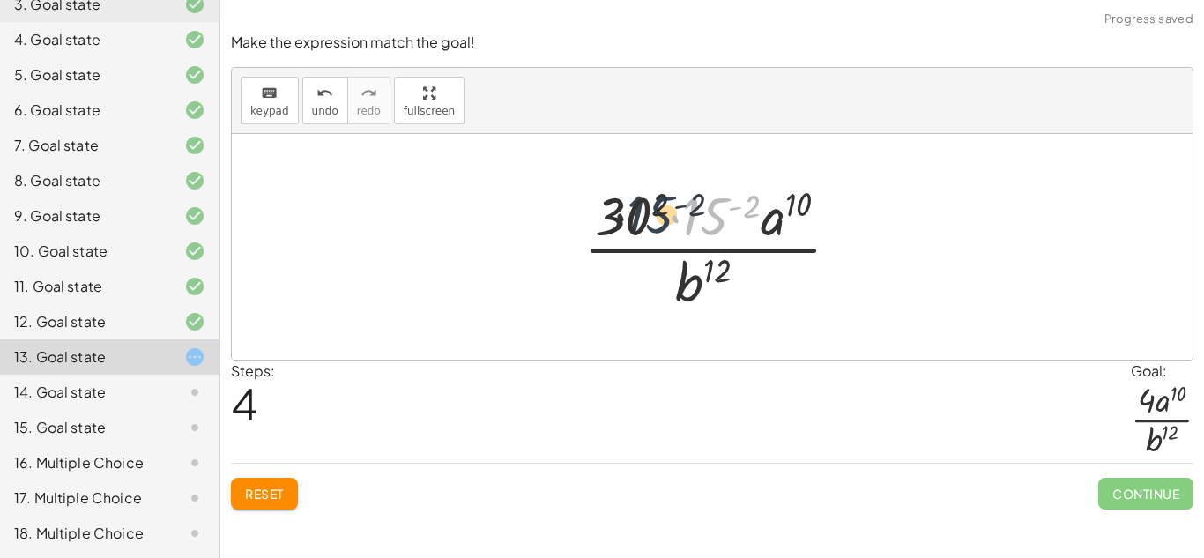
drag, startPoint x: 697, startPoint y: 218, endPoint x: 631, endPoint y: 214, distance: 66.2
click at [631, 214] on div at bounding box center [718, 247] width 288 height 136
drag, startPoint x: 706, startPoint y: 223, endPoint x: 619, endPoint y: 215, distance: 87.6
click at [619, 215] on div at bounding box center [718, 247] width 288 height 136
drag, startPoint x: 619, startPoint y: 214, endPoint x: 692, endPoint y: 218, distance: 72.3
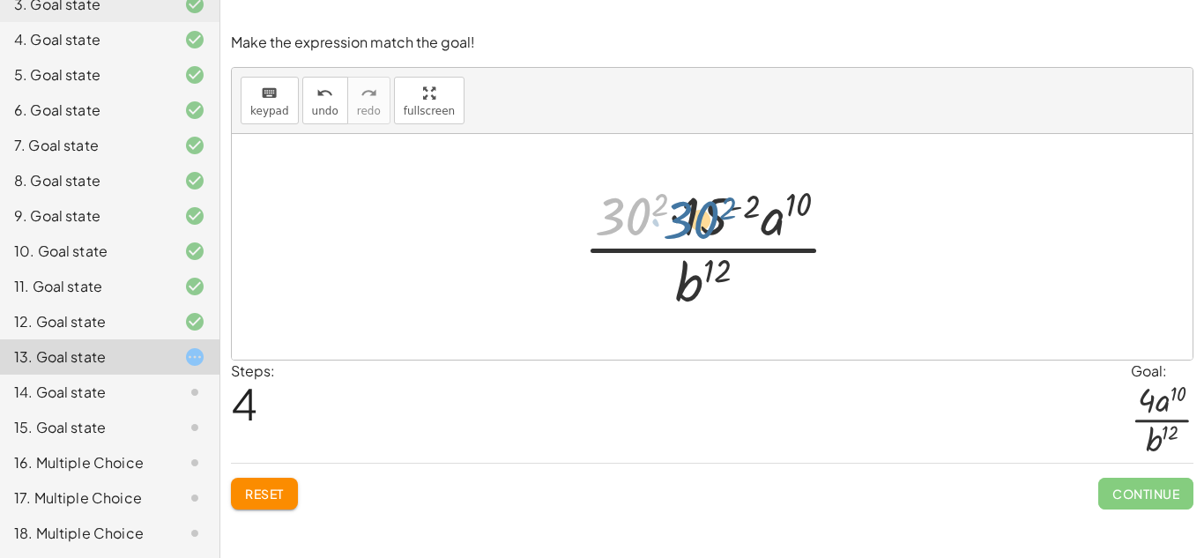
click at [692, 218] on div at bounding box center [718, 247] width 288 height 136
drag, startPoint x: 752, startPoint y: 204, endPoint x: 725, endPoint y: 208, distance: 26.7
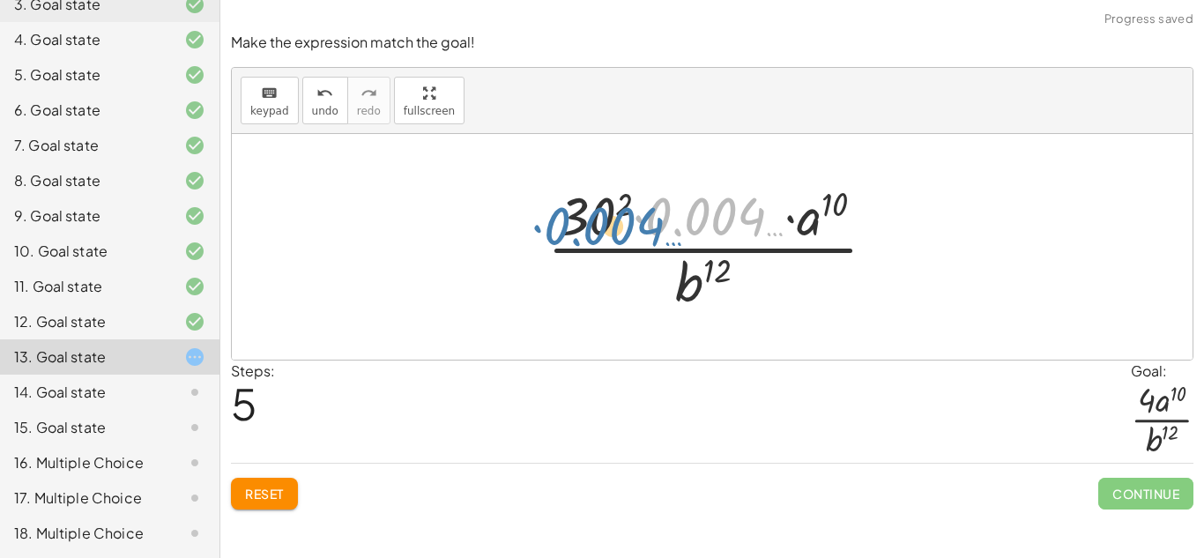
drag, startPoint x: 724, startPoint y: 206, endPoint x: 621, endPoint y: 214, distance: 103.4
click at [621, 214] on div at bounding box center [718, 247] width 360 height 136
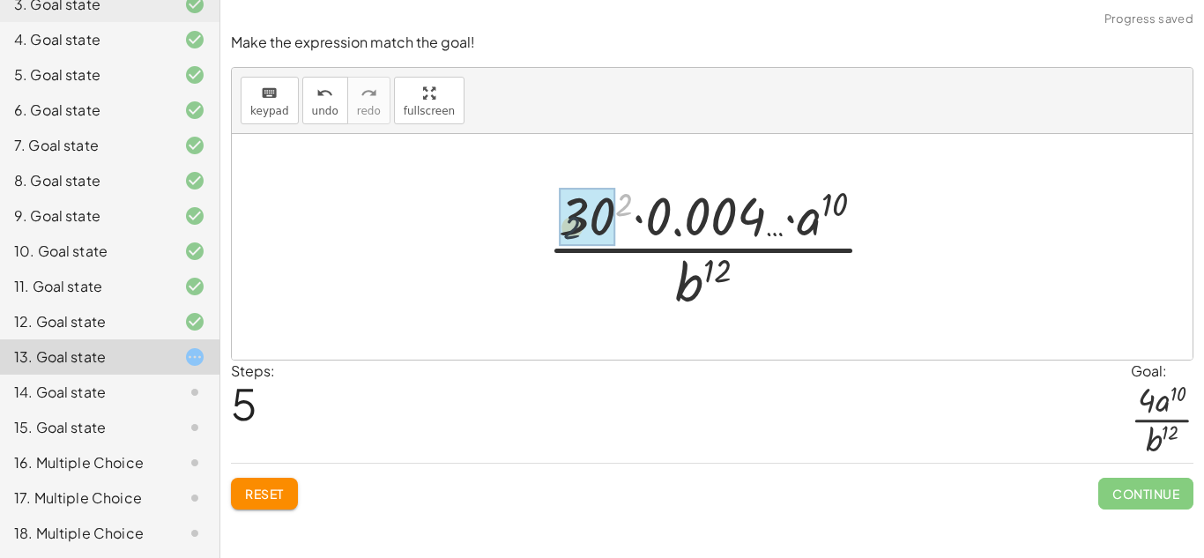
drag, startPoint x: 628, startPoint y: 195, endPoint x: 574, endPoint y: 217, distance: 58.1
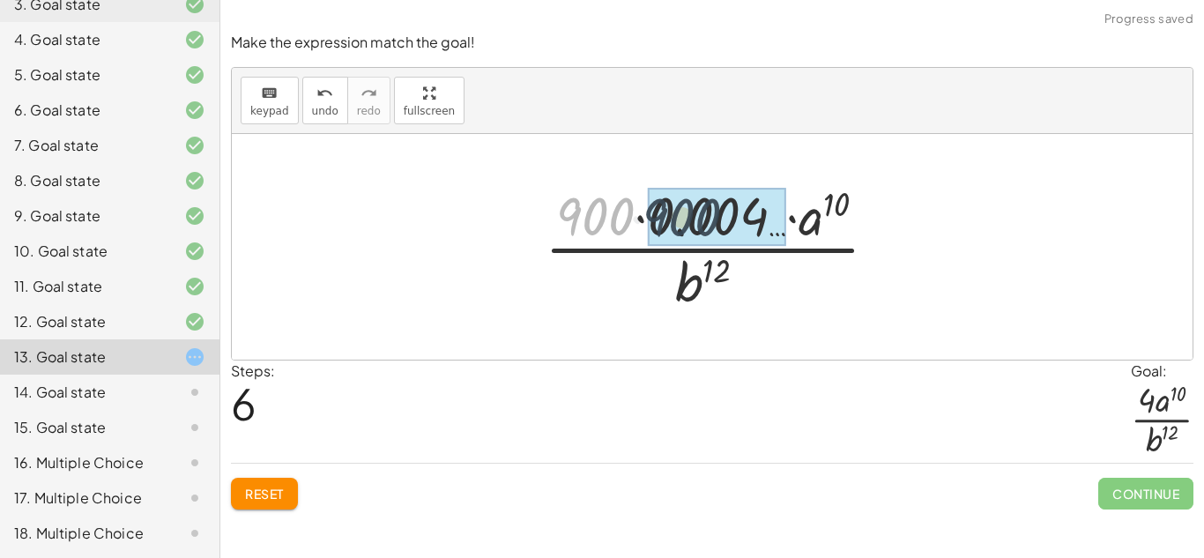
drag, startPoint x: 574, startPoint y: 217, endPoint x: 668, endPoint y: 218, distance: 93.4
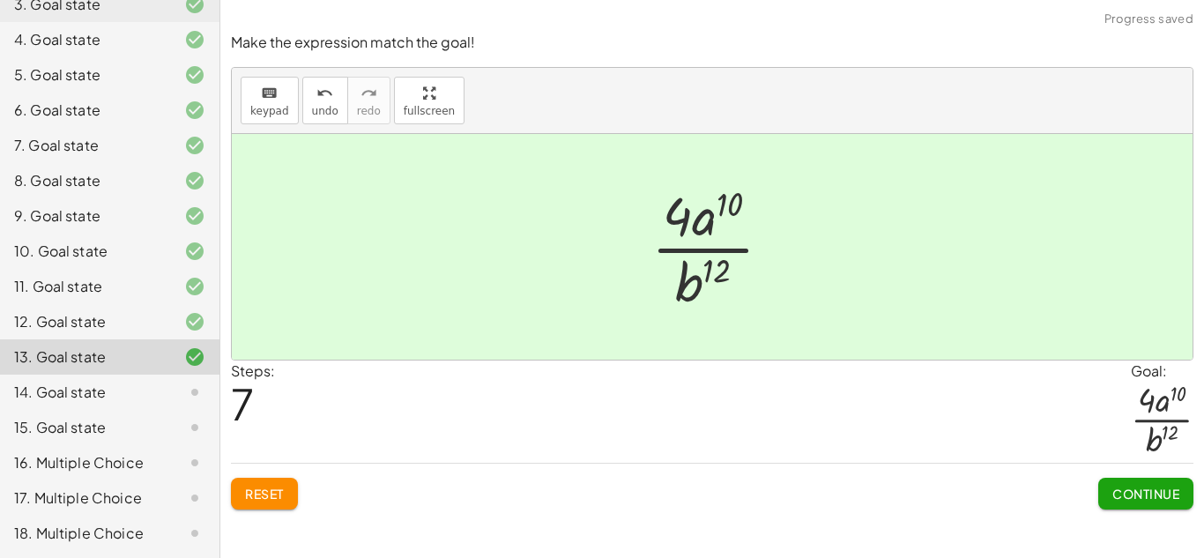
click at [1123, 490] on span "Continue" at bounding box center [1145, 493] width 67 height 16
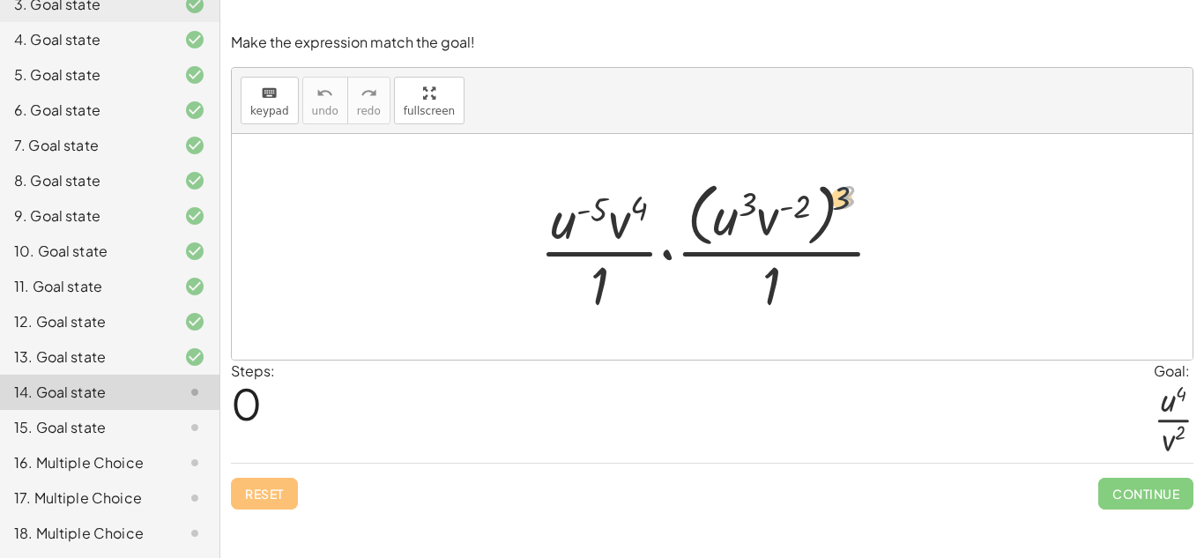
drag, startPoint x: 841, startPoint y: 205, endPoint x: 810, endPoint y: 210, distance: 31.2
click at [810, 210] on div at bounding box center [718, 246] width 376 height 144
click at [858, 198] on div at bounding box center [718, 246] width 376 height 144
drag, startPoint x: 842, startPoint y: 196, endPoint x: 737, endPoint y: 211, distance: 106.0
click at [737, 211] on div at bounding box center [718, 246] width 376 height 144
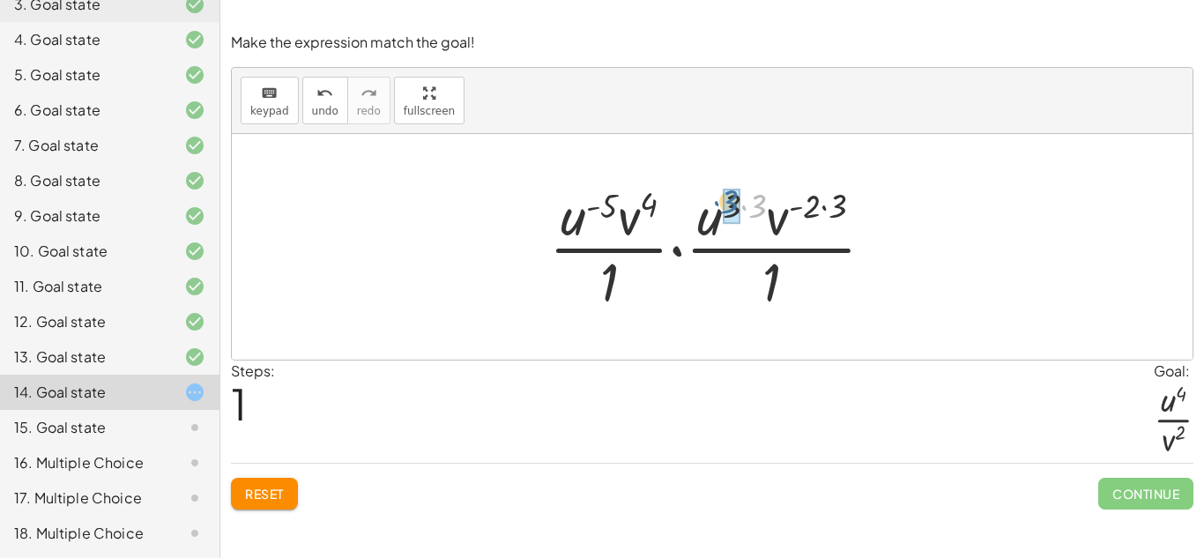
drag, startPoint x: 754, startPoint y: 211, endPoint x: 726, endPoint y: 206, distance: 28.5
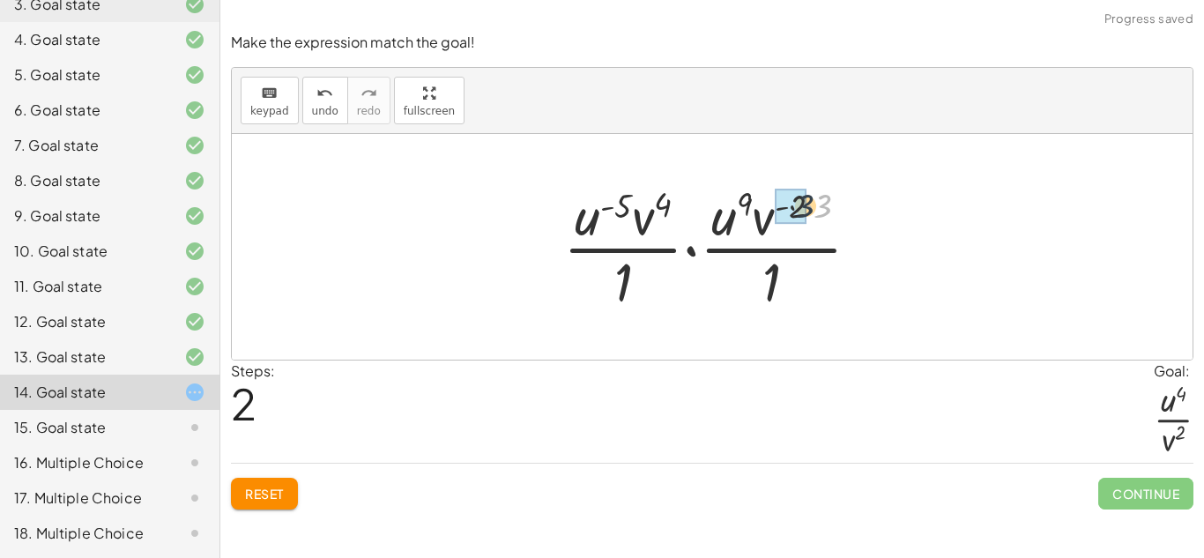
drag, startPoint x: 829, startPoint y: 212, endPoint x: 789, endPoint y: 209, distance: 39.8
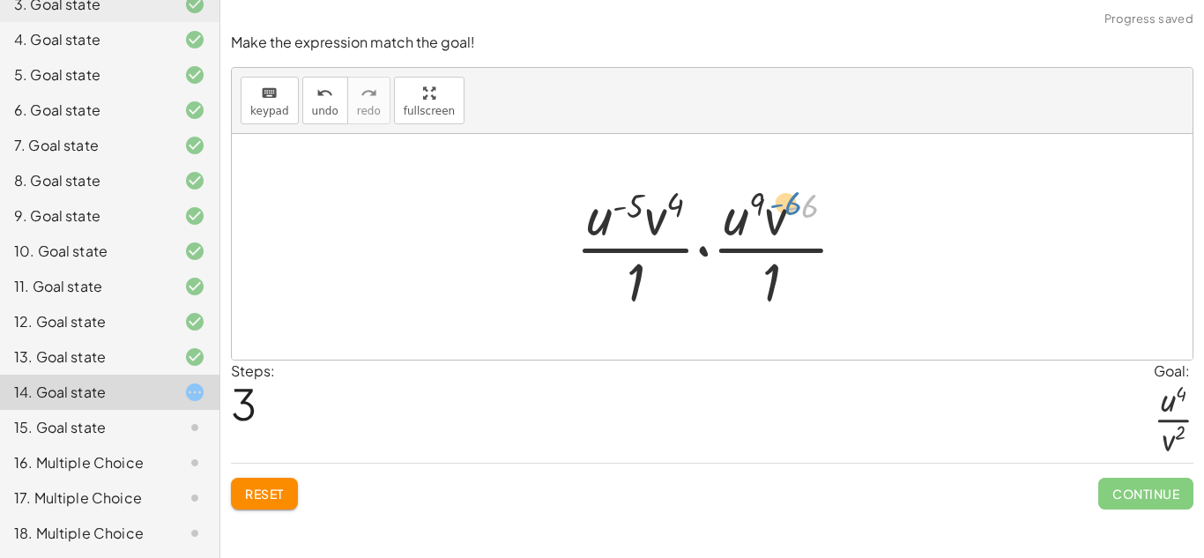
click at [810, 211] on div at bounding box center [718, 247] width 303 height 136
drag, startPoint x: 741, startPoint y: 219, endPoint x: 861, endPoint y: 2, distance: 248.4
click at [760, 235] on div at bounding box center [718, 247] width 303 height 136
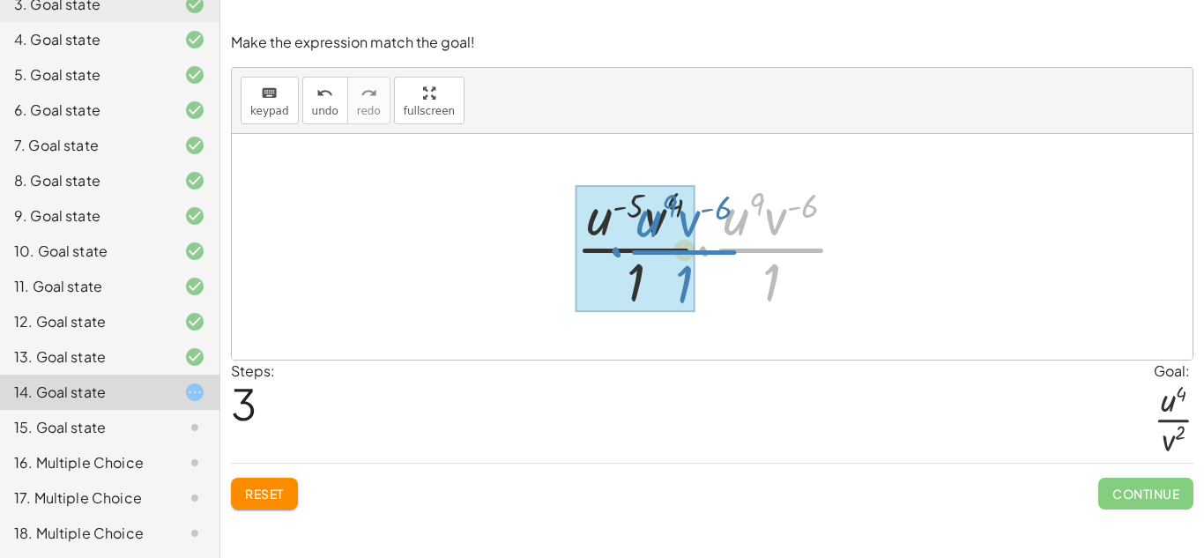
drag, startPoint x: 755, startPoint y: 248, endPoint x: 666, endPoint y: 248, distance: 89.0
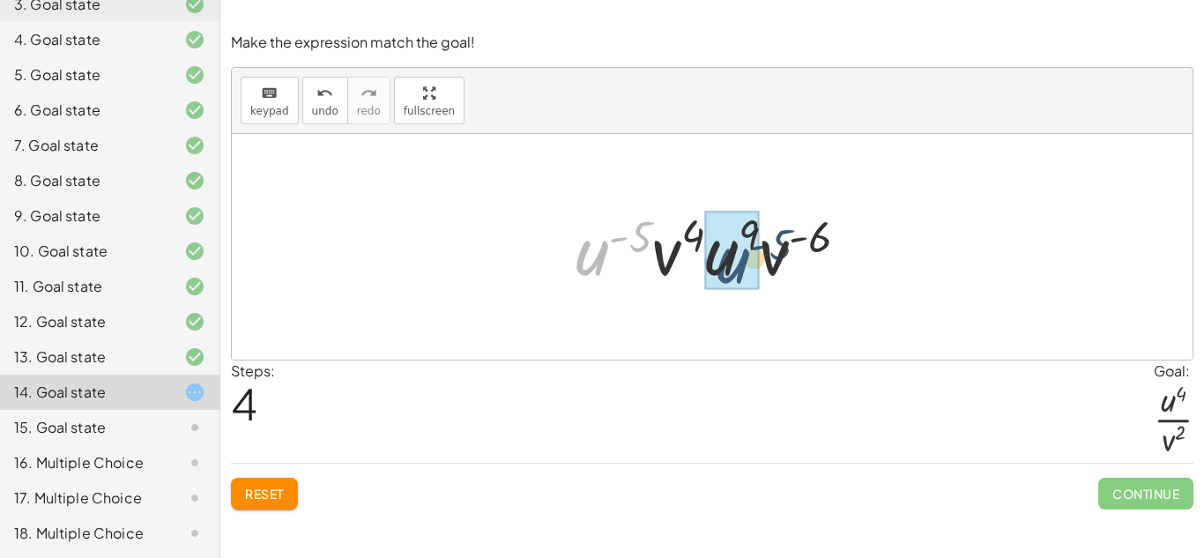
drag, startPoint x: 604, startPoint y: 250, endPoint x: 700, endPoint y: 254, distance: 96.1
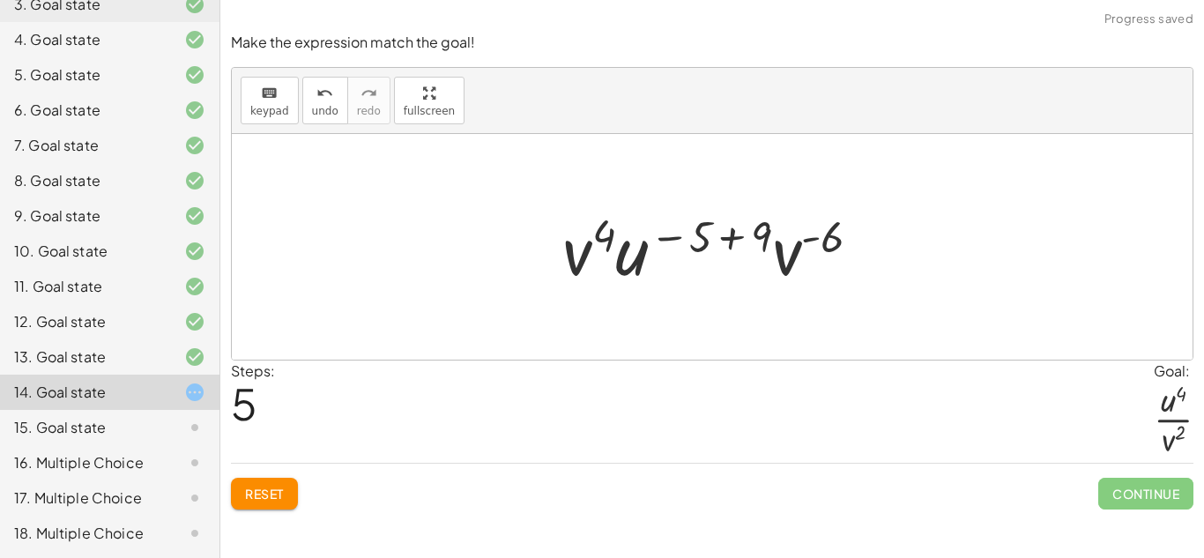
click at [718, 233] on div at bounding box center [718, 247] width 330 height 91
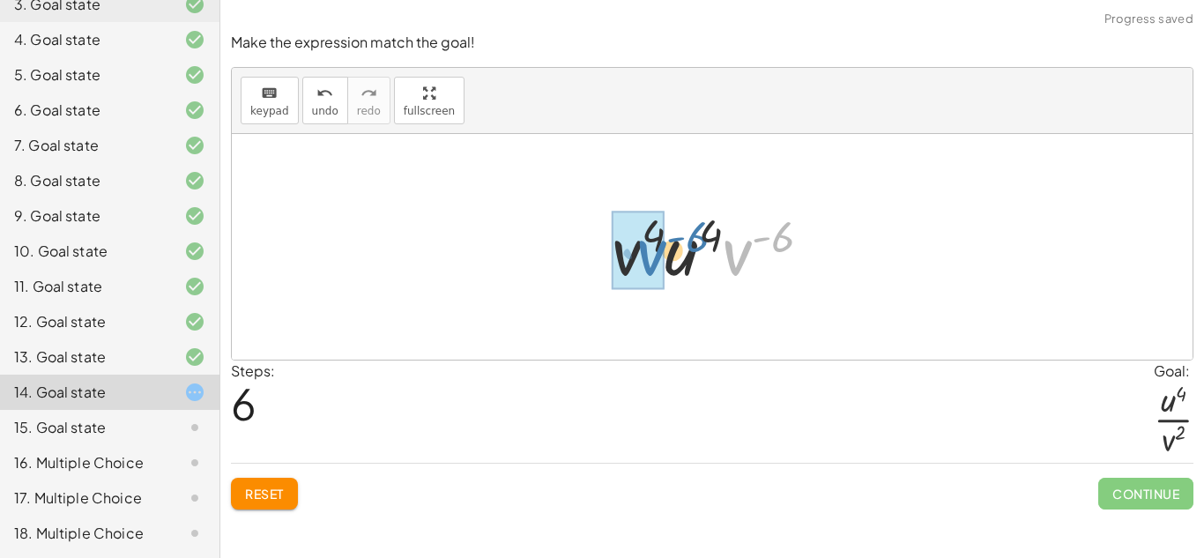
drag, startPoint x: 743, startPoint y: 258, endPoint x: 653, endPoint y: 259, distance: 89.9
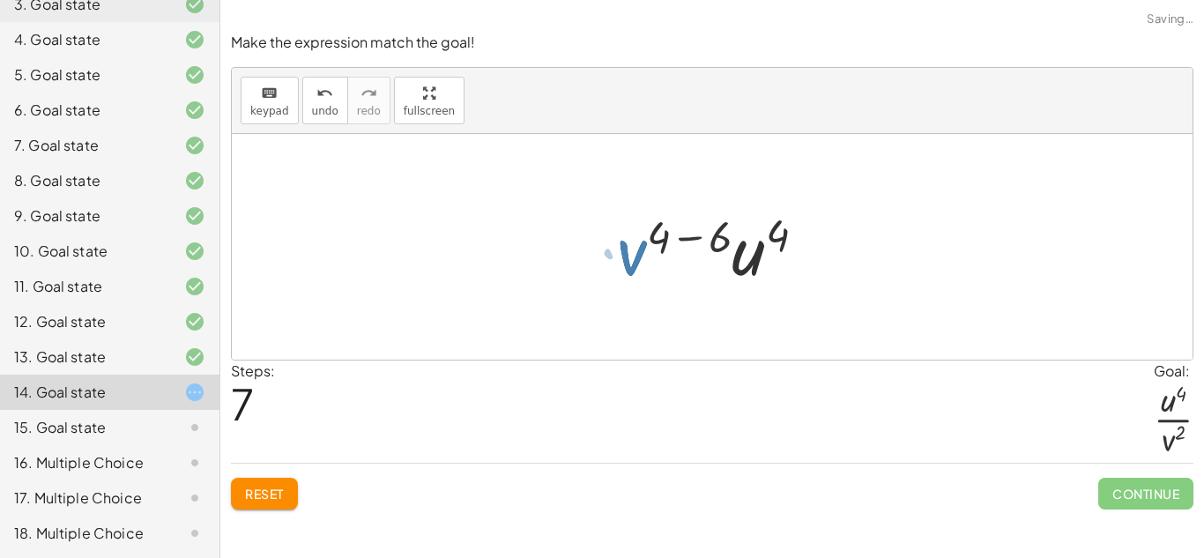
click at [686, 242] on div at bounding box center [719, 247] width 222 height 91
click at [278, 506] on button "Reset" at bounding box center [264, 494] width 67 height 32
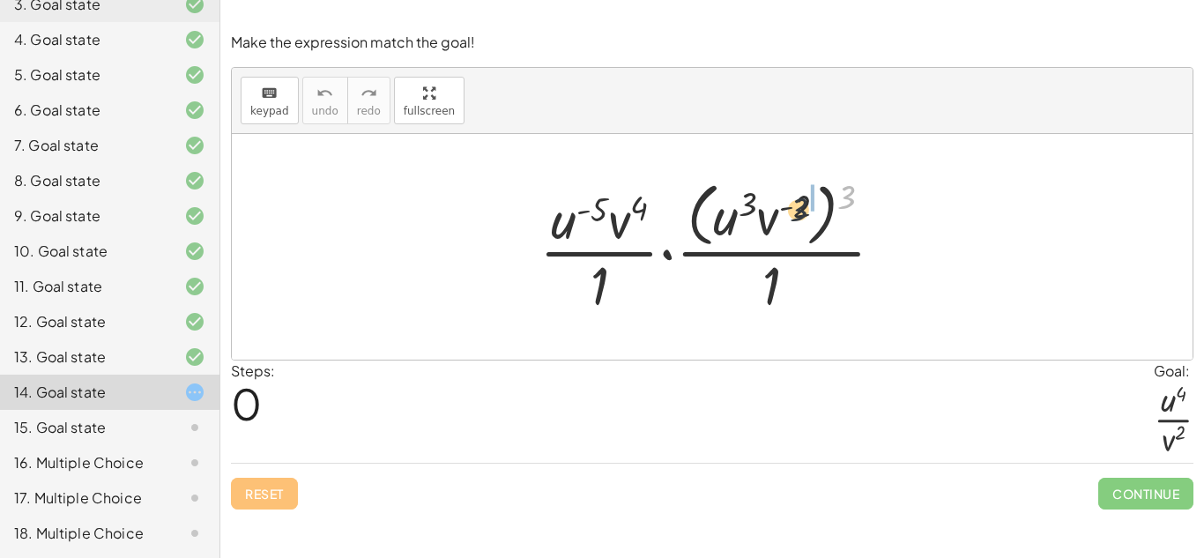
drag, startPoint x: 843, startPoint y: 202, endPoint x: 777, endPoint y: 217, distance: 67.8
click at [777, 217] on div at bounding box center [718, 246] width 376 height 144
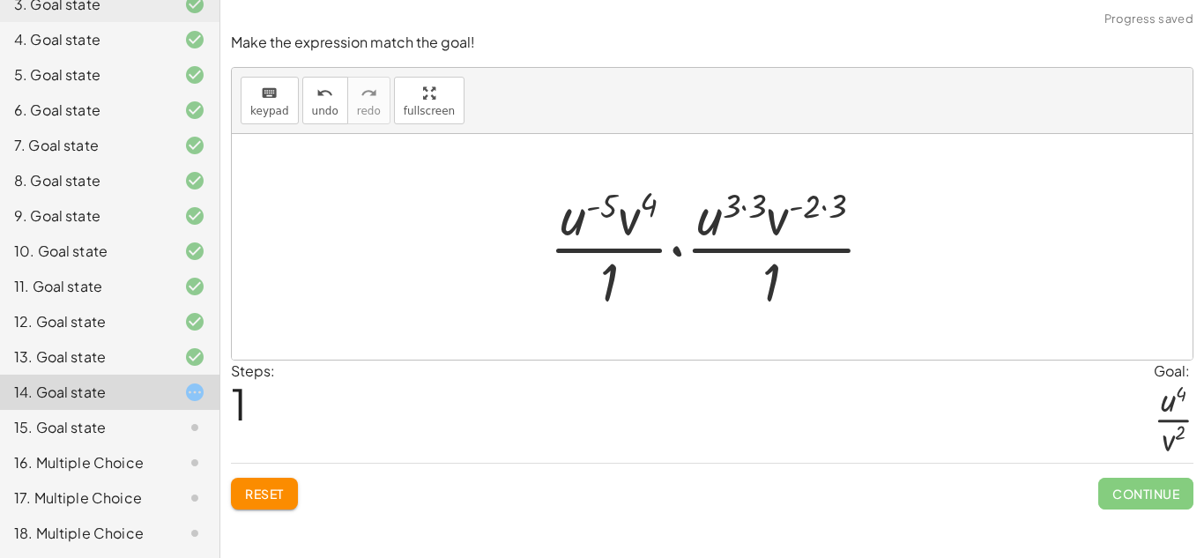
click at [738, 211] on div at bounding box center [718, 247] width 357 height 136
click at [820, 207] on div at bounding box center [718, 247] width 357 height 136
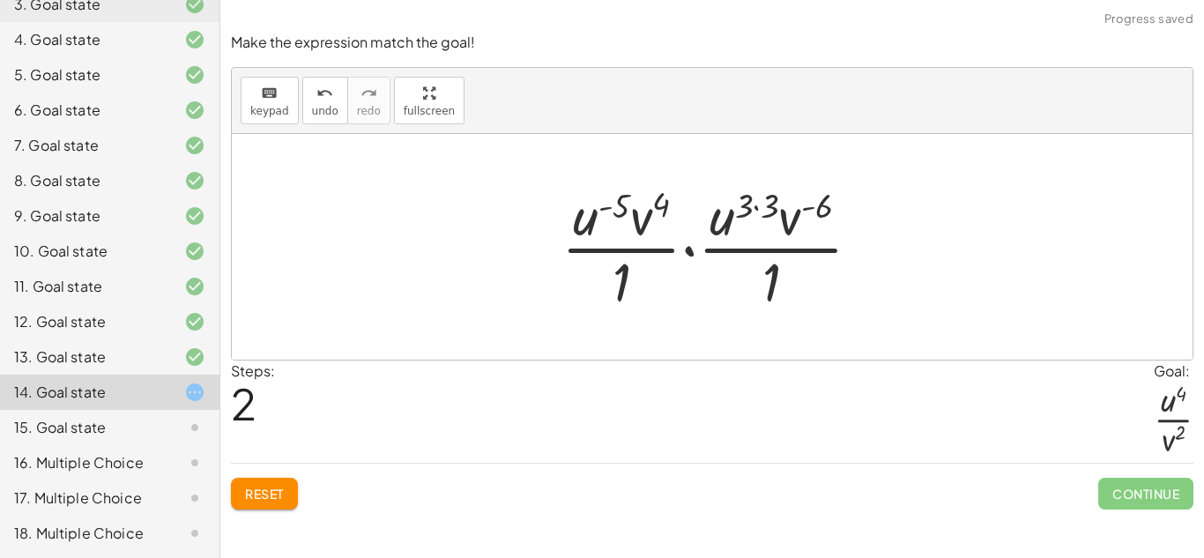
click at [750, 202] on div at bounding box center [717, 247] width 331 height 136
click at [760, 207] on div at bounding box center [717, 247] width 331 height 136
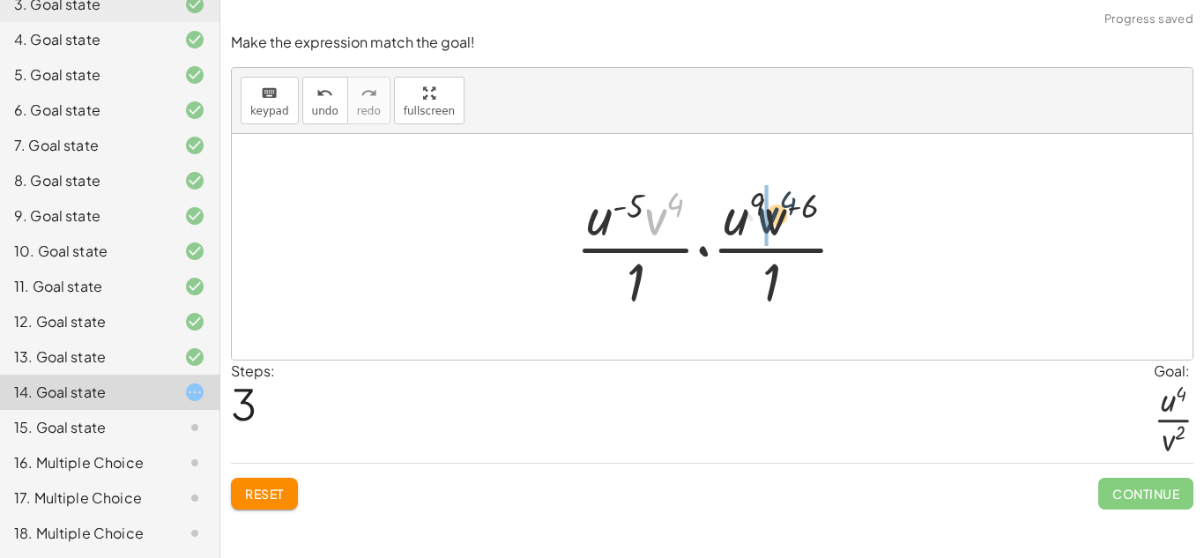
drag, startPoint x: 648, startPoint y: 229, endPoint x: 774, endPoint y: 227, distance: 126.0
click at [774, 227] on div at bounding box center [718, 247] width 303 height 136
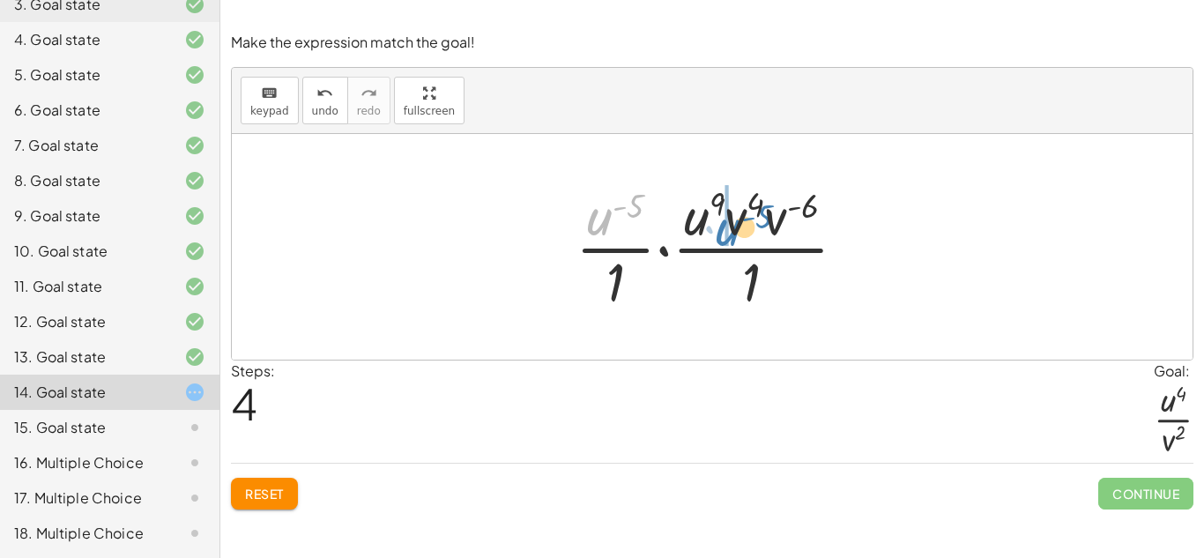
drag, startPoint x: 604, startPoint y: 216, endPoint x: 730, endPoint y: 226, distance: 127.3
click at [730, 226] on div at bounding box center [718, 247] width 303 height 136
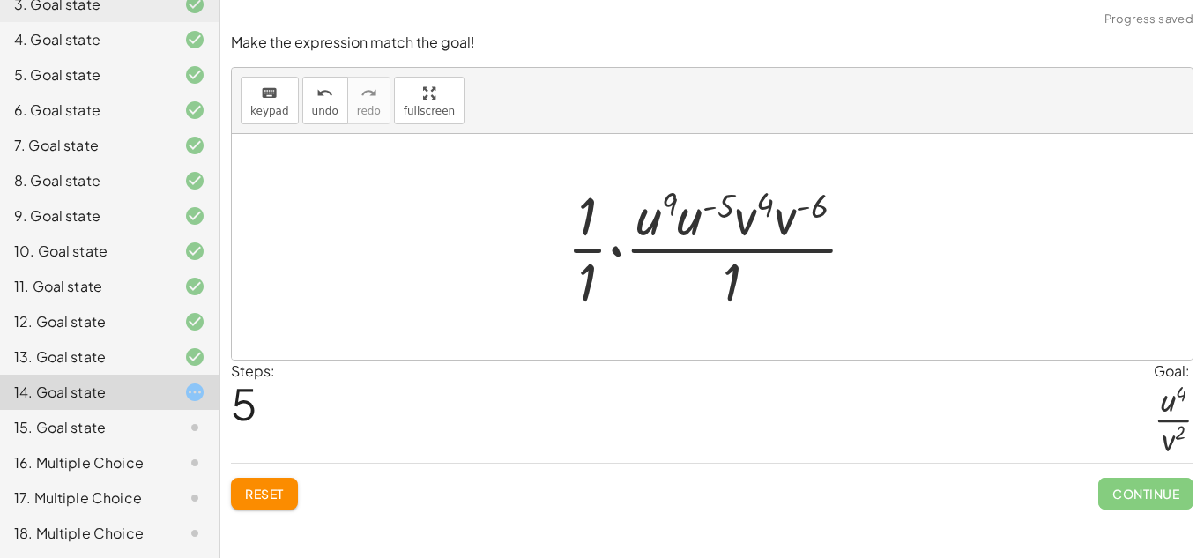
click at [585, 238] on div at bounding box center [719, 247] width 322 height 136
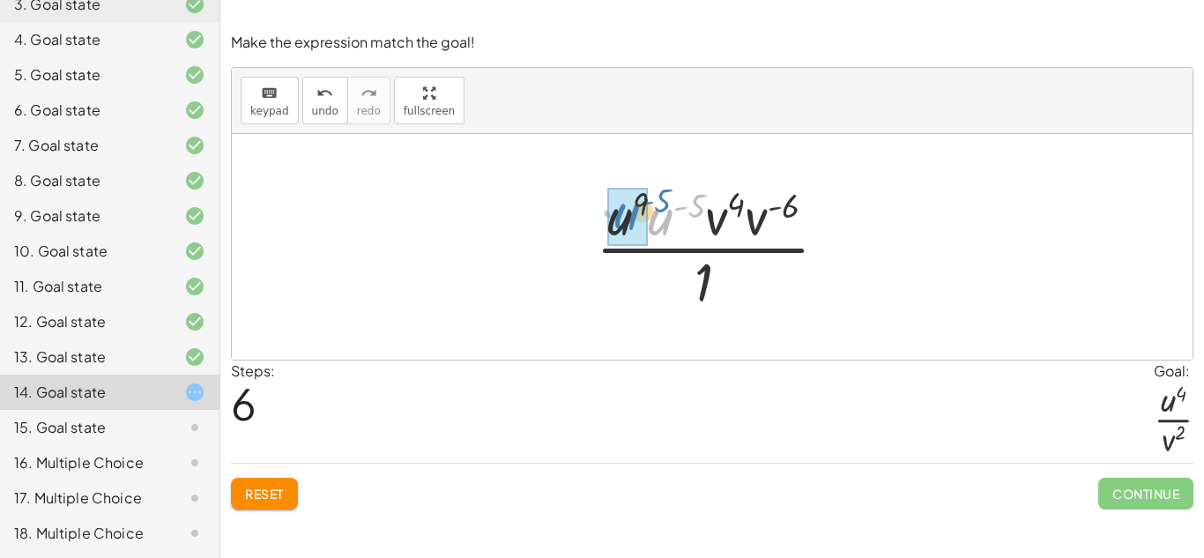
drag, startPoint x: 663, startPoint y: 218, endPoint x: 624, endPoint y: 211, distance: 40.1
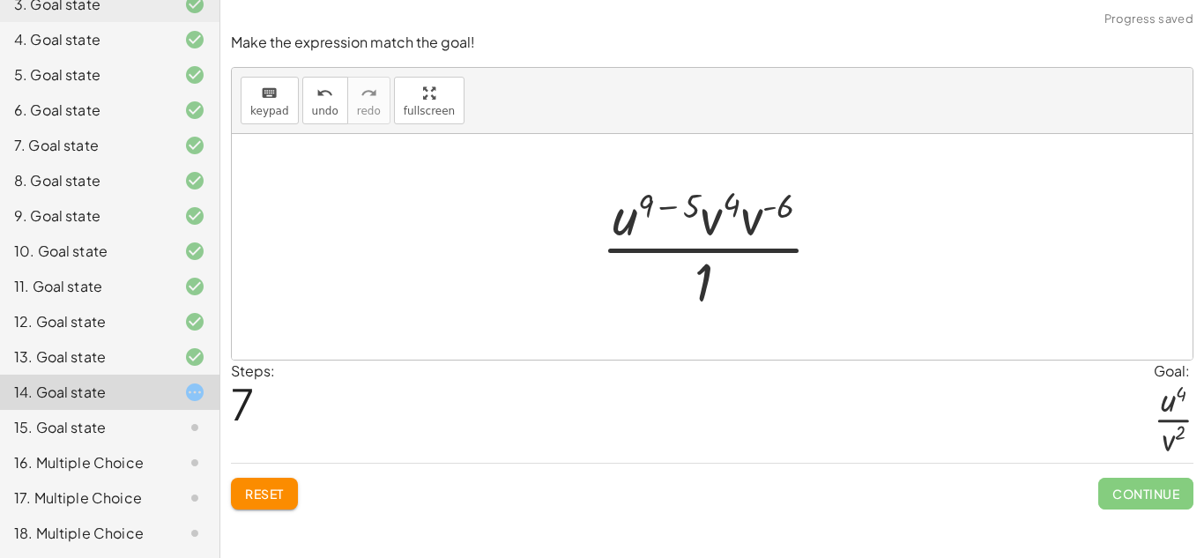
click at [668, 202] on div at bounding box center [718, 247] width 253 height 136
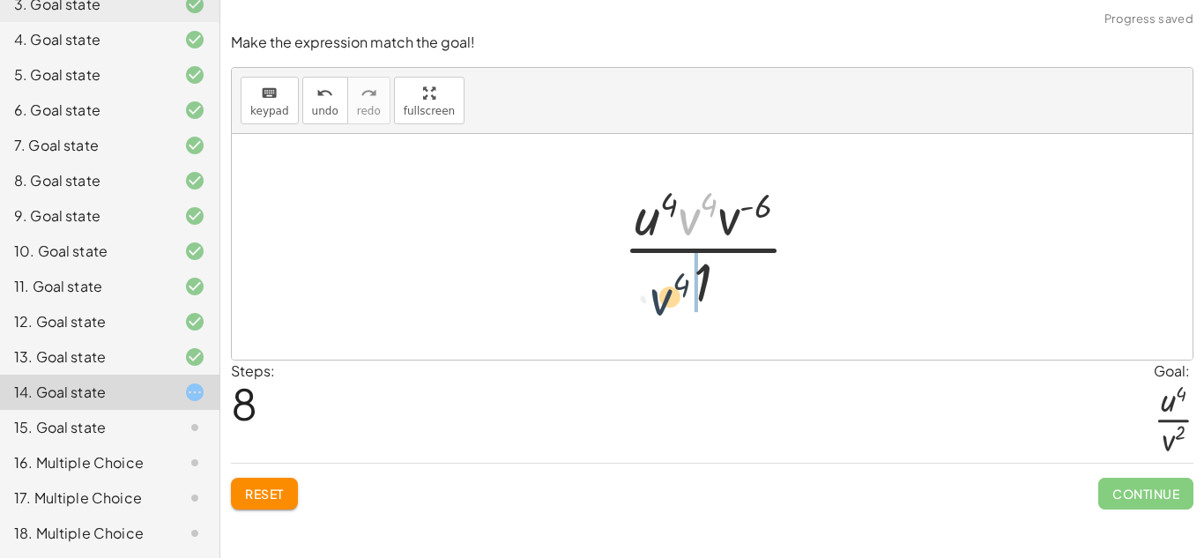
drag, startPoint x: 692, startPoint y: 214, endPoint x: 662, endPoint y: 300, distance: 90.6
click at [662, 300] on div at bounding box center [718, 247] width 209 height 136
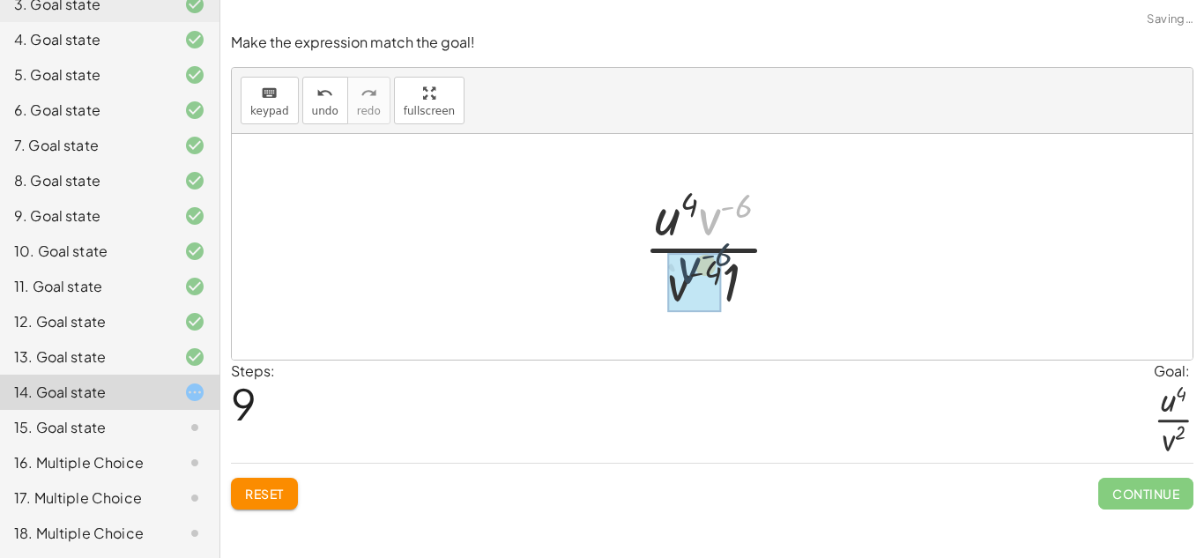
drag, startPoint x: 715, startPoint y: 225, endPoint x: 689, endPoint y: 281, distance: 62.3
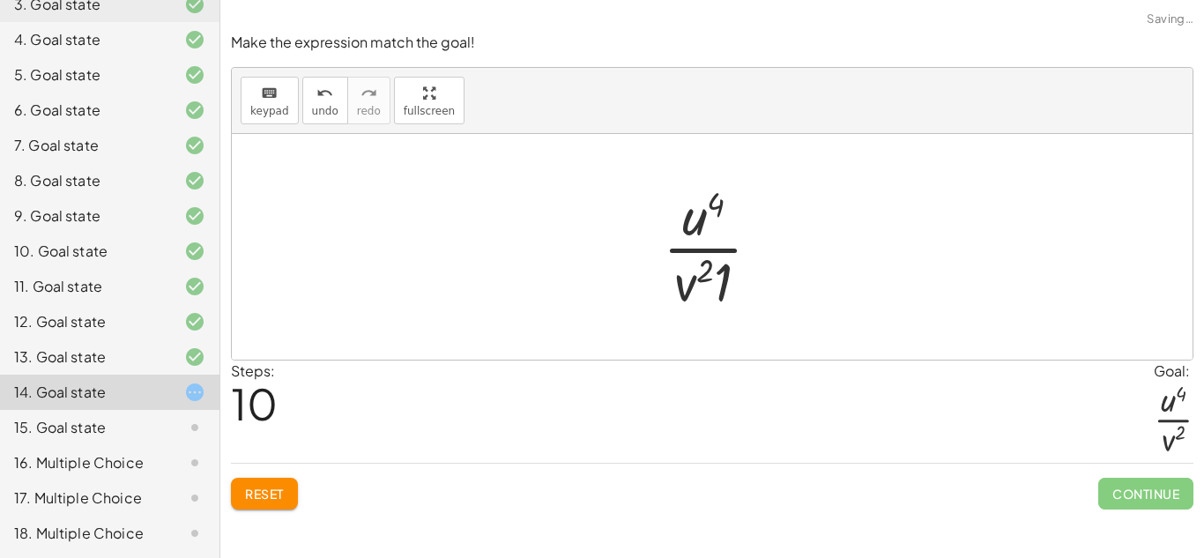
click at [690, 279] on div at bounding box center [719, 247] width 130 height 136
click at [723, 285] on div at bounding box center [719, 247] width 130 height 136
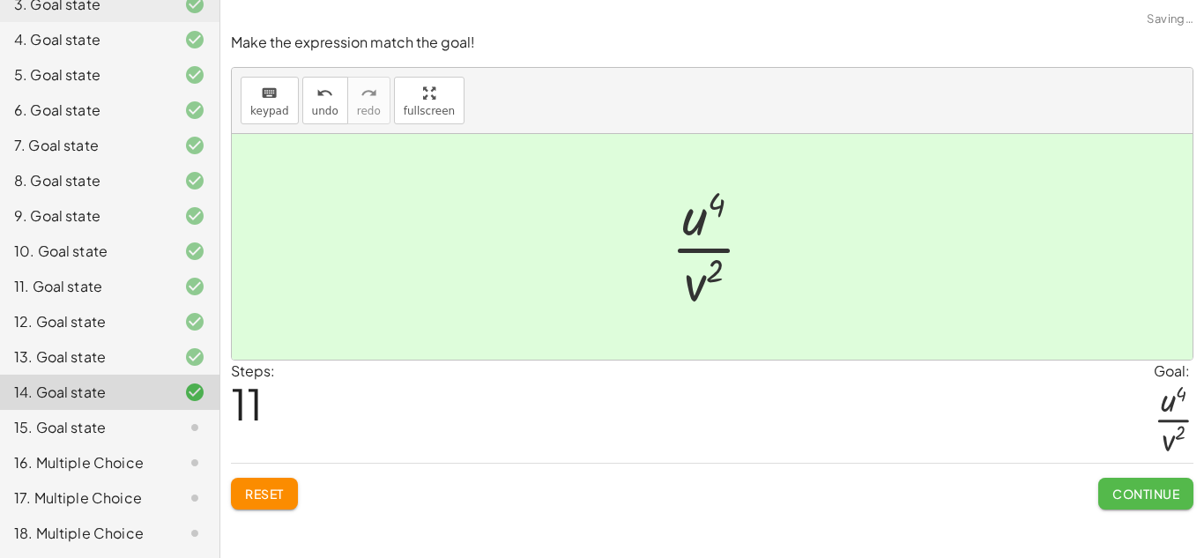
click at [1155, 504] on button "Continue" at bounding box center [1145, 494] width 95 height 32
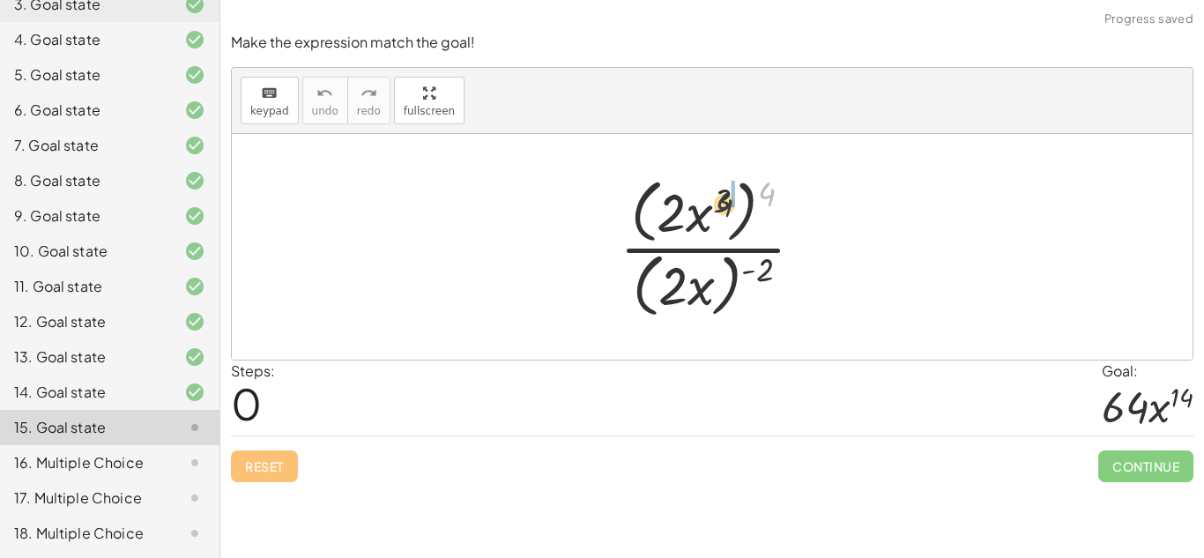
drag, startPoint x: 760, startPoint y: 194, endPoint x: 707, endPoint y: 206, distance: 54.3
click at [707, 206] on div at bounding box center [719, 247] width 216 height 152
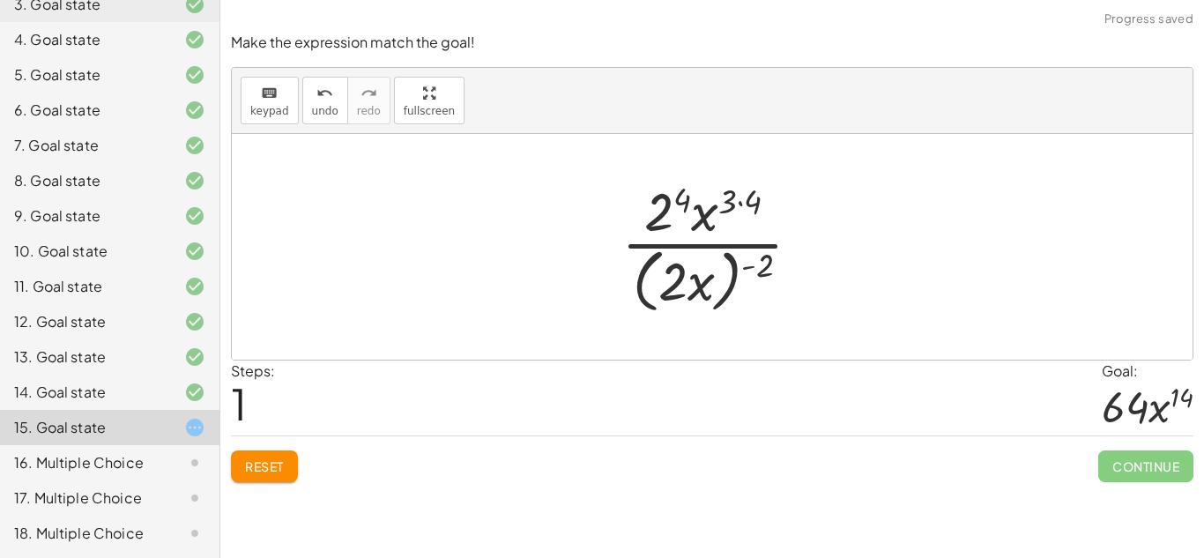
drag, startPoint x: 755, startPoint y: 270, endPoint x: 677, endPoint y: 272, distance: 78.5
click at [677, 272] on div at bounding box center [717, 246] width 211 height 144
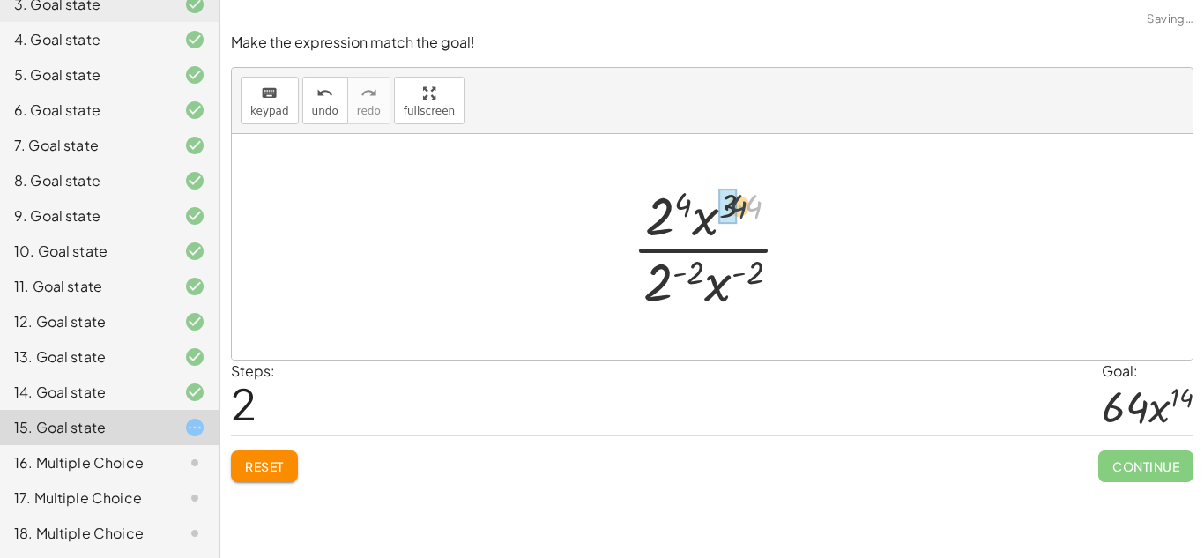
drag, startPoint x: 751, startPoint y: 216, endPoint x: 728, endPoint y: 215, distance: 22.9
drag, startPoint x: 659, startPoint y: 270, endPoint x: 665, endPoint y: 205, distance: 65.5
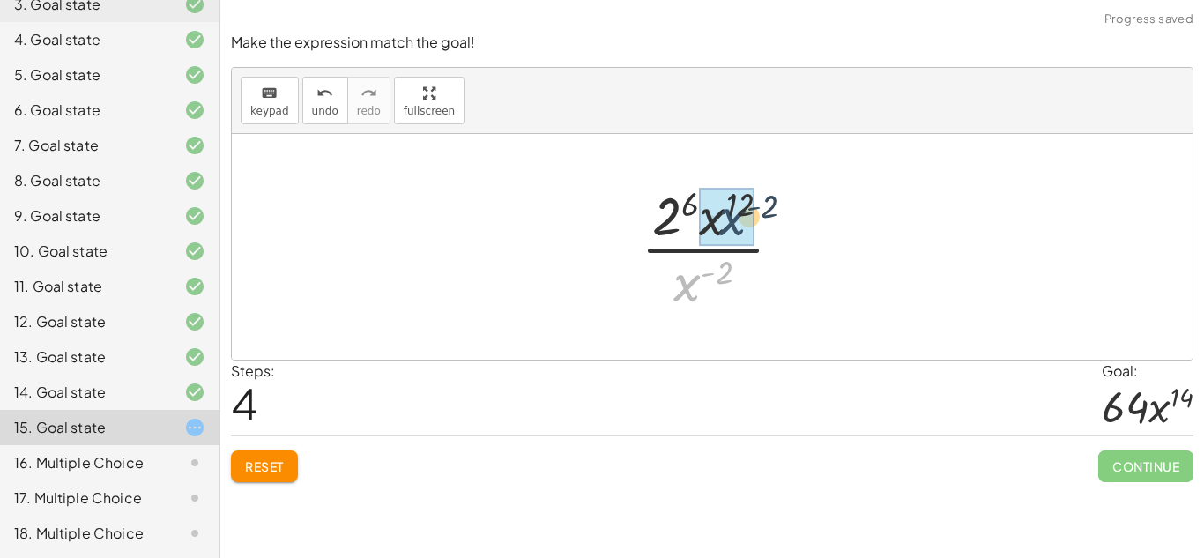
drag, startPoint x: 696, startPoint y: 280, endPoint x: 741, endPoint y: 213, distance: 80.6
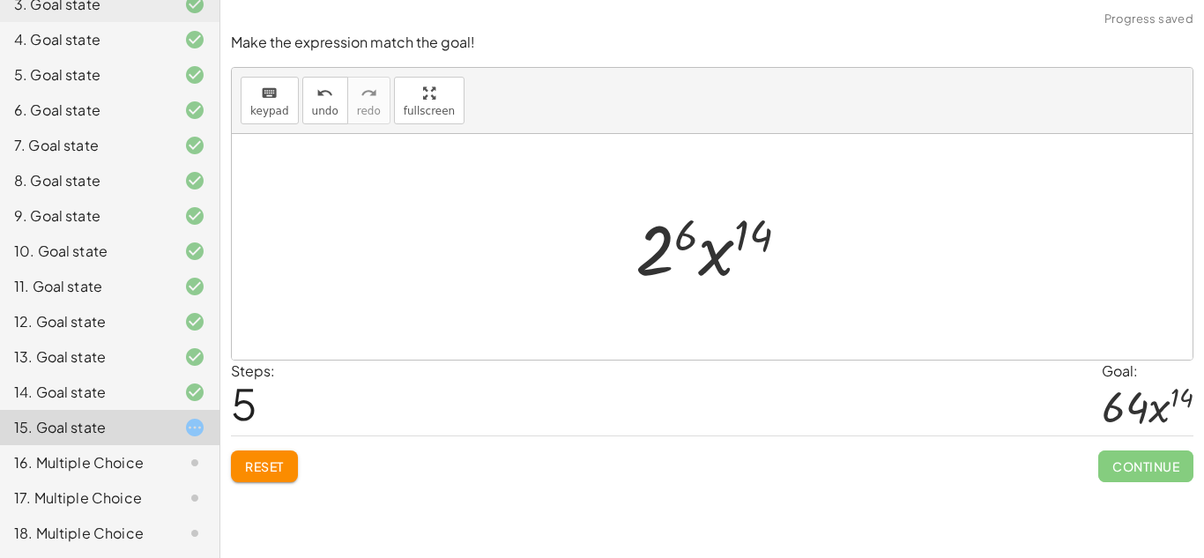
click at [665, 254] on div at bounding box center [718, 247] width 185 height 91
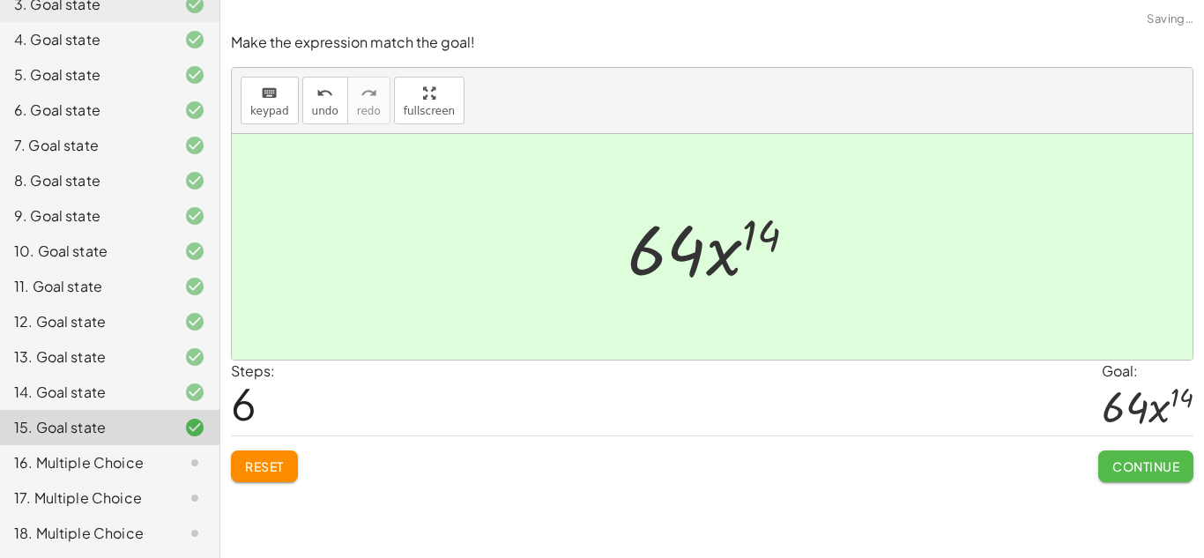
click at [1155, 470] on span "Continue" at bounding box center [1145, 466] width 67 height 16
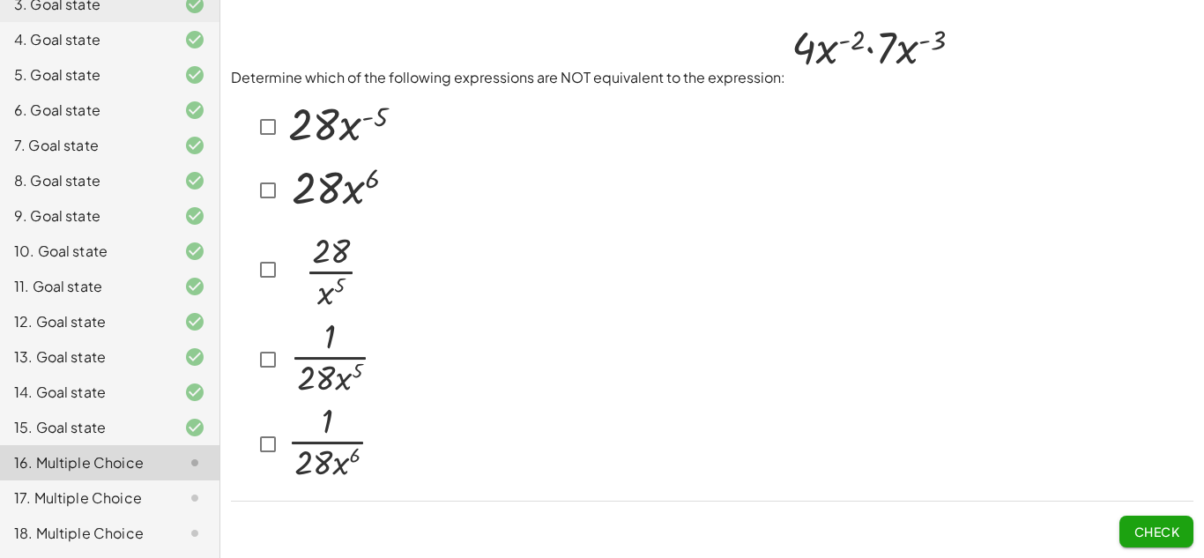
click at [75, 445] on div "14. Goal state" at bounding box center [109, 462] width 219 height 35
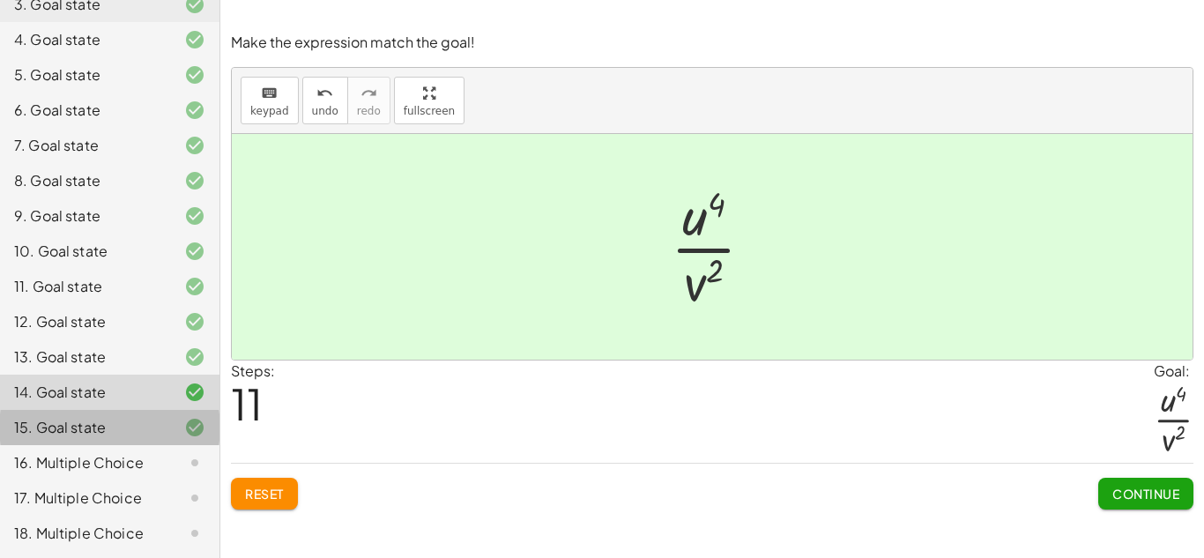
click at [65, 425] on div "15. Goal state" at bounding box center [85, 427] width 142 height 21
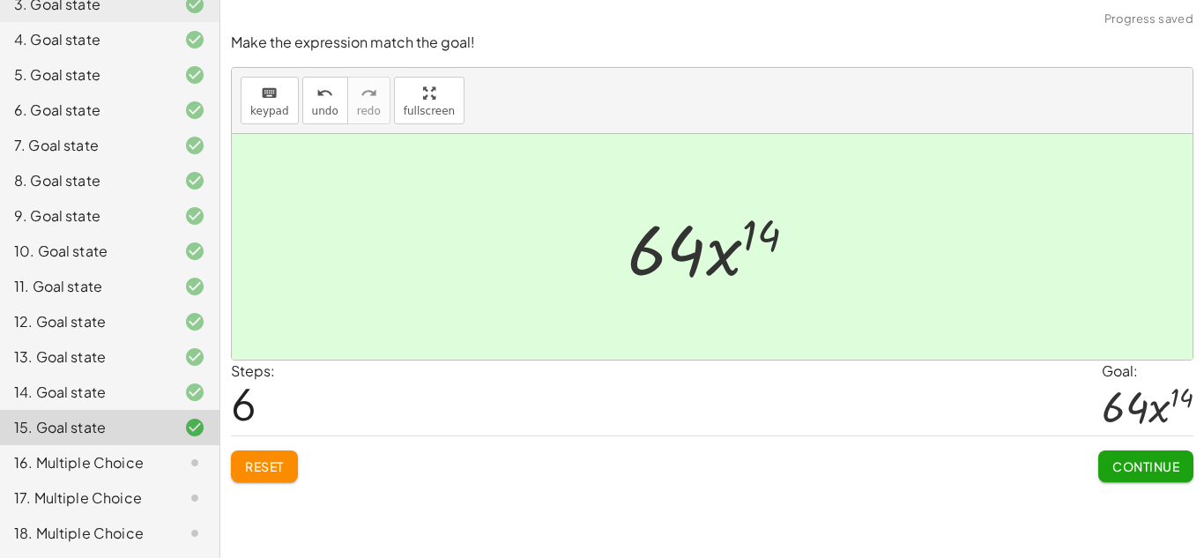
click at [76, 465] on div "16. Multiple Choice" at bounding box center [85, 462] width 142 height 21
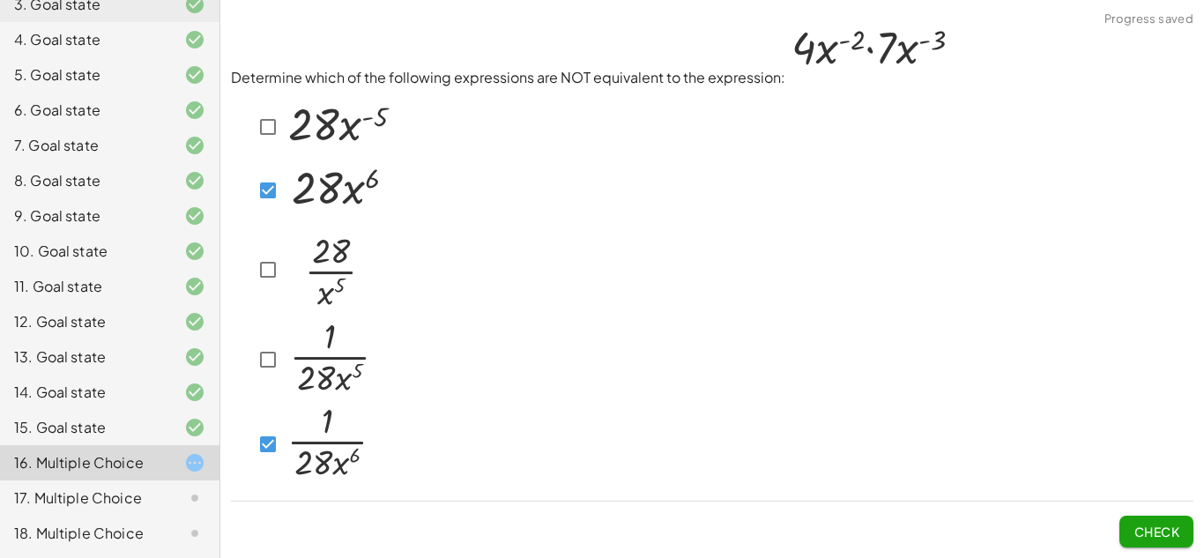
click at [1160, 515] on span "Check" at bounding box center [1156, 524] width 74 height 46
click at [1156, 526] on span "Check" at bounding box center [1156, 531] width 46 height 16
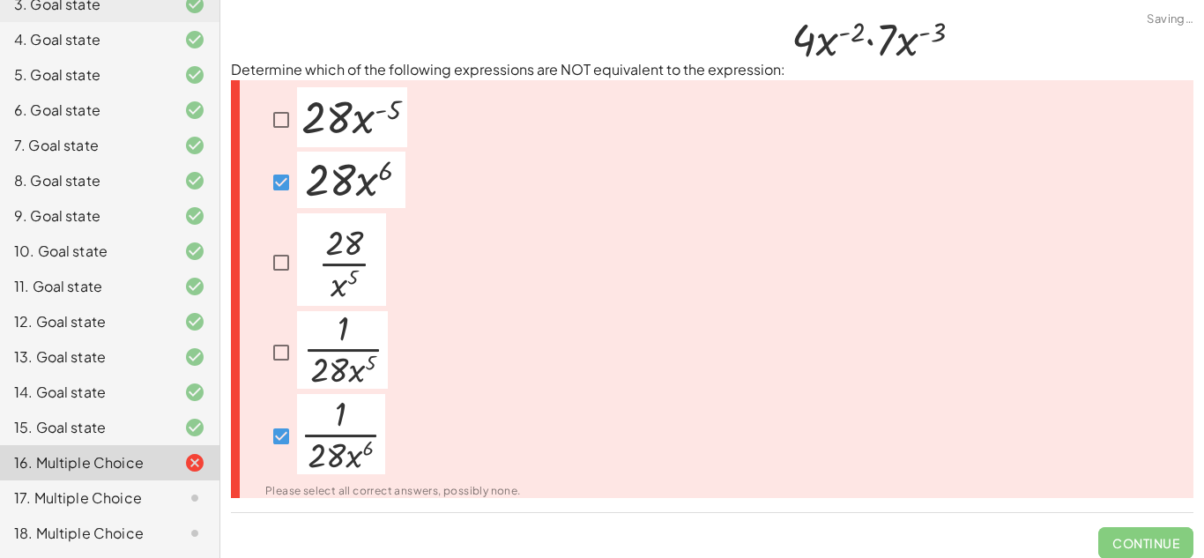
click at [1130, 541] on span "Continue" at bounding box center [1145, 536] width 95 height 46
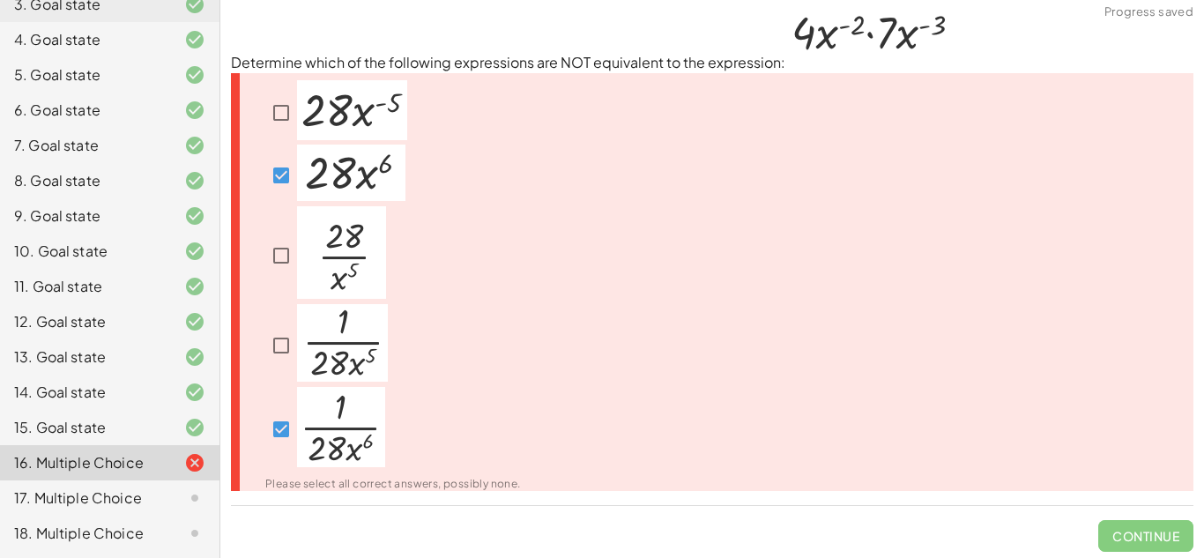
scroll to position [0, 0]
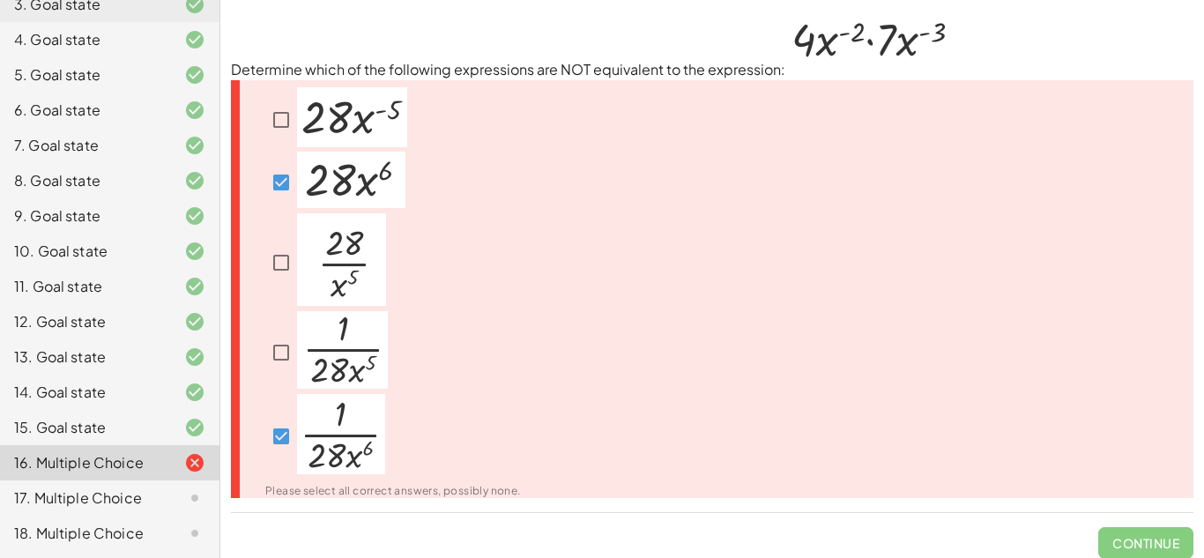
click at [187, 464] on icon at bounding box center [194, 462] width 21 height 21
click at [190, 515] on div "16. Multiple Choice" at bounding box center [109, 532] width 219 height 35
click at [171, 493] on div at bounding box center [180, 497] width 49 height 21
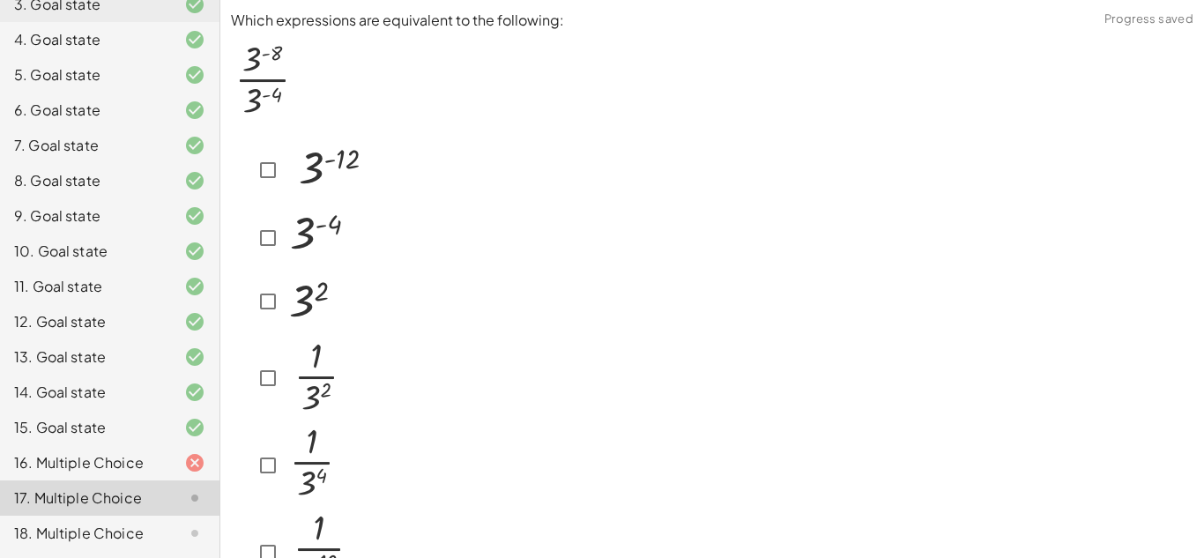
click at [161, 464] on div at bounding box center [180, 462] width 49 height 21
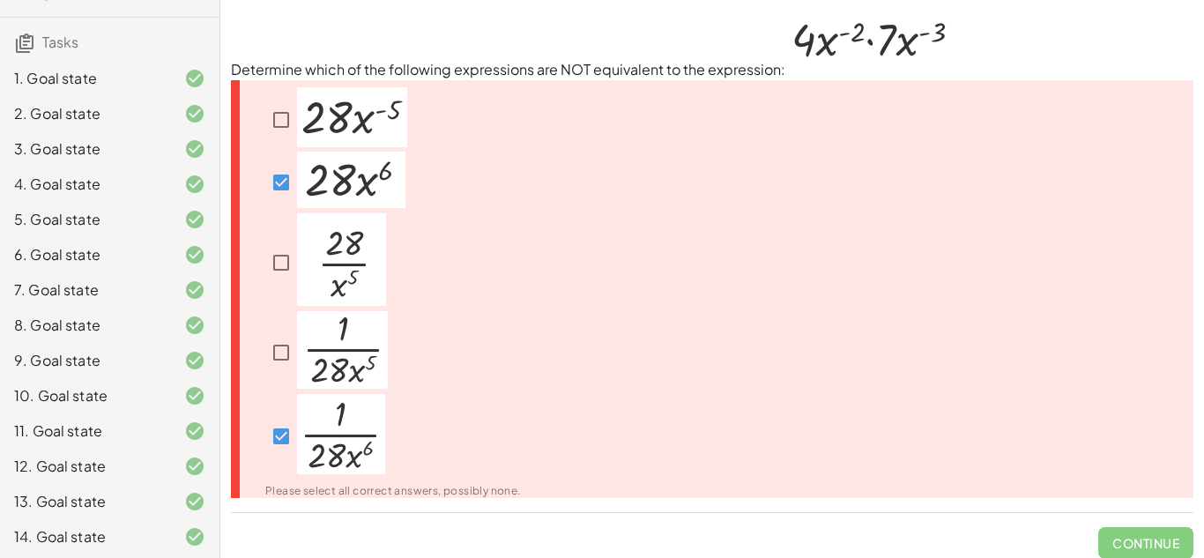
scroll to position [276, 0]
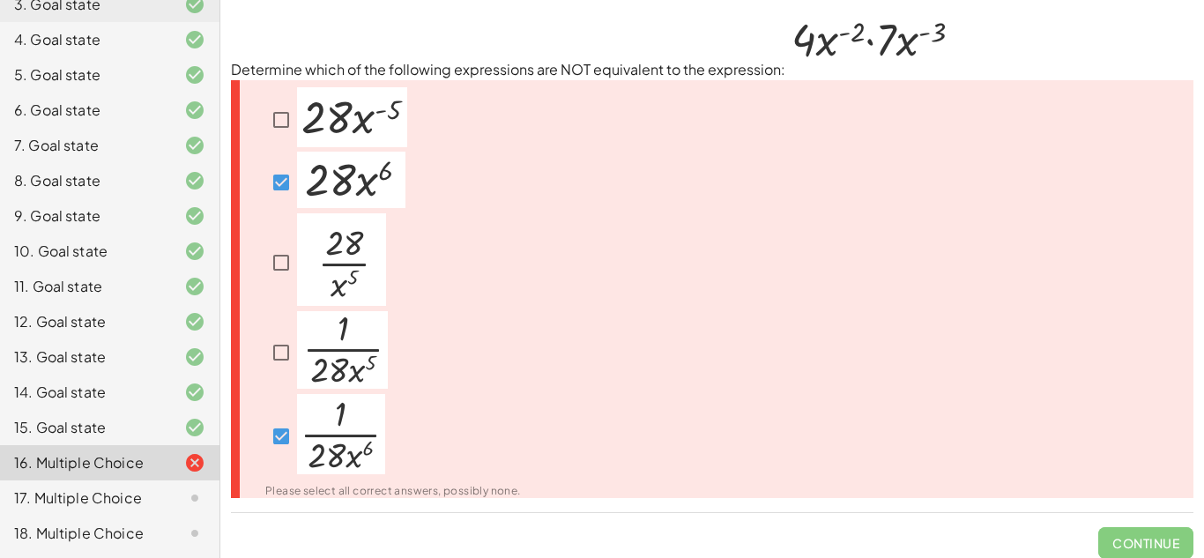
click at [148, 480] on div "17. Multiple Choice" at bounding box center [109, 497] width 219 height 35
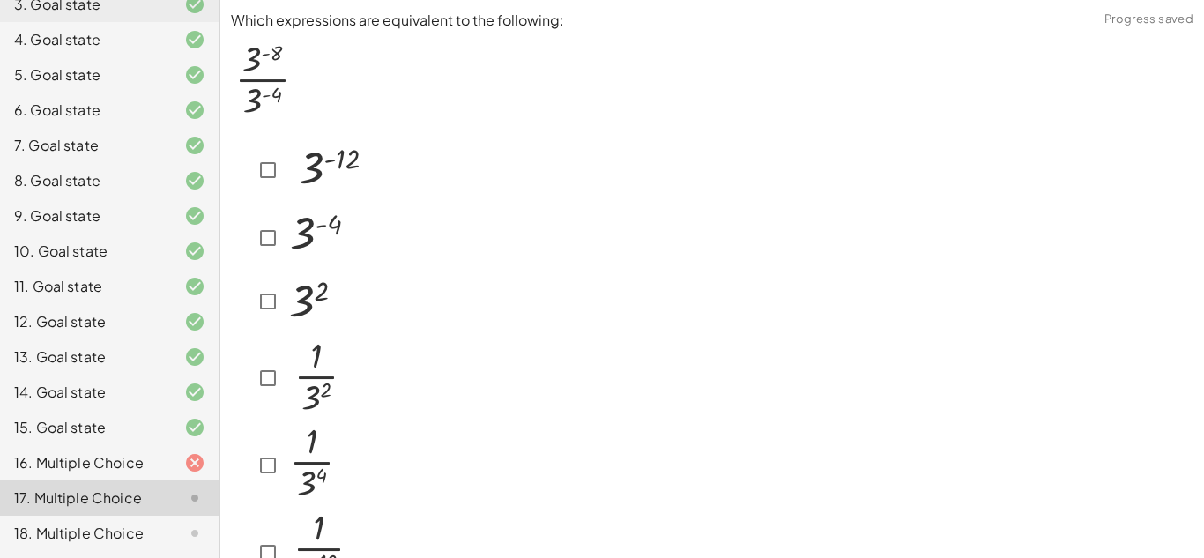
scroll to position [0, 0]
